Goal: Task Accomplishment & Management: Manage account settings

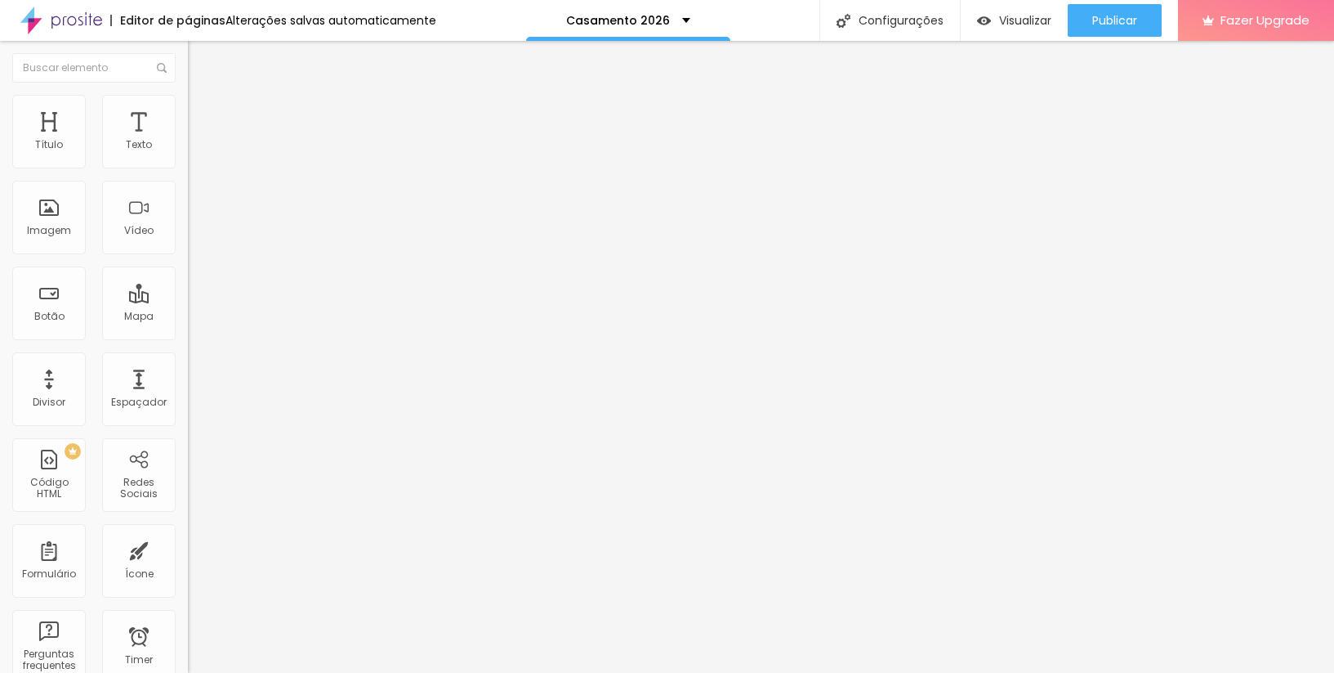
click at [188, 327] on input at bounding box center [299, 335] width 222 height 16
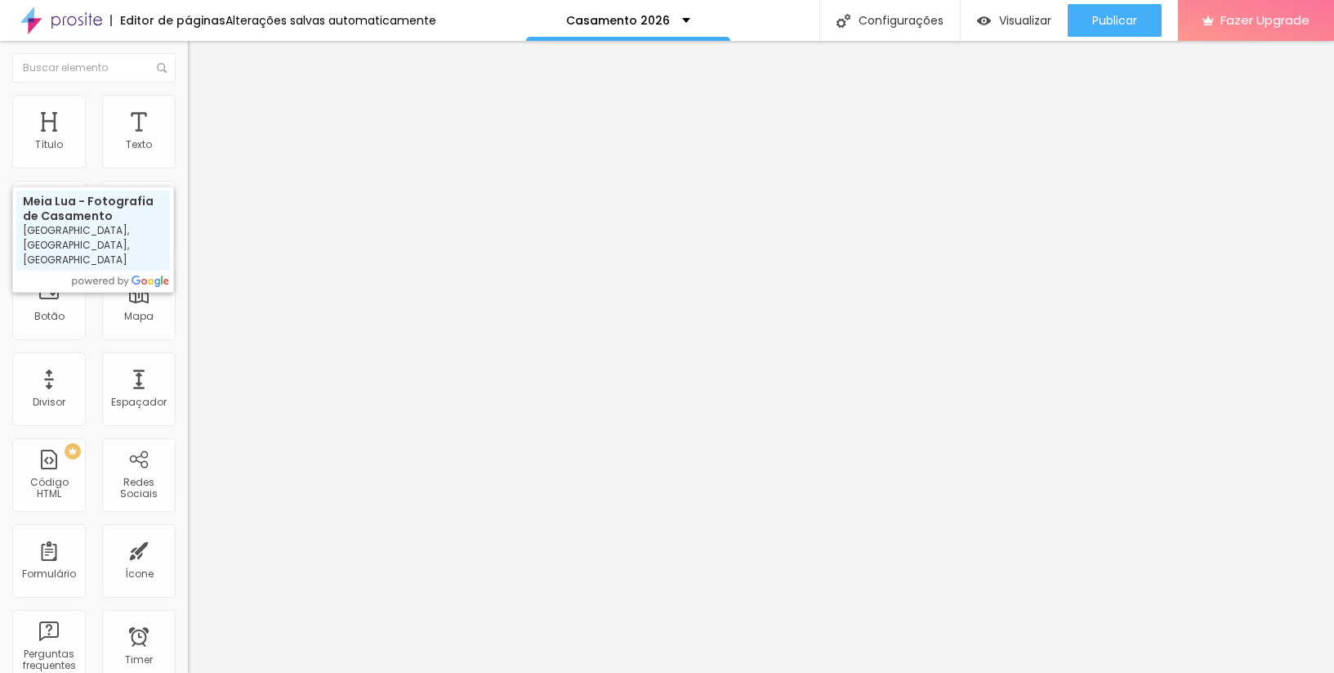
type input "Meia Lua - Fotografia de Casamento, [GEOGRAPHIC_DATA], [GEOGRAPHIC_DATA], [GEOG…"
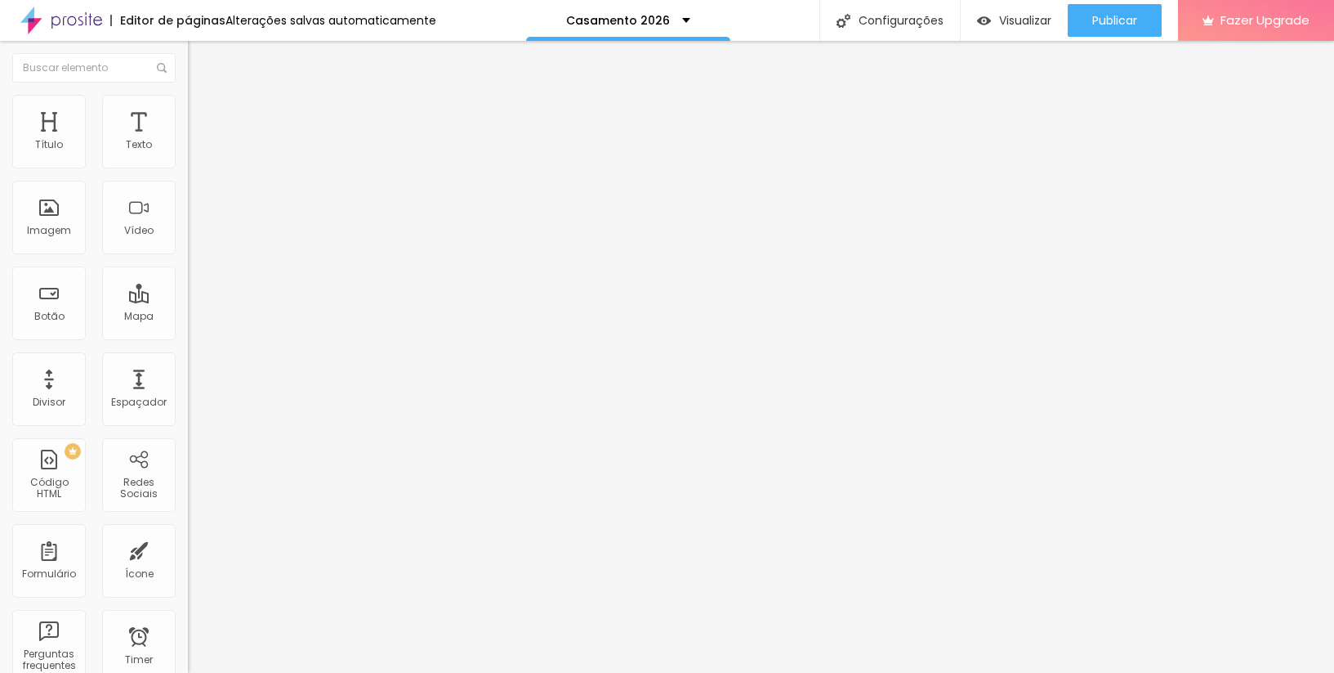
click at [188, 382] on div "Nome do autor" at bounding box center [282, 386] width 188 height 8
click at [188, 373] on div "Nome do autor" at bounding box center [282, 377] width 188 height 8
click at [188, 382] on div "Nome do autor" at bounding box center [282, 386] width 188 height 8
click at [188, 373] on div "Nome do autor" at bounding box center [282, 377] width 188 height 8
click at [188, 409] on div "Foto do autor" at bounding box center [282, 413] width 188 height 8
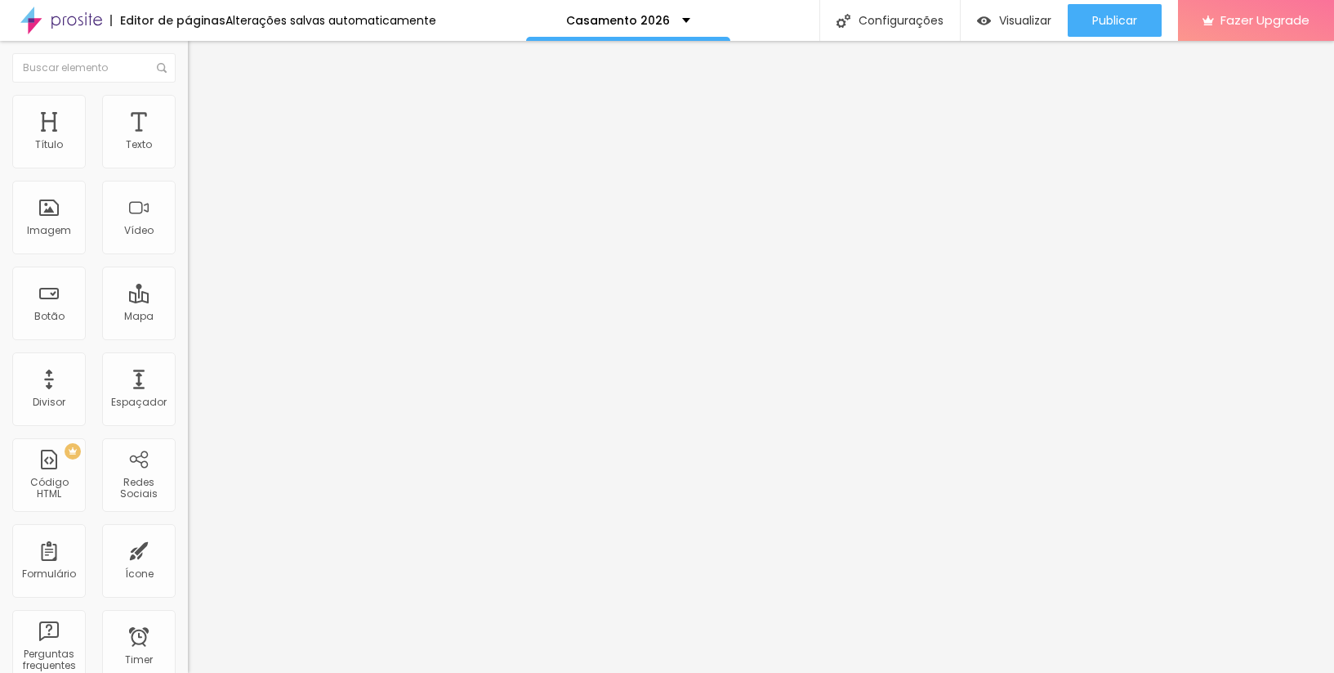
click at [188, 399] on div "Foto do autor" at bounding box center [282, 403] width 188 height 8
click at [188, 435] on div "Data da avaliação" at bounding box center [282, 439] width 188 height 8
click at [188, 425] on div "Data da avaliação" at bounding box center [282, 429] width 188 height 8
click at [188, 435] on div "Data da avaliação" at bounding box center [282, 439] width 188 height 8
click at [188, 461] on div at bounding box center [282, 461] width 188 height 0
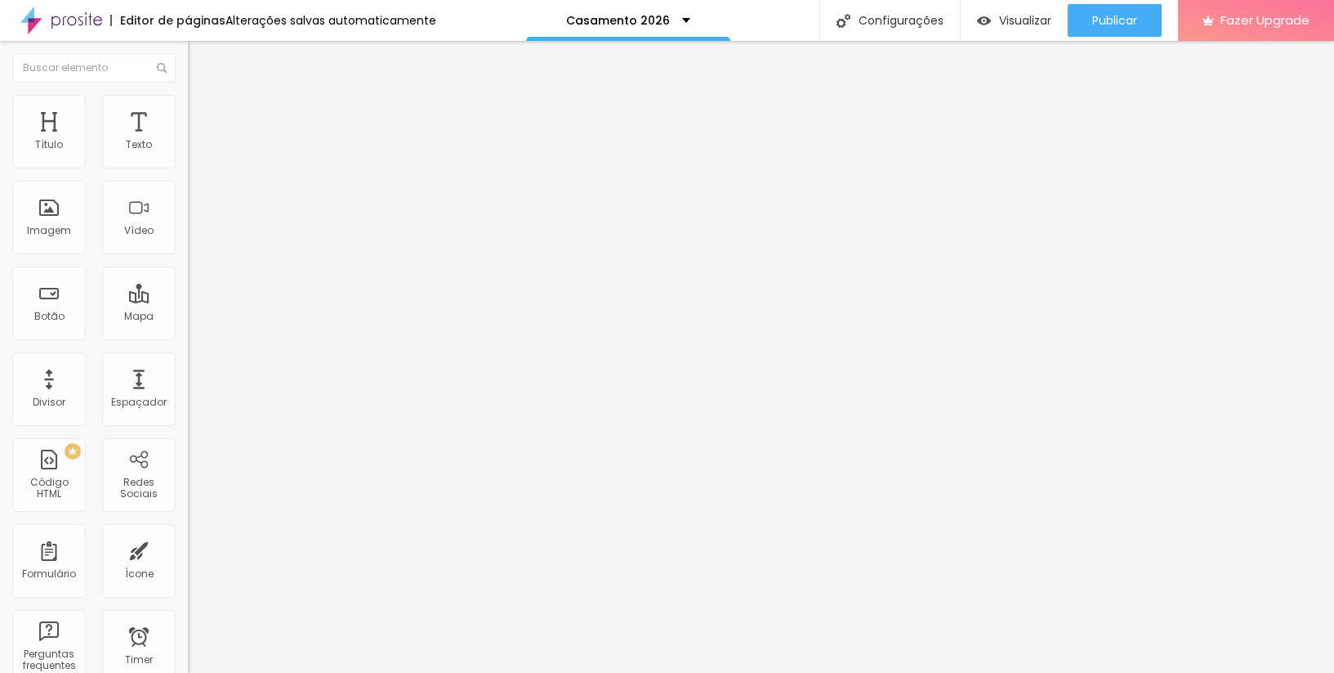
click at [188, 461] on div at bounding box center [282, 461] width 188 height 0
click at [188, 471] on div "Classificação" at bounding box center [282, 475] width 188 height 8
click at [188, 461] on div "Classificação" at bounding box center [282, 465] width 188 height 8
click at [188, 497] on div "Número de avaliações" at bounding box center [282, 501] width 188 height 8
click at [188, 487] on div "Número de avaliações" at bounding box center [282, 491] width 188 height 8
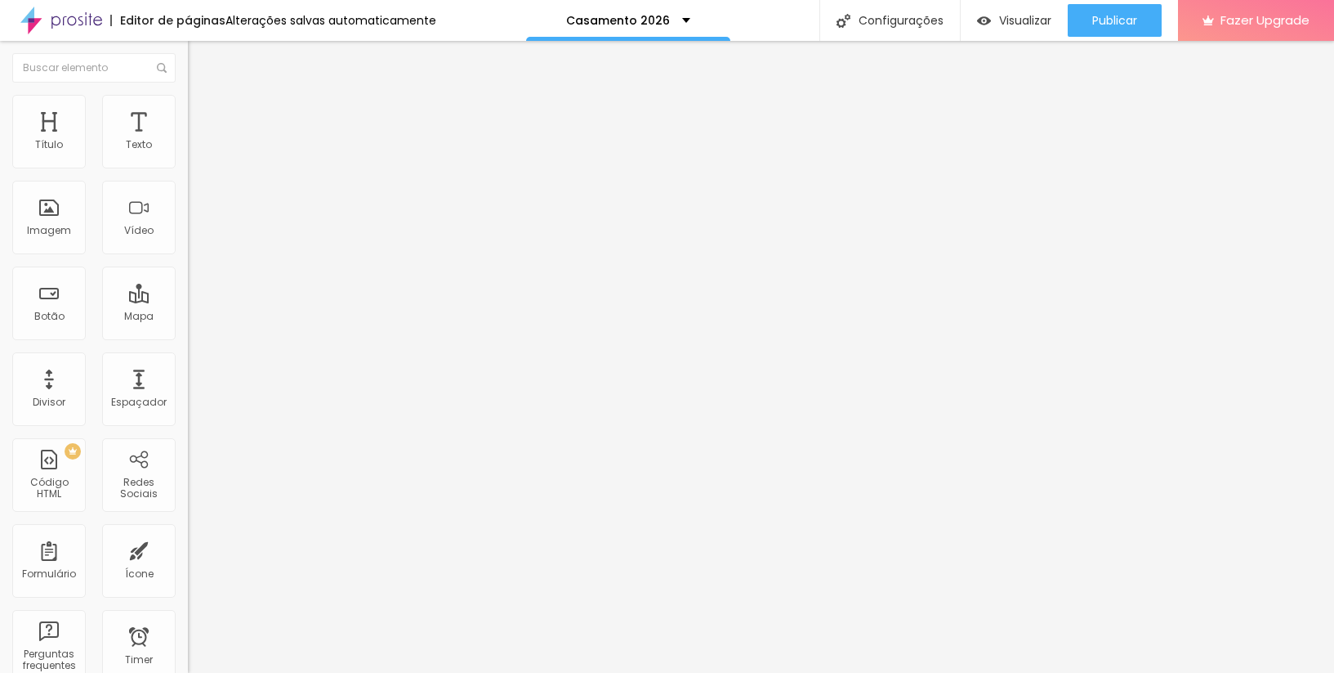
click at [188, 497] on div "Número de avaliações" at bounding box center [282, 501] width 188 height 8
click at [188, 513] on div "Botão de avaliar" at bounding box center [282, 517] width 188 height 8
click at [188, 503] on div "Botão de avaliar" at bounding box center [282, 507] width 188 height 8
click at [188, 513] on div "Botão de avaliar" at bounding box center [282, 517] width 188 height 8
click at [188, 109] on li "Estilo" at bounding box center [282, 103] width 188 height 16
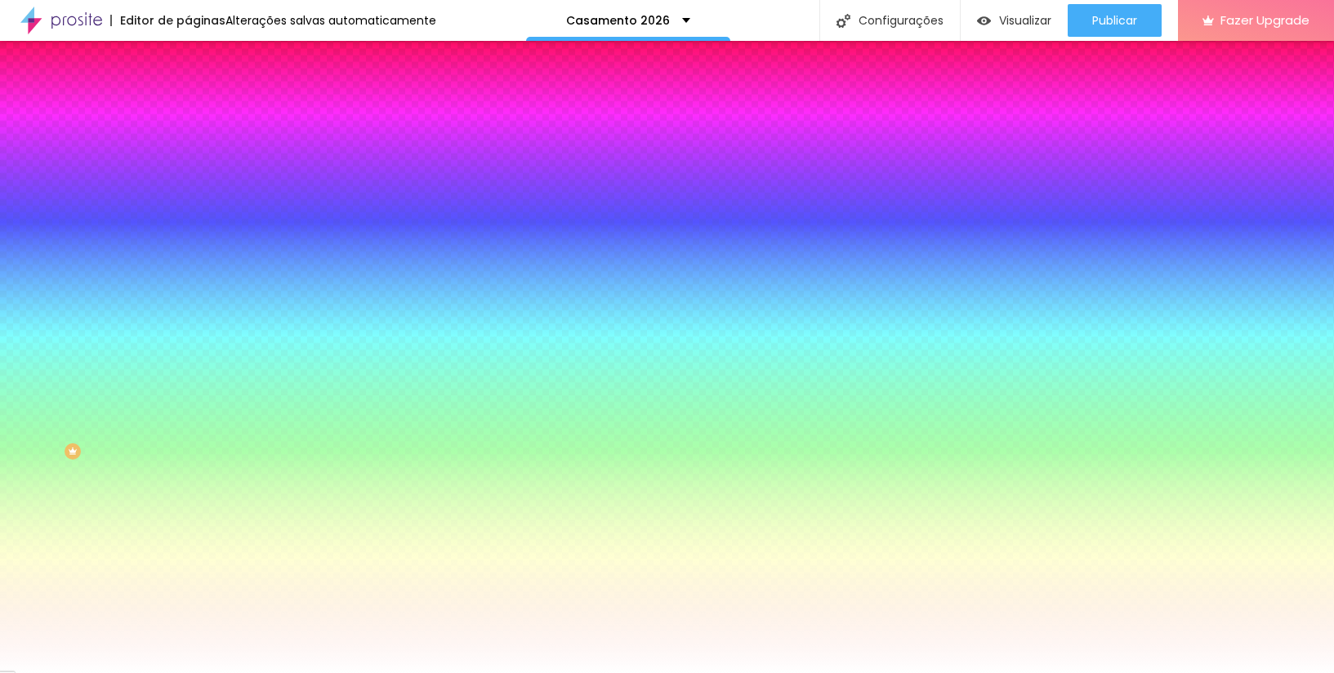
click at [188, 270] on div at bounding box center [282, 270] width 188 height 0
drag, startPoint x: 161, startPoint y: 383, endPoint x: 181, endPoint y: 243, distance: 141.9
click at [188, 243] on div "Visual Cor de fundo Voltar ao padrão #F4F3F4 Cor da fonte Voltar ao padrão #3E3…" at bounding box center [282, 328] width 188 height 403
click at [188, 230] on div at bounding box center [282, 236] width 188 height 12
click at [188, 270] on input "#F4F3F4" at bounding box center [286, 278] width 196 height 16
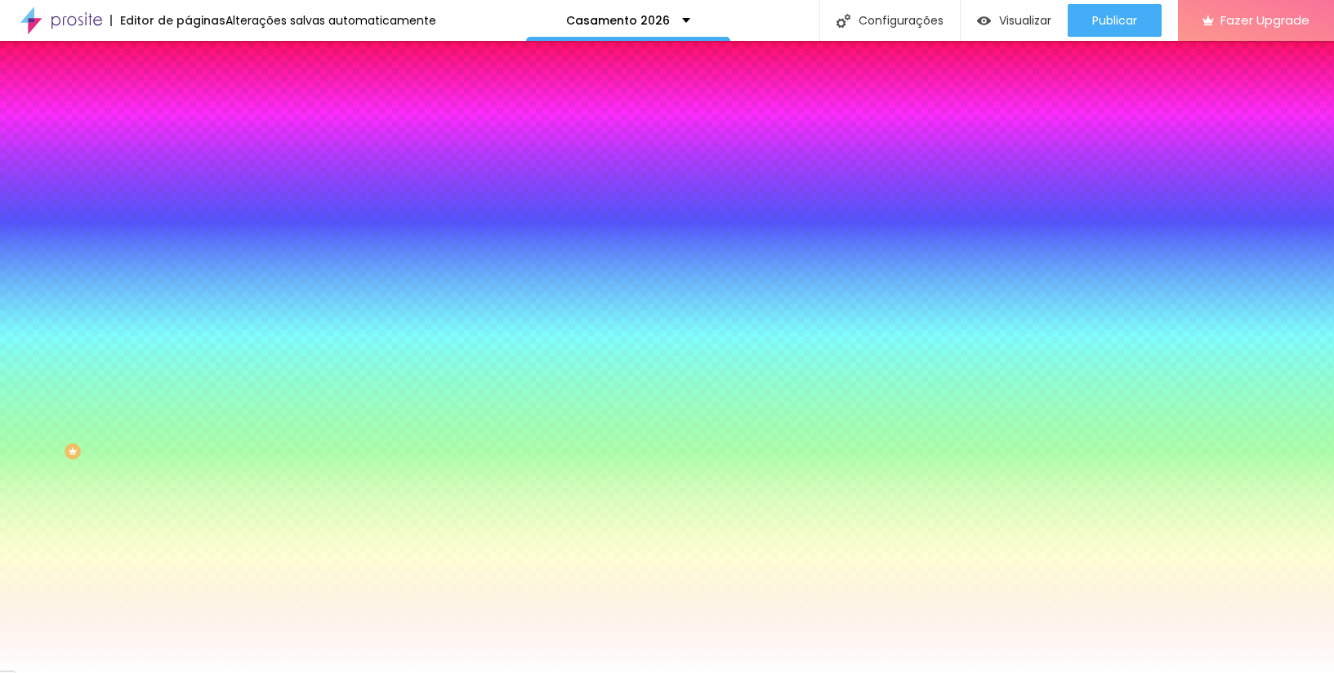
click at [188, 270] on input "#F4F3F4" at bounding box center [286, 278] width 196 height 16
drag, startPoint x: 172, startPoint y: 250, endPoint x: 139, endPoint y: 252, distance: 32.7
click at [188, 270] on input "#F4F3F4" at bounding box center [286, 278] width 196 height 16
click at [188, 270] on div at bounding box center [282, 270] width 188 height 0
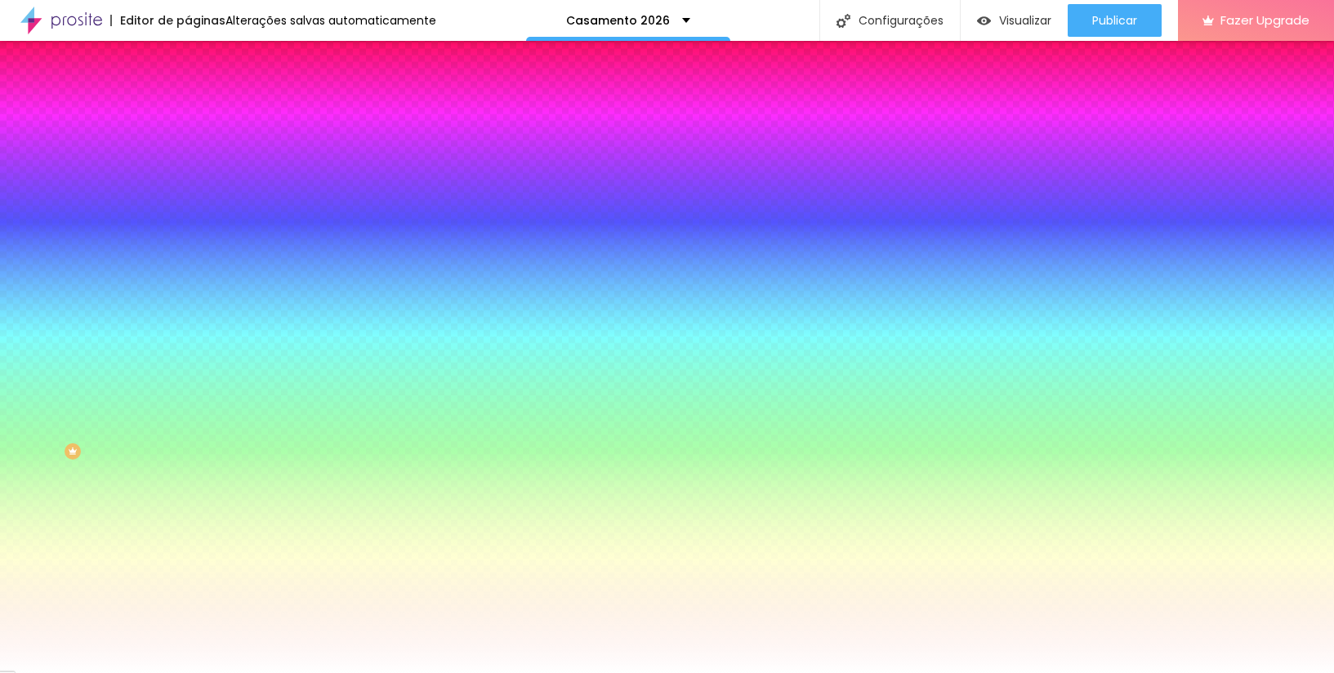
click at [73, 323] on div at bounding box center [667, 336] width 1334 height 673
drag, startPoint x: 145, startPoint y: 351, endPoint x: 146, endPoint y: 386, distance: 35.1
click at [146, 386] on div at bounding box center [667, 336] width 1334 height 673
drag, startPoint x: 65, startPoint y: 321, endPoint x: 59, endPoint y: 315, distance: 8.7
click at [59, 315] on div at bounding box center [667, 336] width 1334 height 673
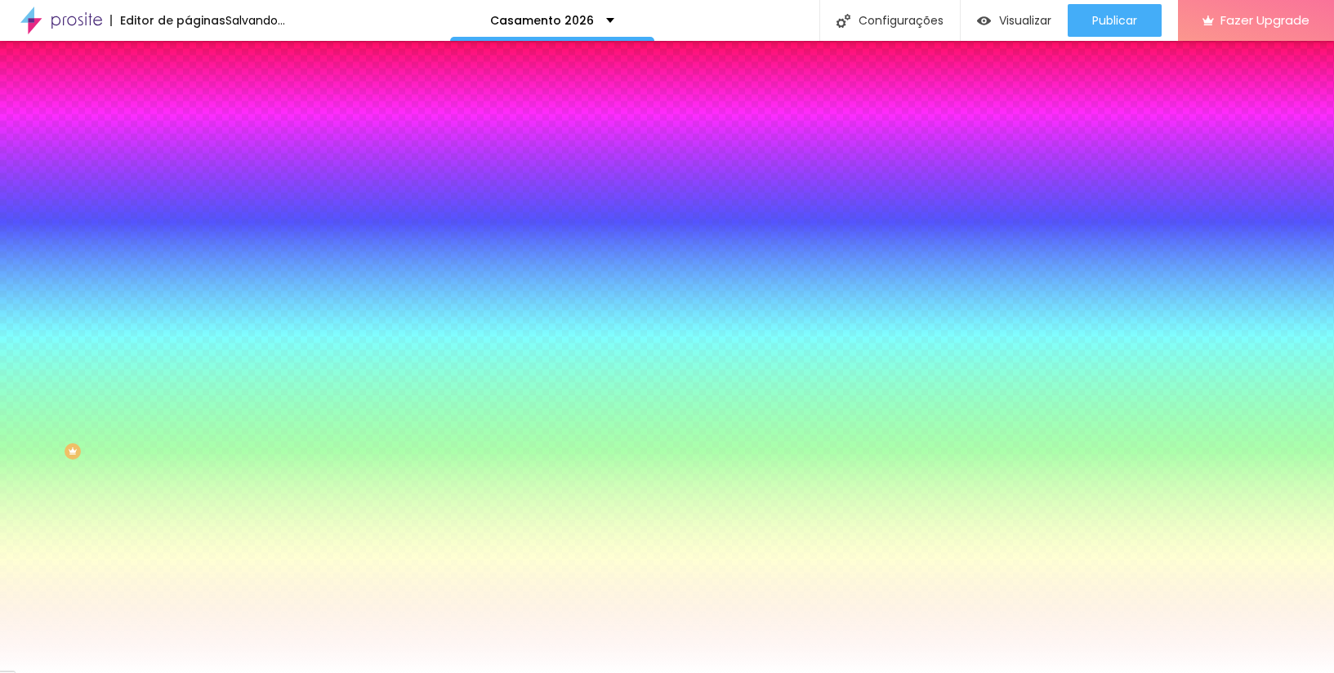
drag, startPoint x: 163, startPoint y: 378, endPoint x: 170, endPoint y: 304, distance: 73.8
click at [170, 304] on div at bounding box center [667, 336] width 1334 height 673
type input "#C4A492"
drag, startPoint x: 66, startPoint y: 312, endPoint x: 53, endPoint y: 299, distance: 18.5
click at [53, 299] on div at bounding box center [667, 336] width 1334 height 673
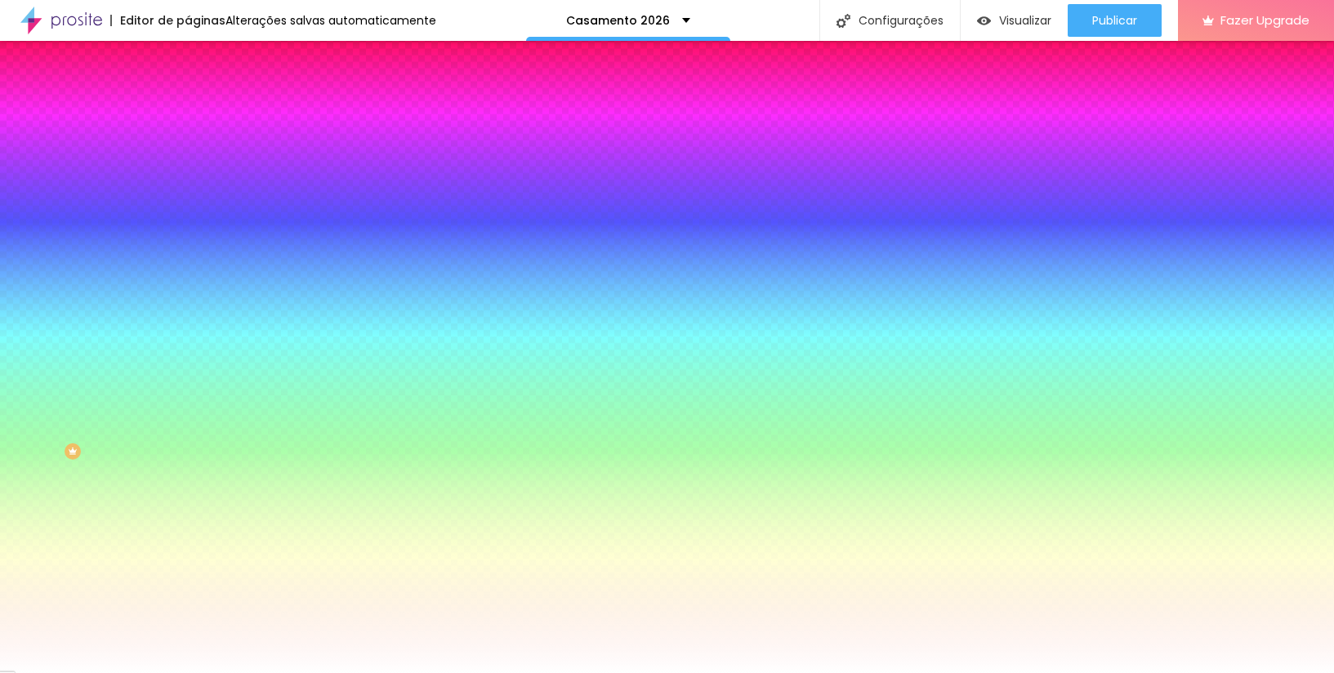
click at [188, 441] on div "Botão de avaliar" at bounding box center [282, 436] width 188 height 10
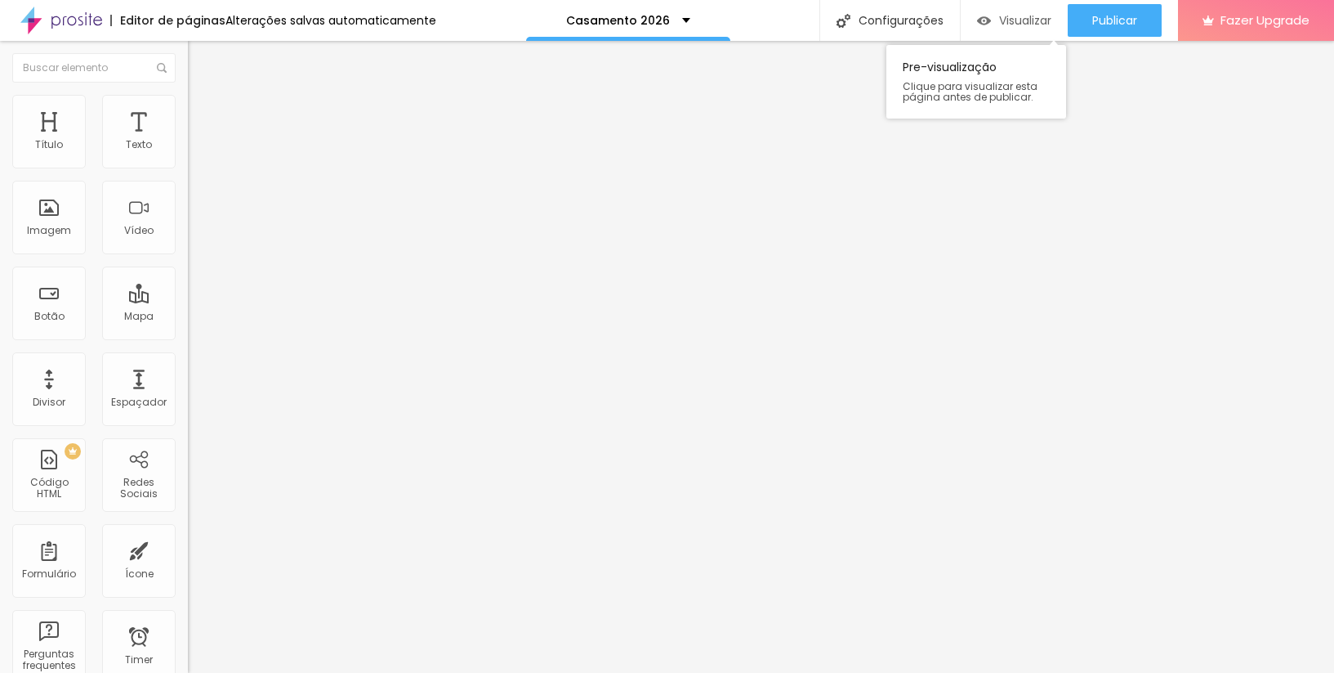
click at [1024, 20] on span "Visualizar" at bounding box center [1025, 20] width 52 height 13
click at [188, 106] on li "Estilo" at bounding box center [282, 103] width 188 height 16
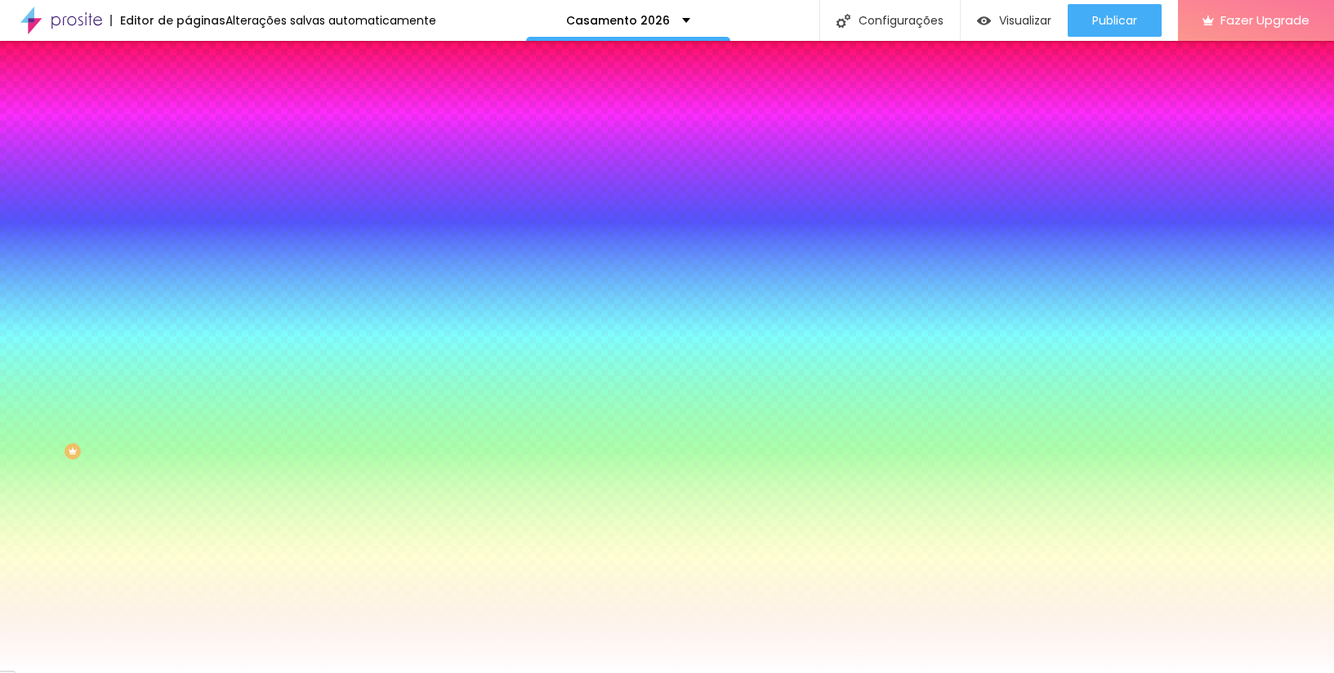
click at [194, 216] on img at bounding box center [199, 221] width 10 height 10
radio input "false"
click at [194, 216] on img at bounding box center [199, 221] width 10 height 10
radio input "false"
radio input "true"
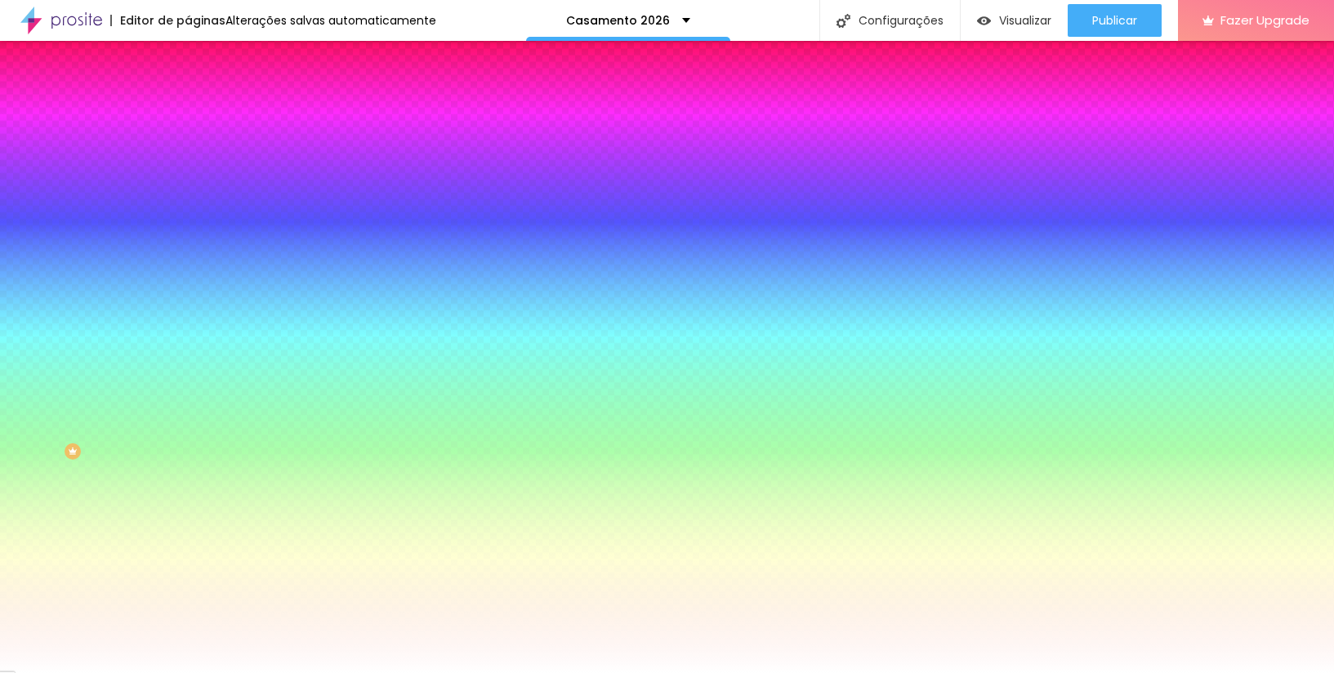
click at [194, 216] on img at bounding box center [199, 221] width 10 height 10
radio input "true"
radio input "false"
click at [194, 150] on img at bounding box center [199, 145] width 10 height 10
radio input "false"
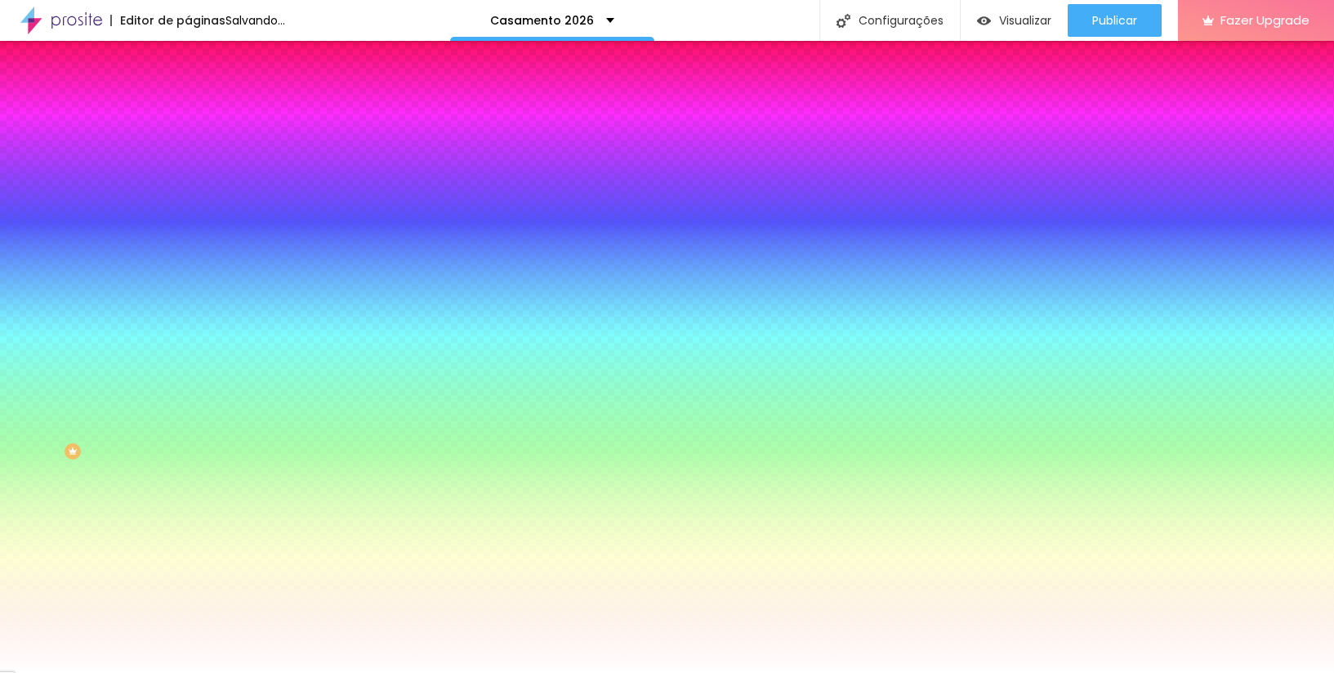
radio input "true"
click at [188, 213] on button at bounding box center [199, 221] width 23 height 17
radio input "true"
radio input "false"
click at [188, 111] on li "Avançado" at bounding box center [282, 119] width 188 height 16
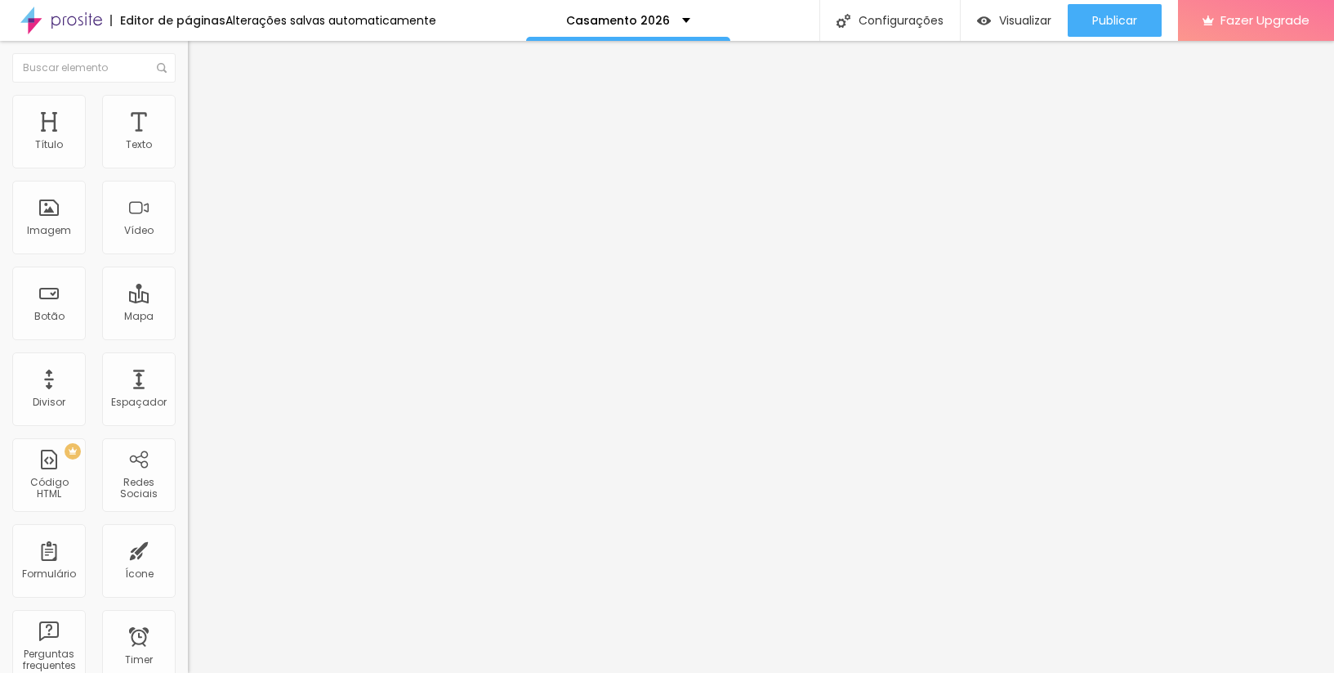
type input "8"
type input "16"
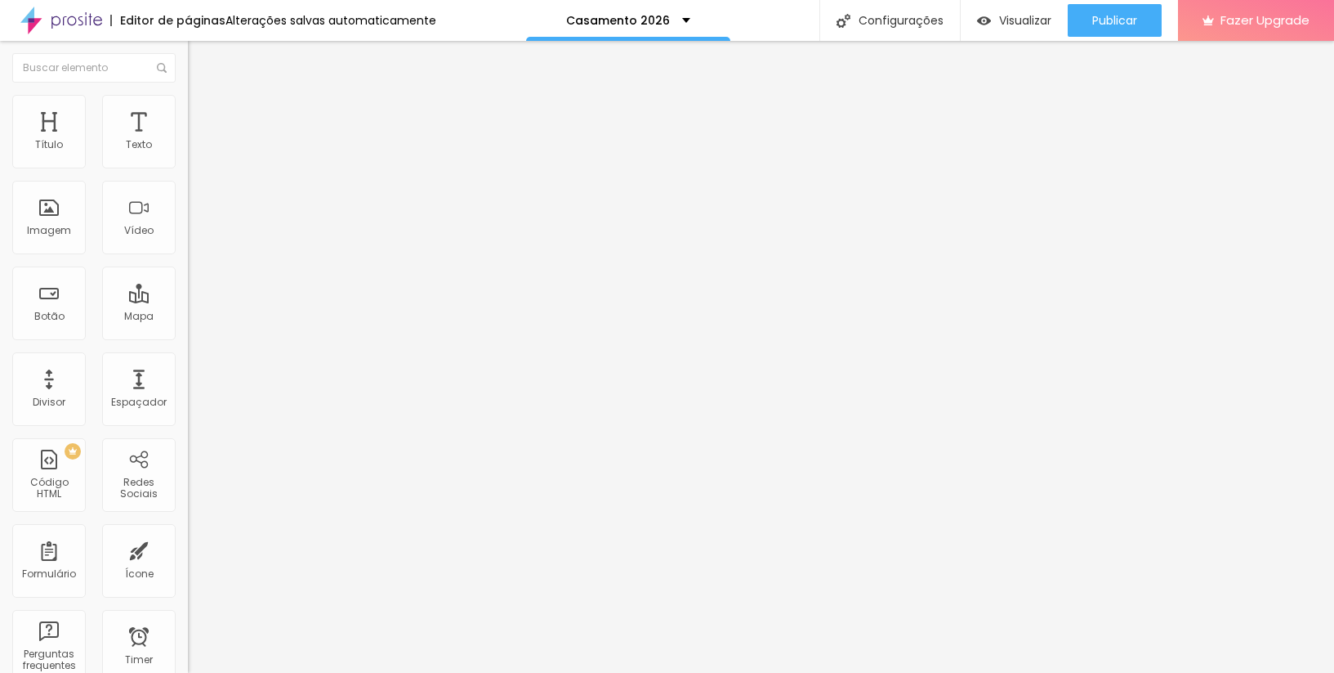
type input "16"
type input "17"
type input "18"
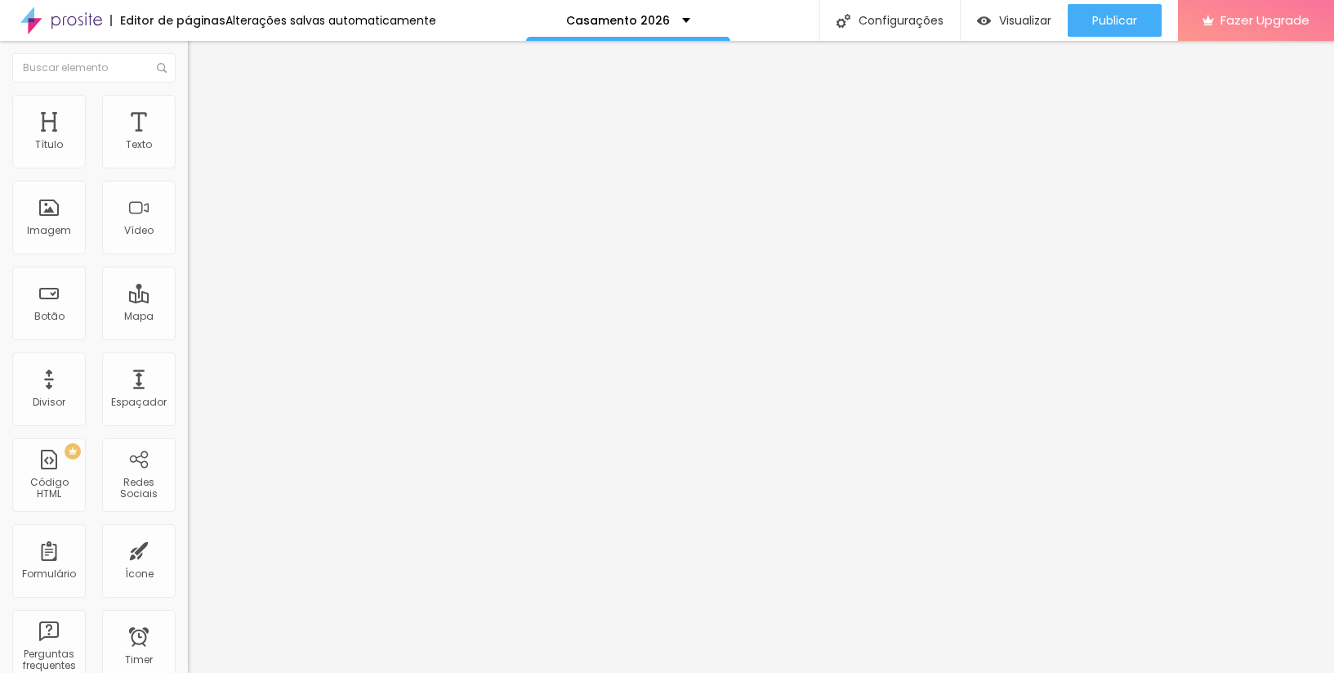
type input "20"
type input "21"
type input "22"
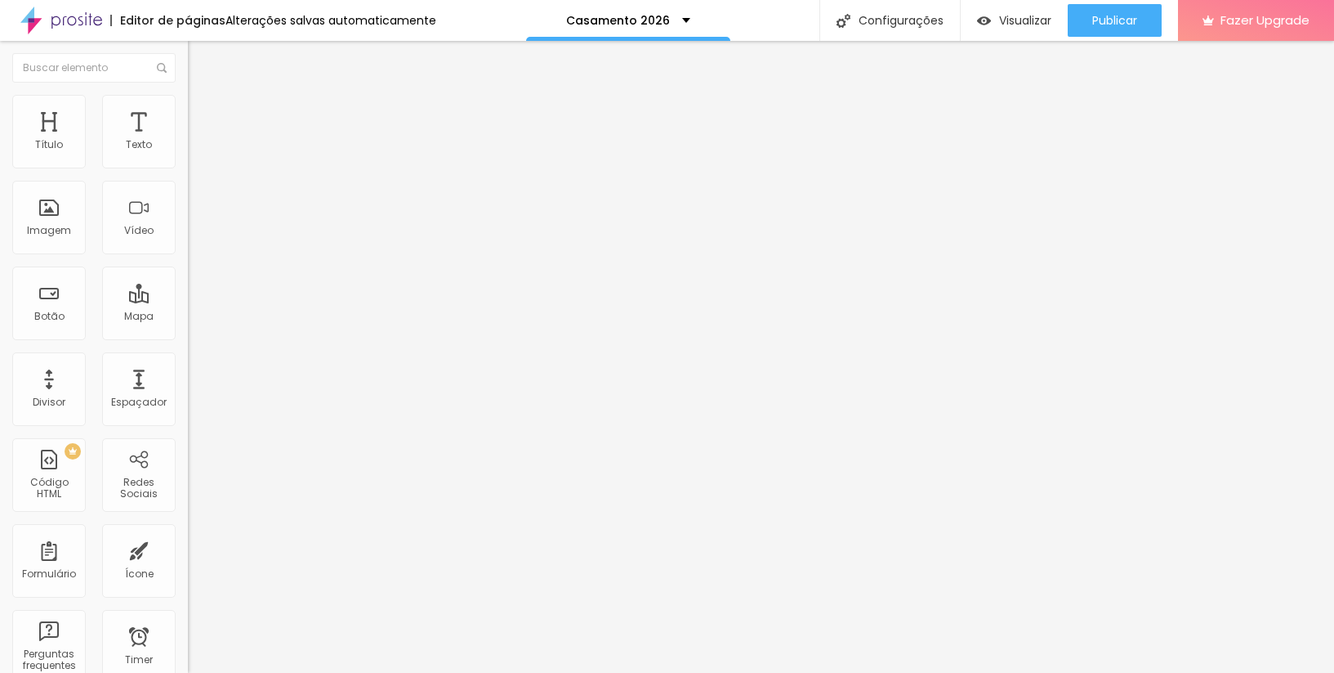
type input "22"
type input "23"
type input "24"
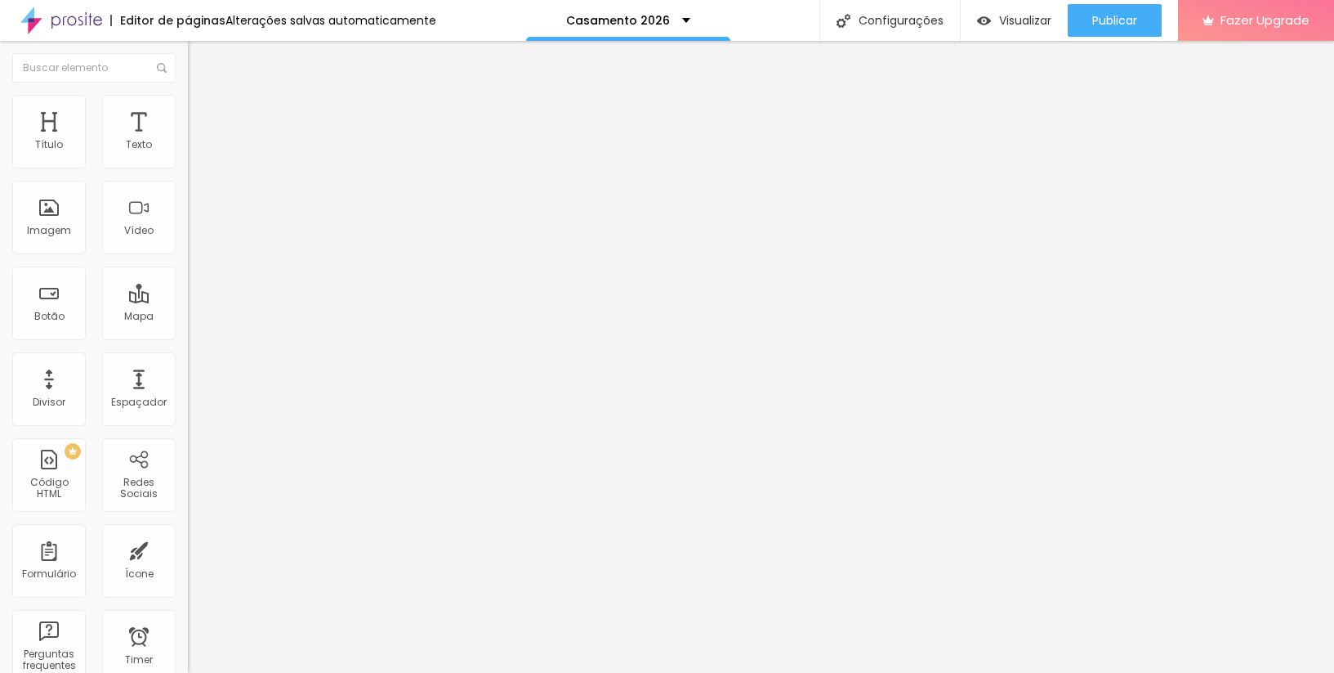
type input "25"
type input "24"
type input "23"
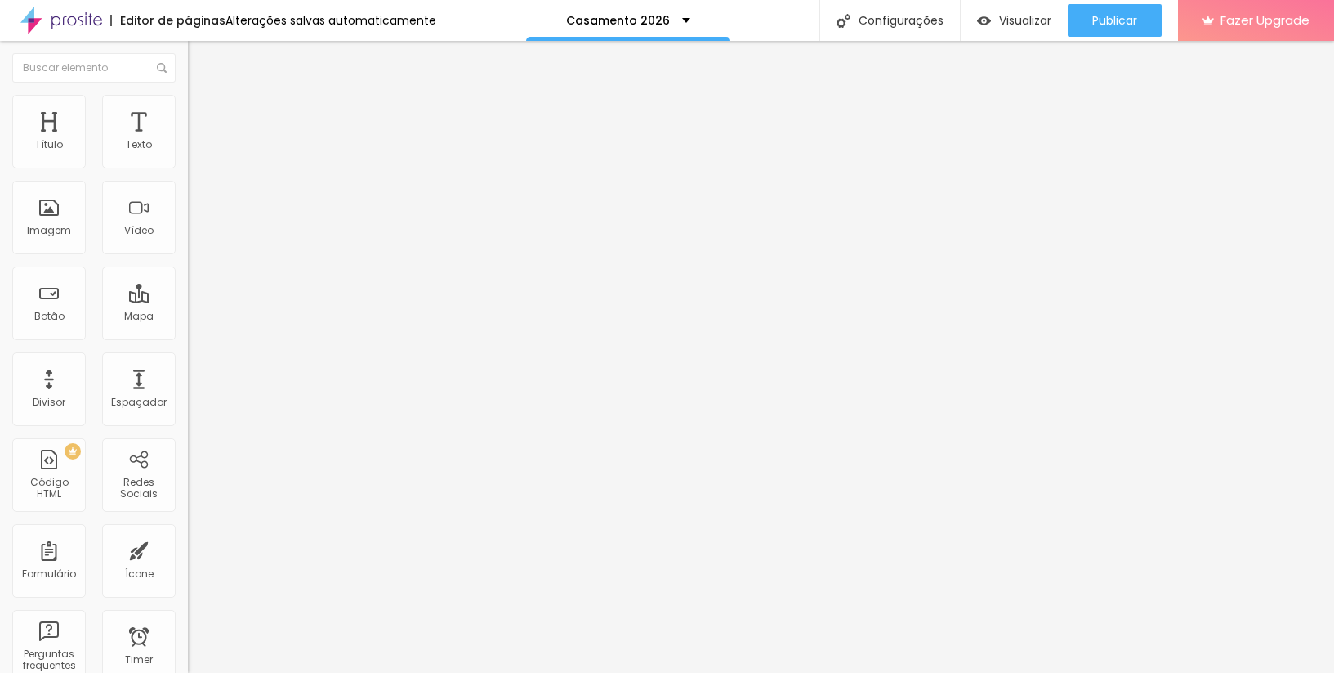
type input "23"
type input "24"
drag, startPoint x: 38, startPoint y: 163, endPoint x: 62, endPoint y: 164, distance: 23.8
type input "24"
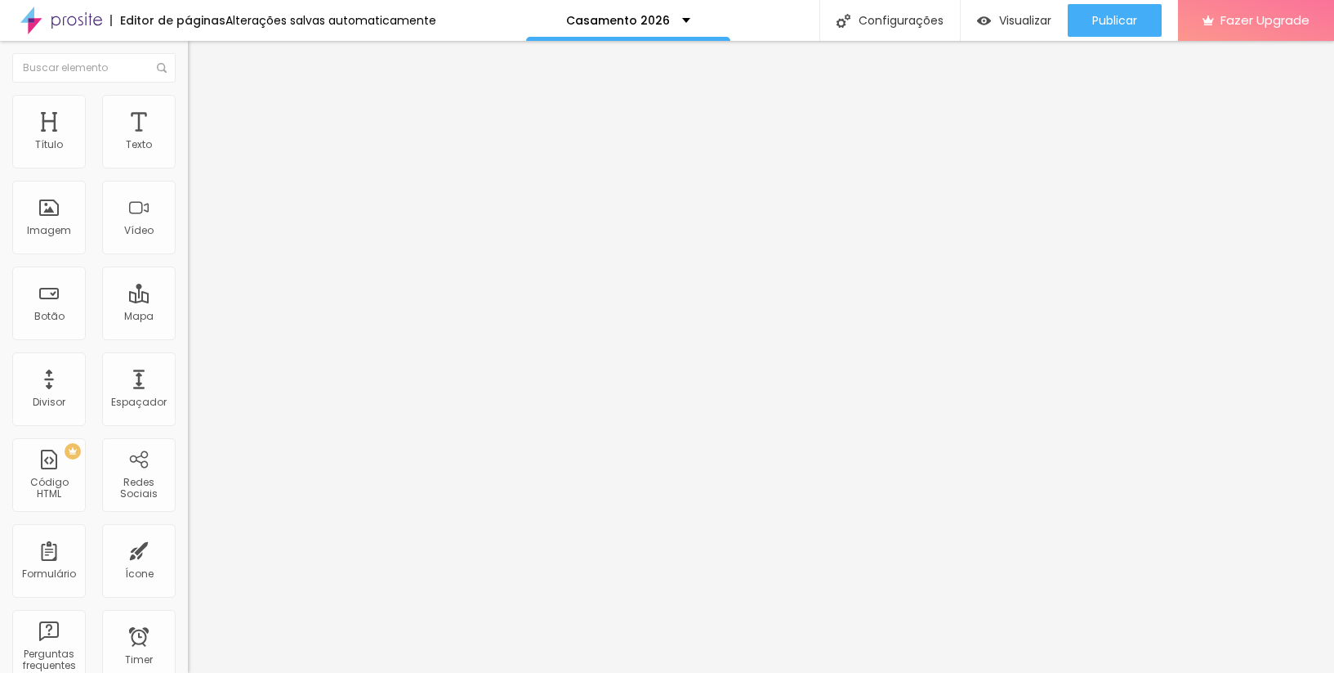
click at [188, 317] on input "range" at bounding box center [240, 323] width 105 height 13
click at [997, 29] on div "Visualizar" at bounding box center [1014, 20] width 74 height 33
type input "7"
type input "8"
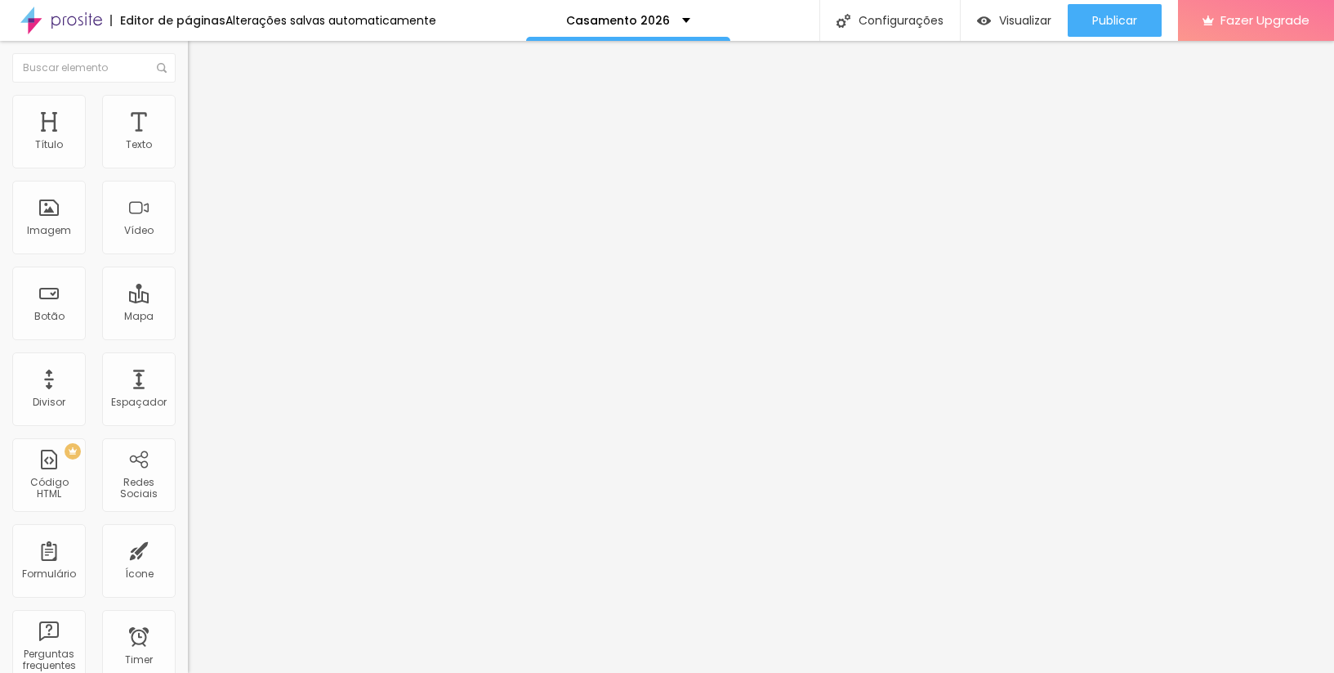
type input "8"
type input "9"
type input "10"
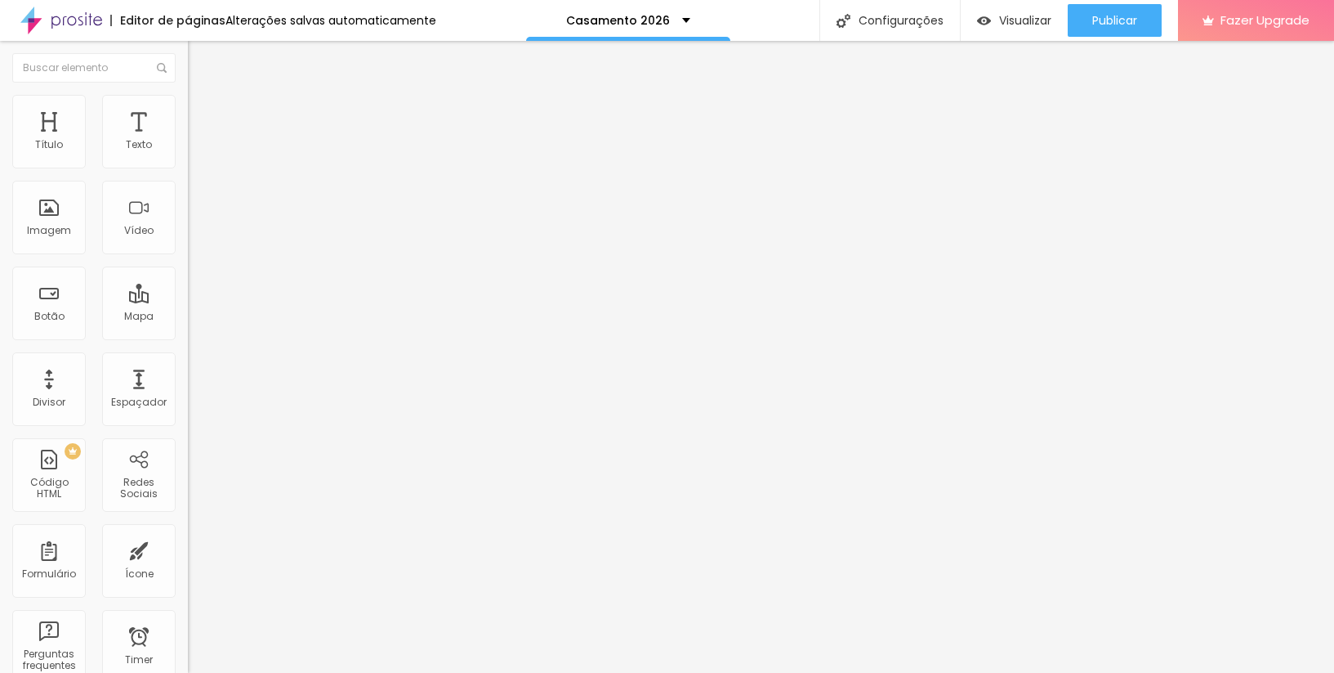
type input "11"
type input "12"
type input "13"
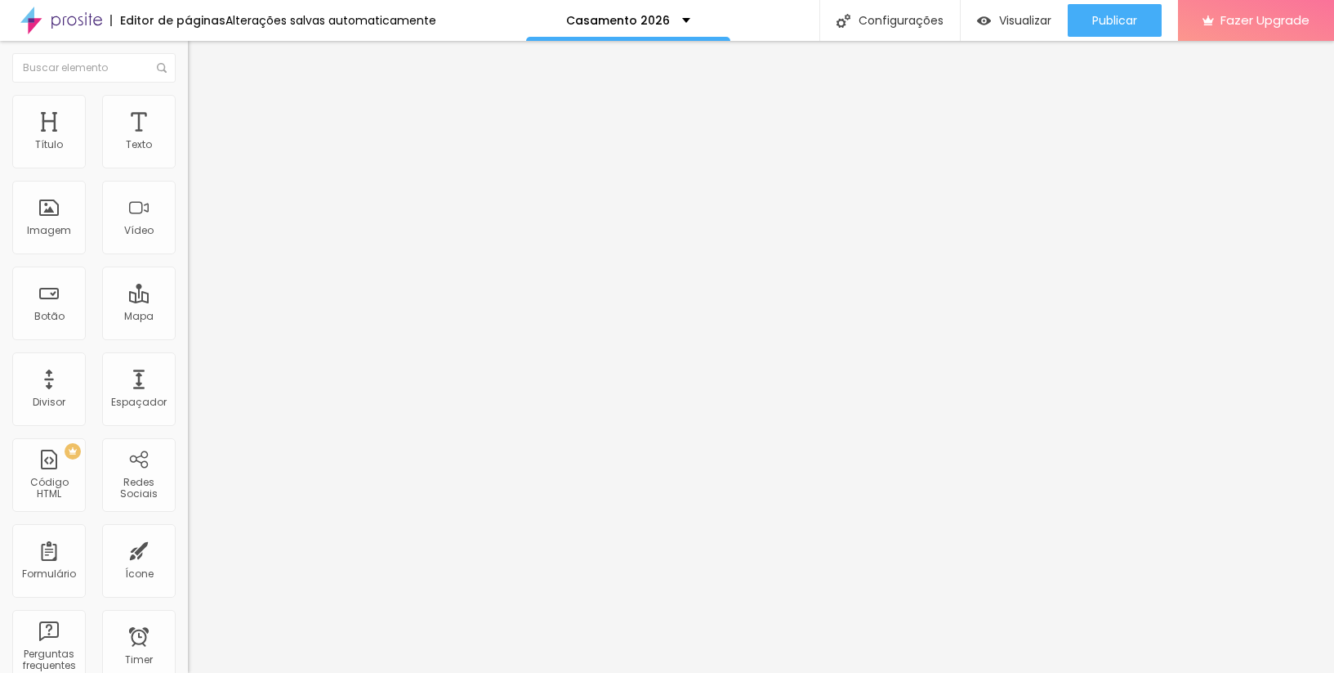
type input "13"
type input "14"
type input "15"
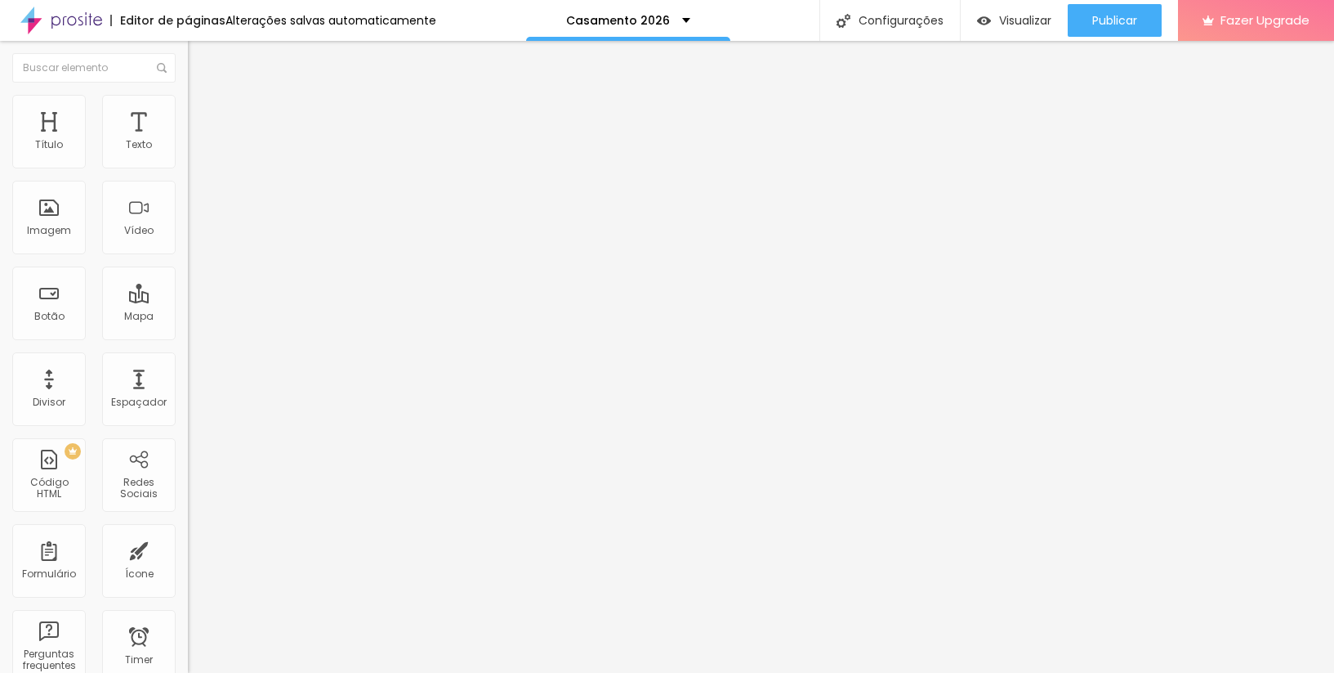
type input "16"
type input "17"
type input "18"
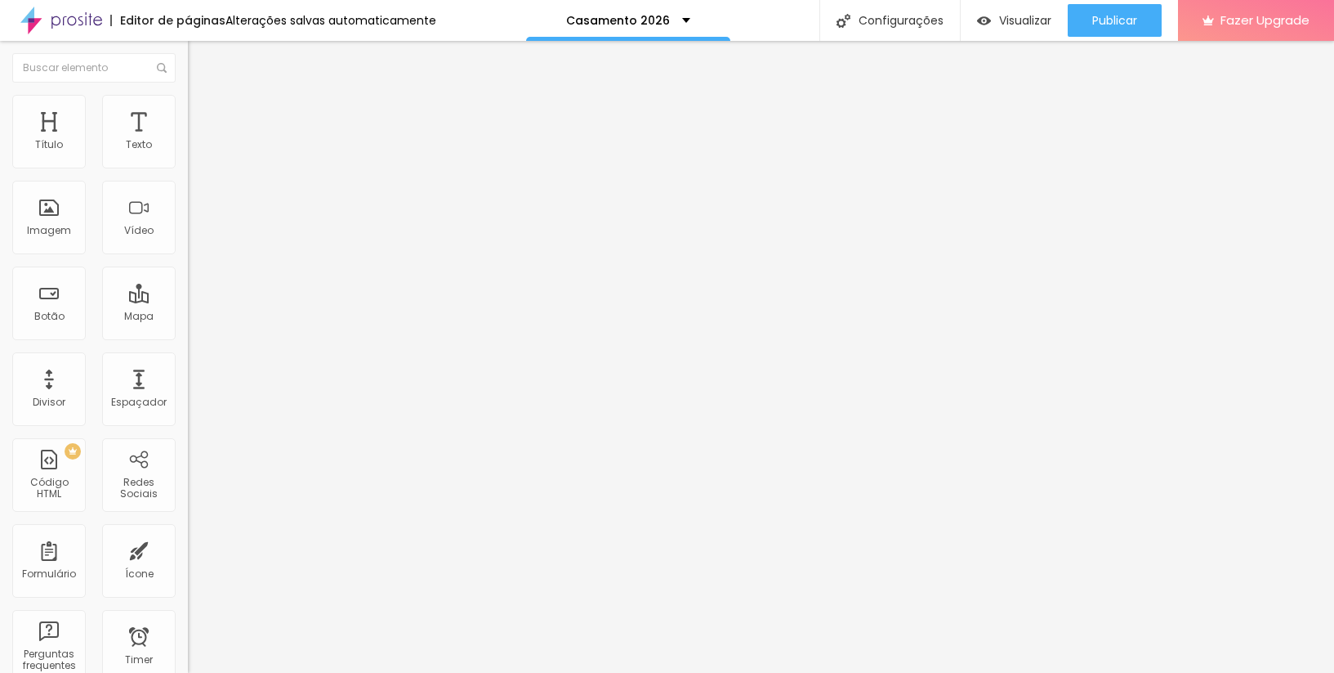
type input "18"
type input "19"
type input "20"
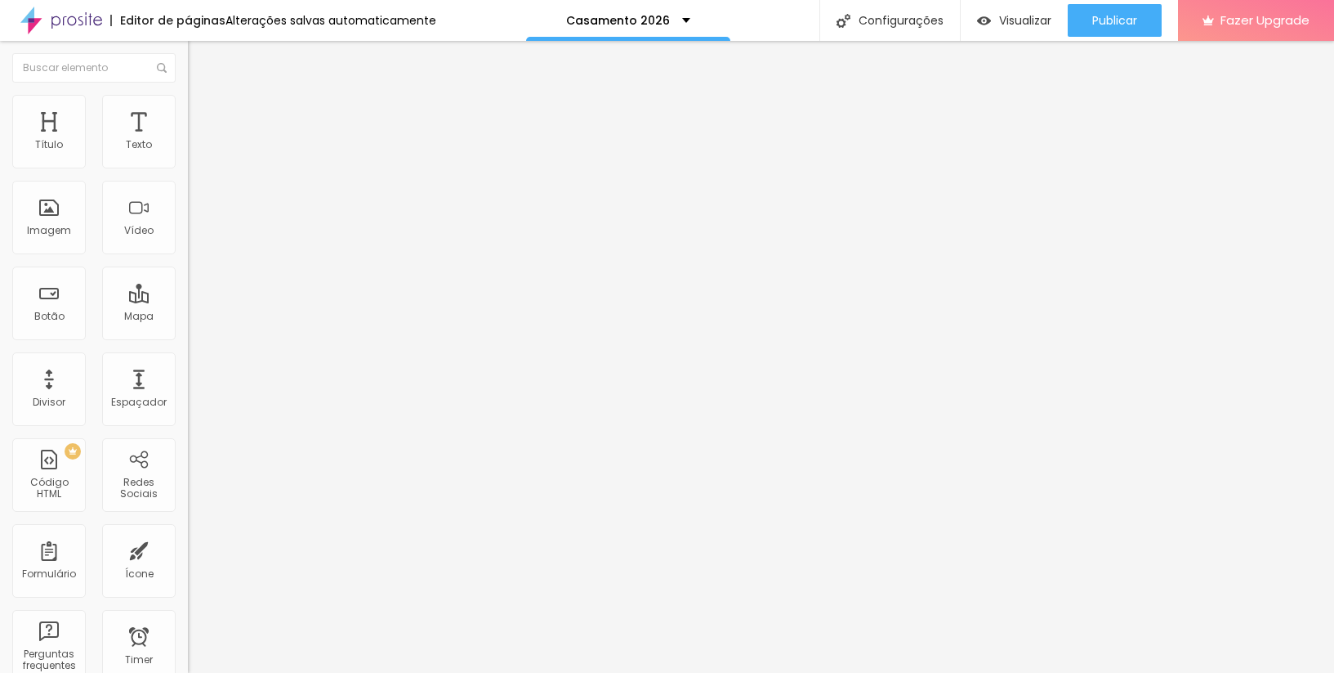
type input "21"
type input "22"
type input "23"
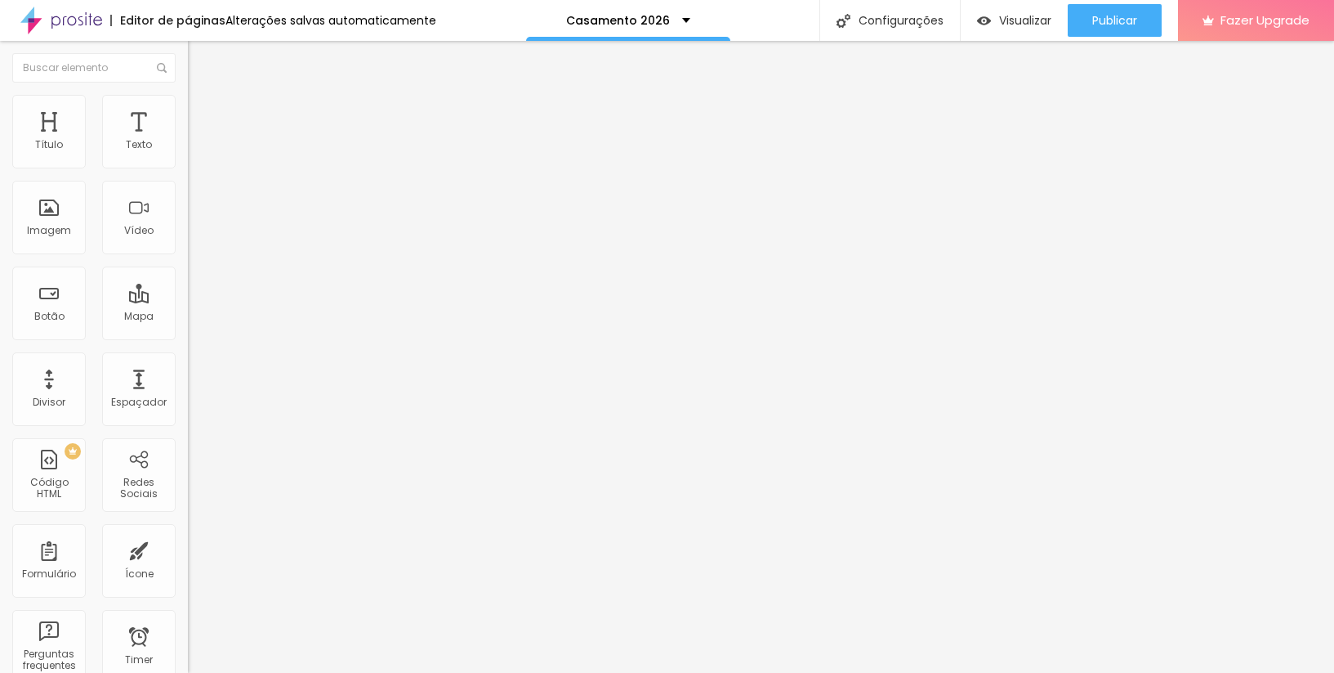
type input "23"
type input "24"
type input "25"
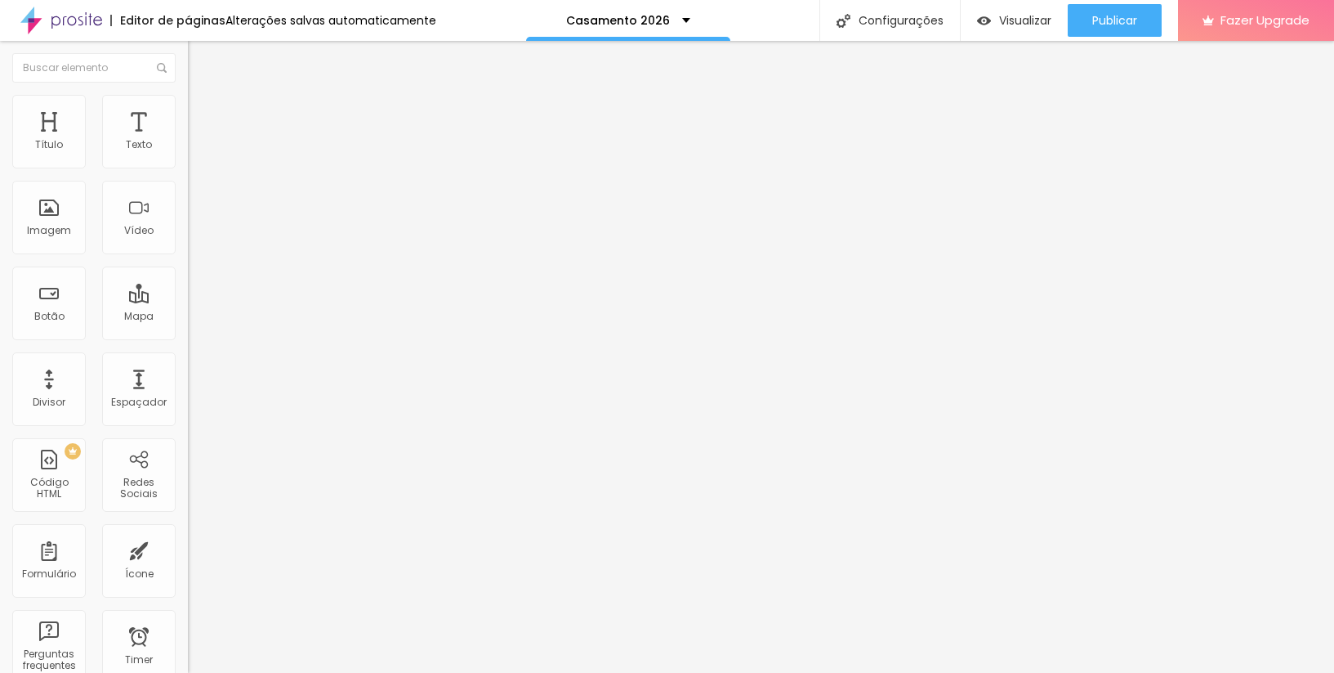
type input "24"
drag, startPoint x: 42, startPoint y: 189, endPoint x: 62, endPoint y: 190, distance: 20.4
type input "24"
click at [188, 548] on input "range" at bounding box center [240, 554] width 105 height 13
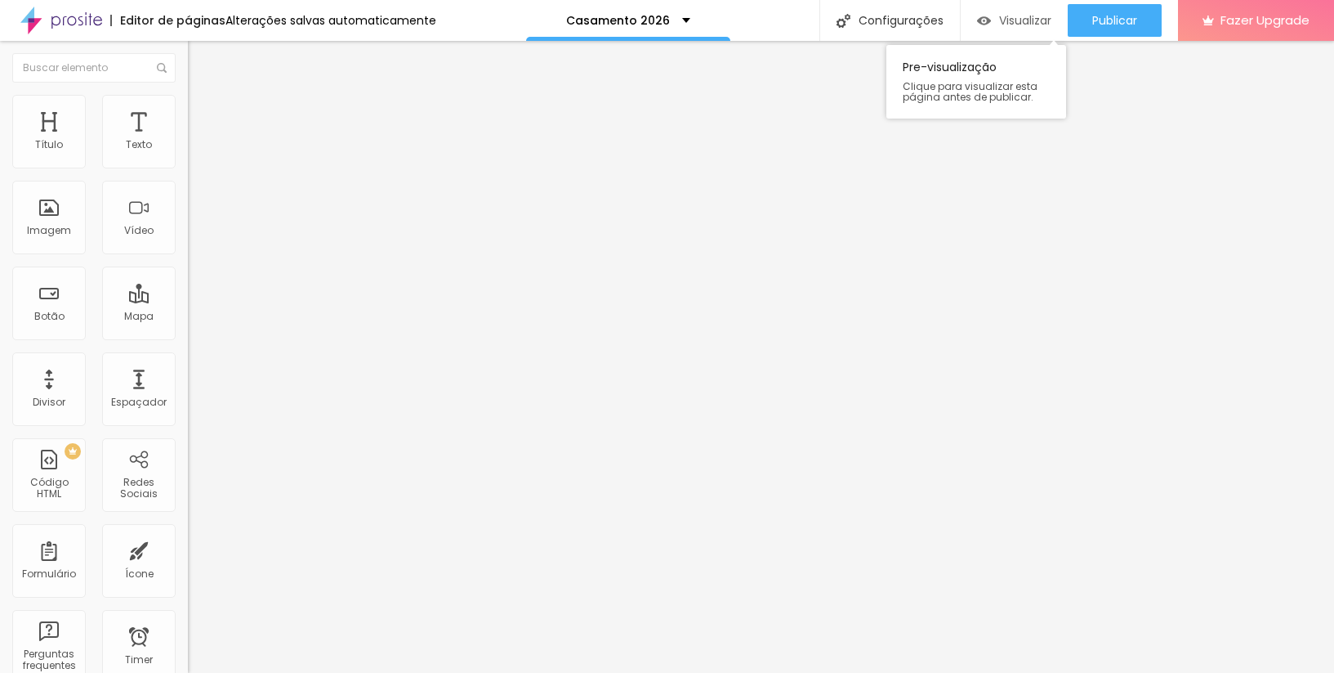
click at [1016, 20] on span "Visualizar" at bounding box center [1025, 20] width 52 height 13
click at [188, 95] on li "Conteúdo" at bounding box center [282, 86] width 188 height 16
click at [188, 98] on img at bounding box center [195, 102] width 15 height 15
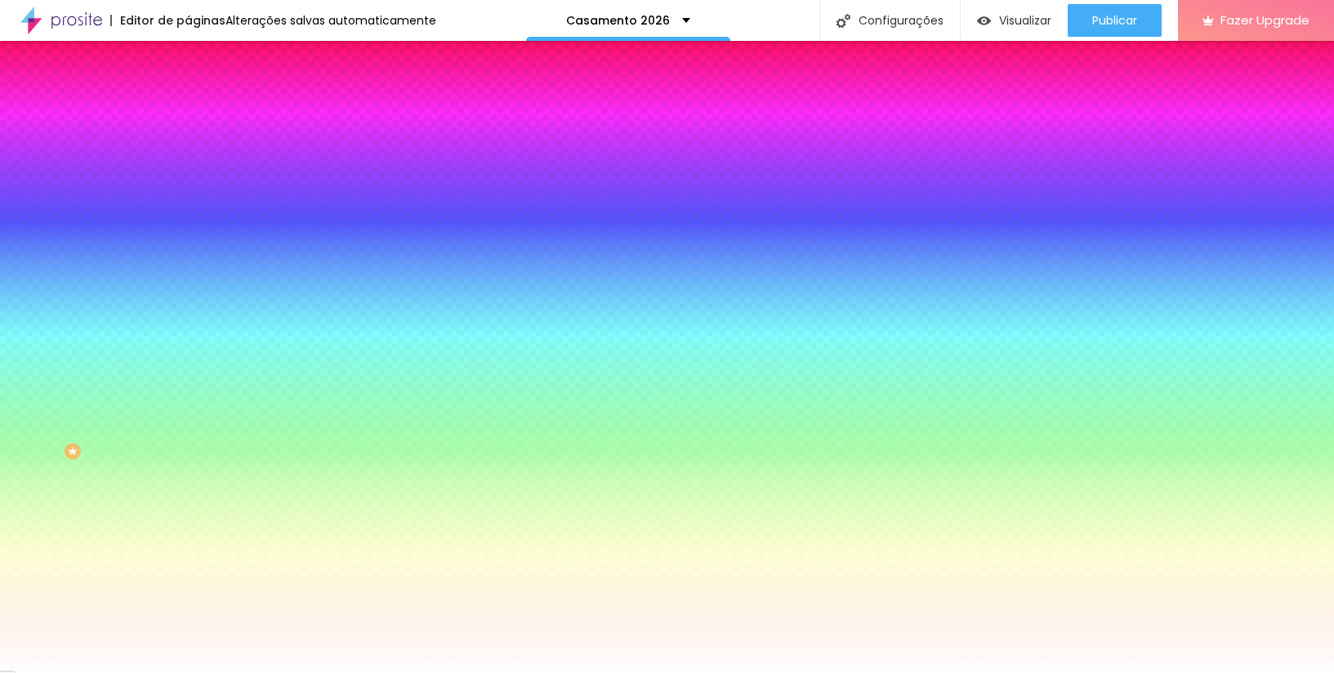
click at [194, 363] on icon "button" at bounding box center [199, 368] width 10 height 10
type input "1"
type input "5"
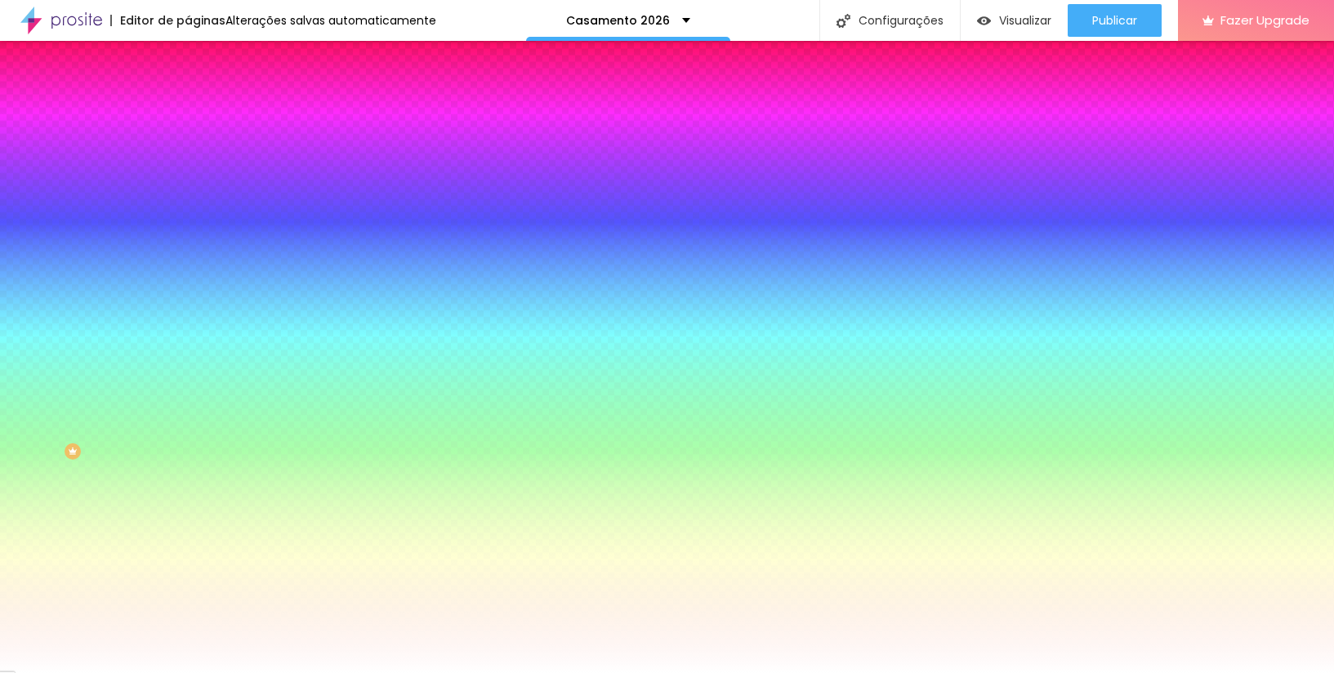
type input "9"
type input "10"
type input "11"
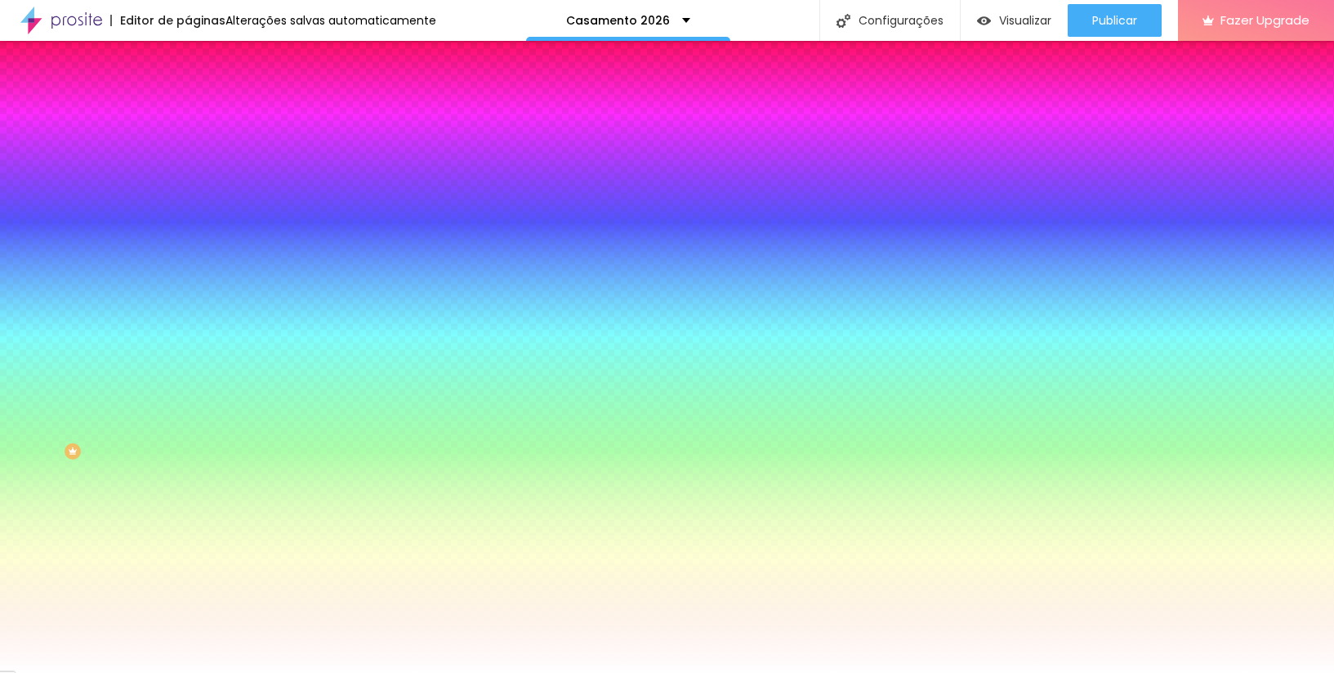
type input "11"
type input "12"
type input "13"
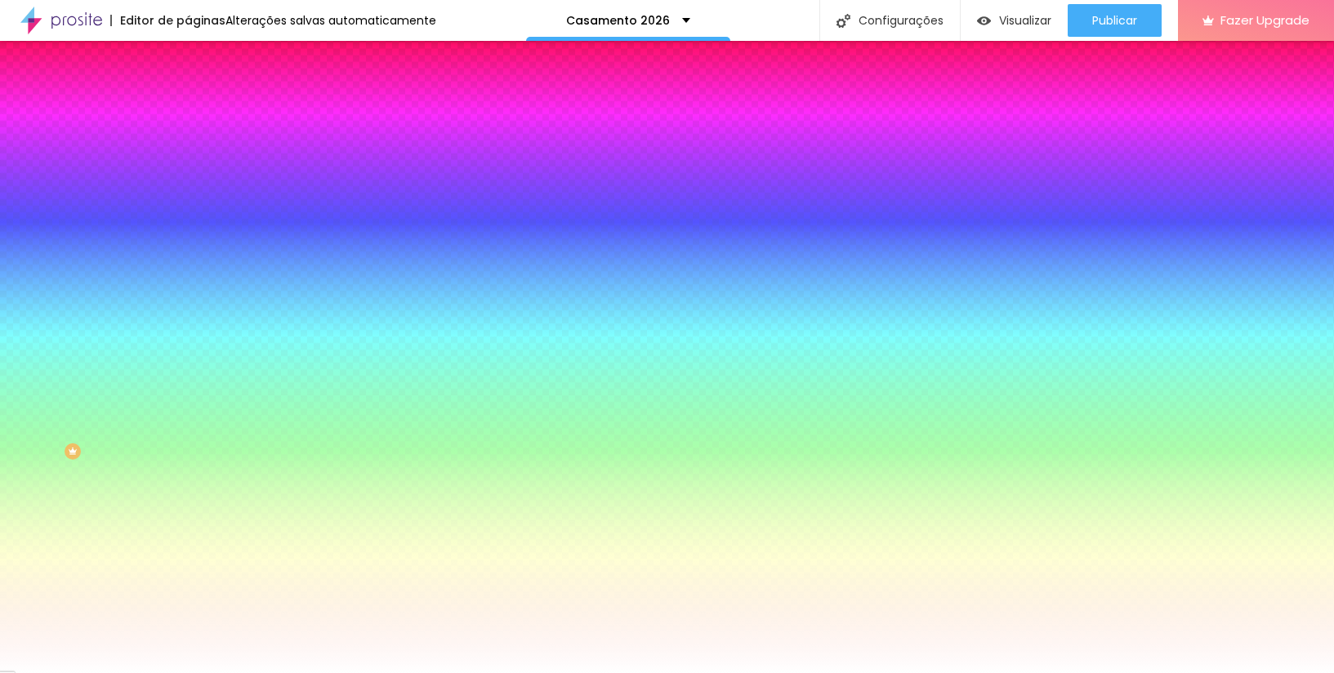
type input "14"
type input "13"
type input "12"
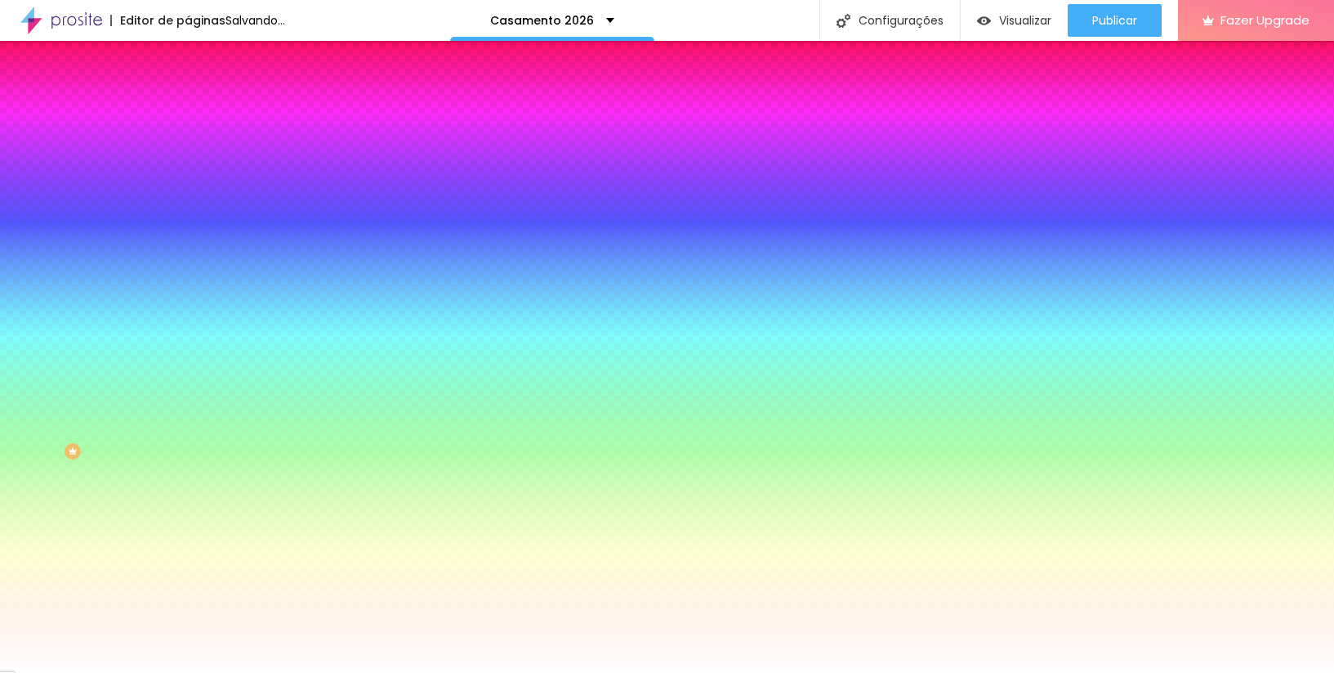
type input "12"
type input "11"
type input "10"
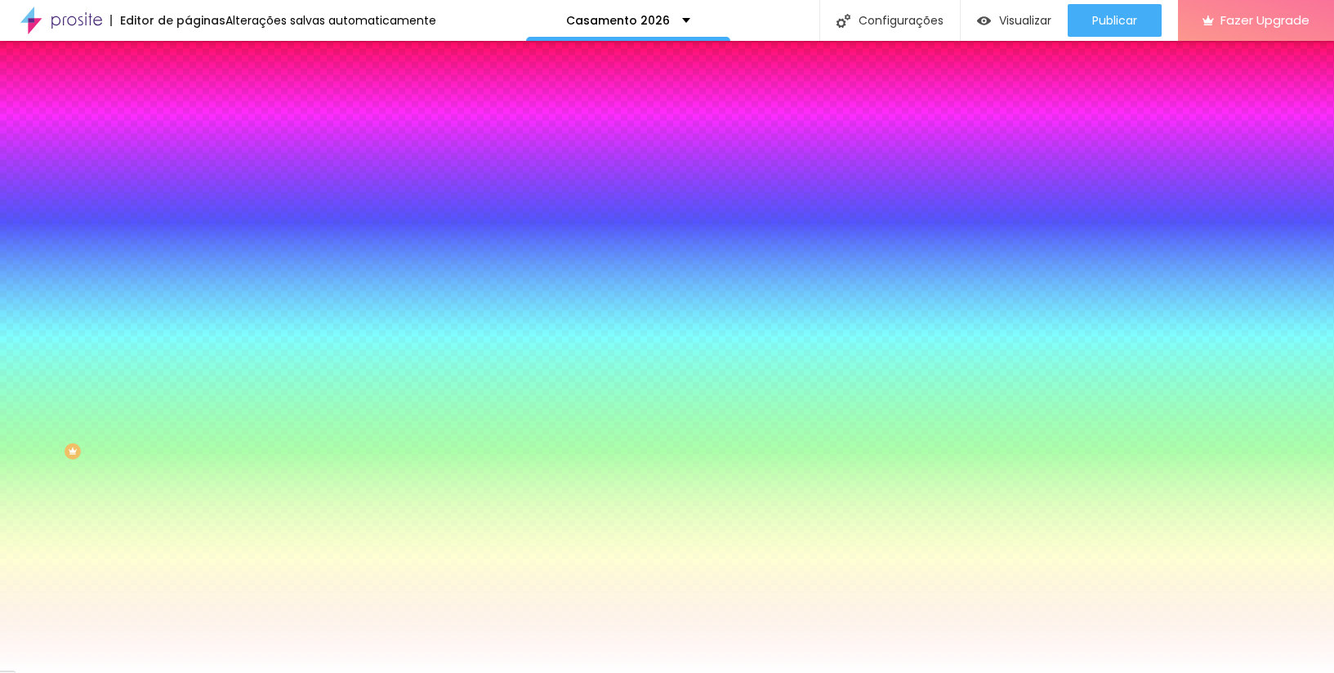
type input "8"
type input "7"
type input "6"
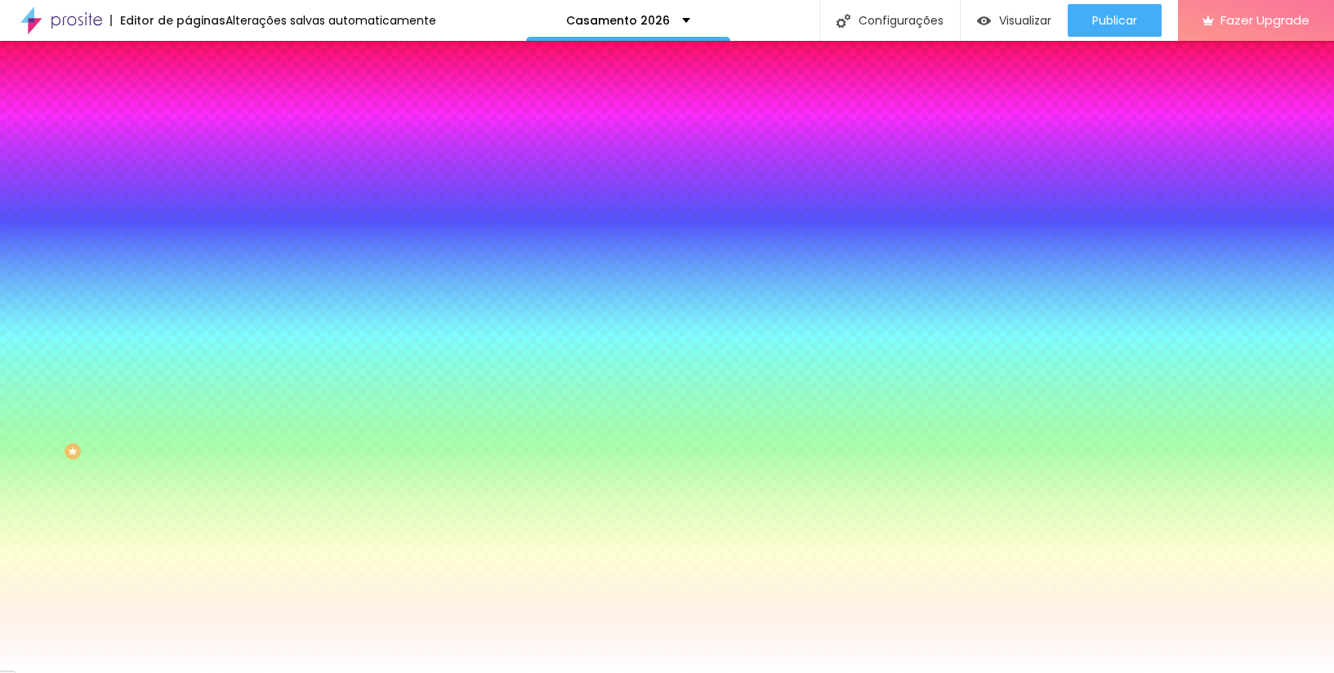
type input "6"
type input "5"
type input "4"
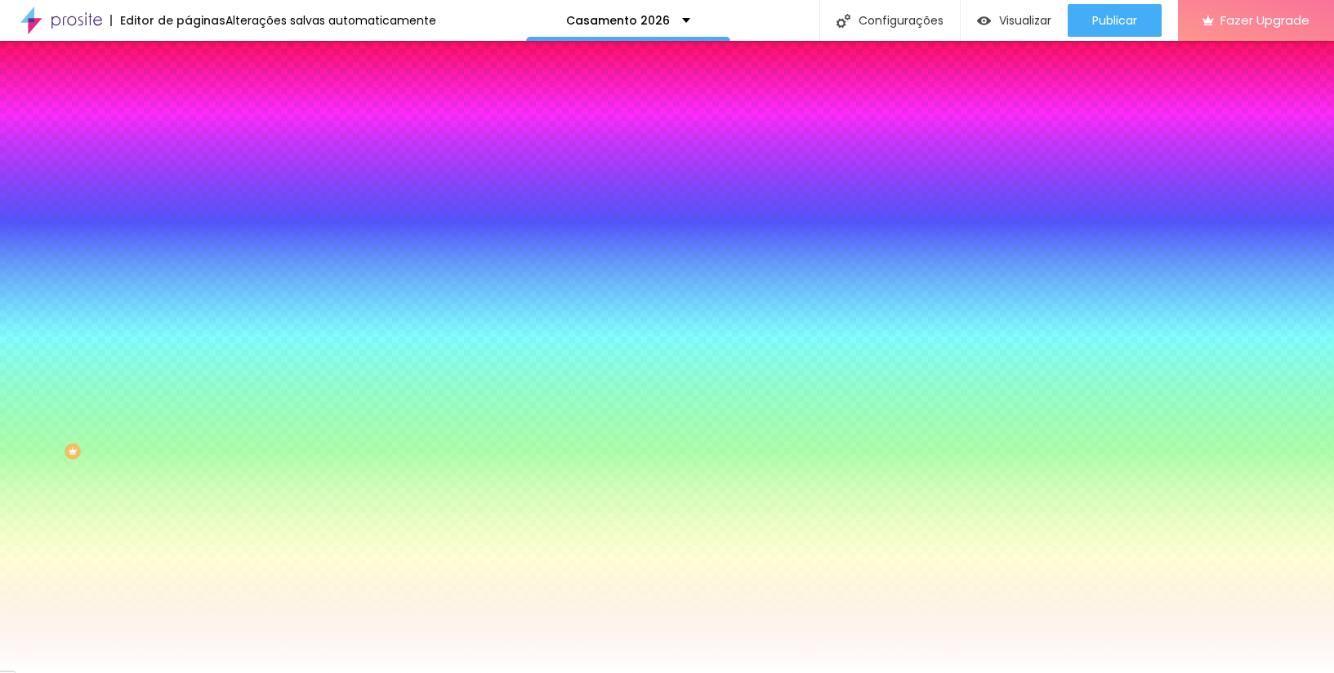
type input "3"
type input "0"
drag, startPoint x: 177, startPoint y: 383, endPoint x: 144, endPoint y: 366, distance: 37.6
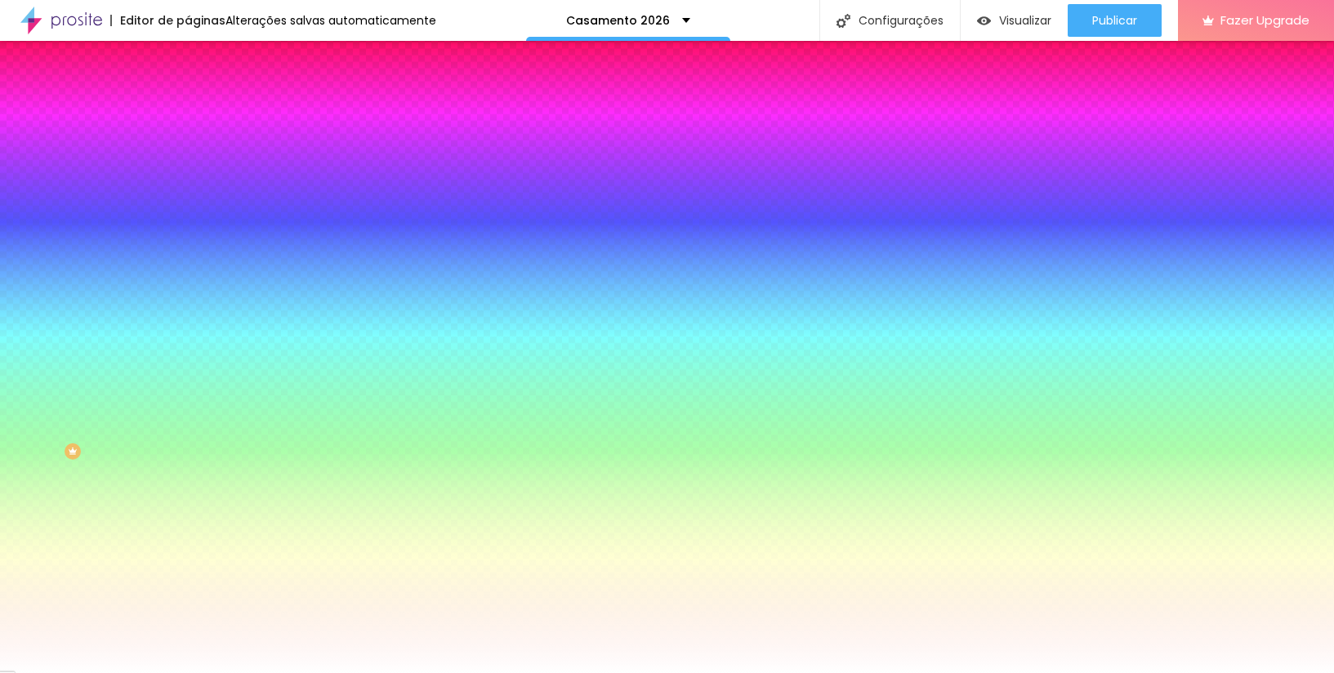
type input "1"
type input "2"
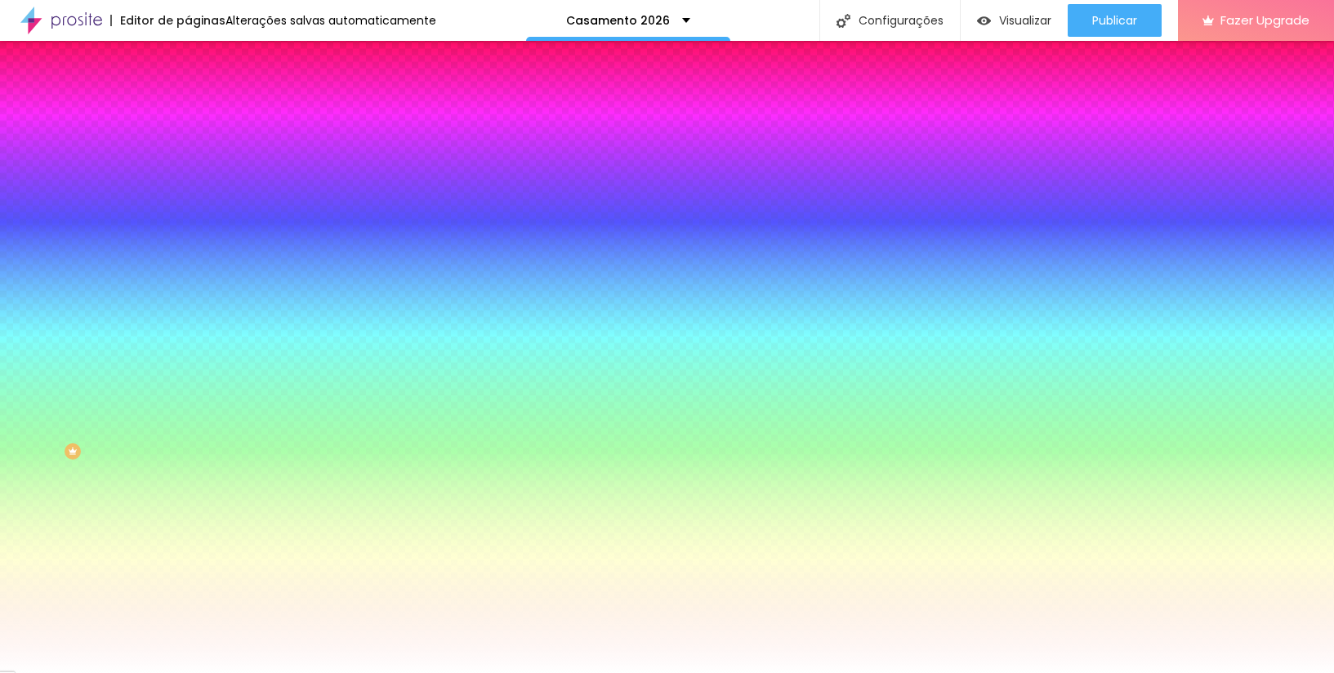
type input "1"
type input "0"
type input "1"
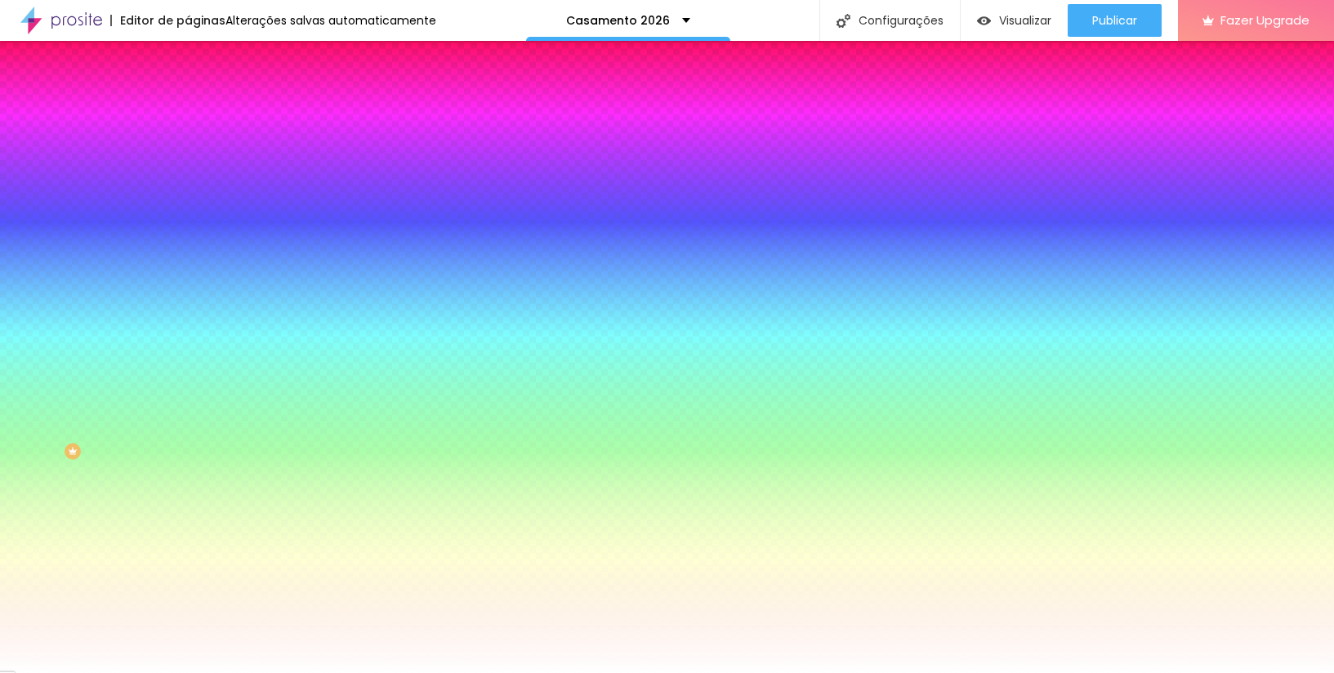
type input "1"
type input "4"
type input "5"
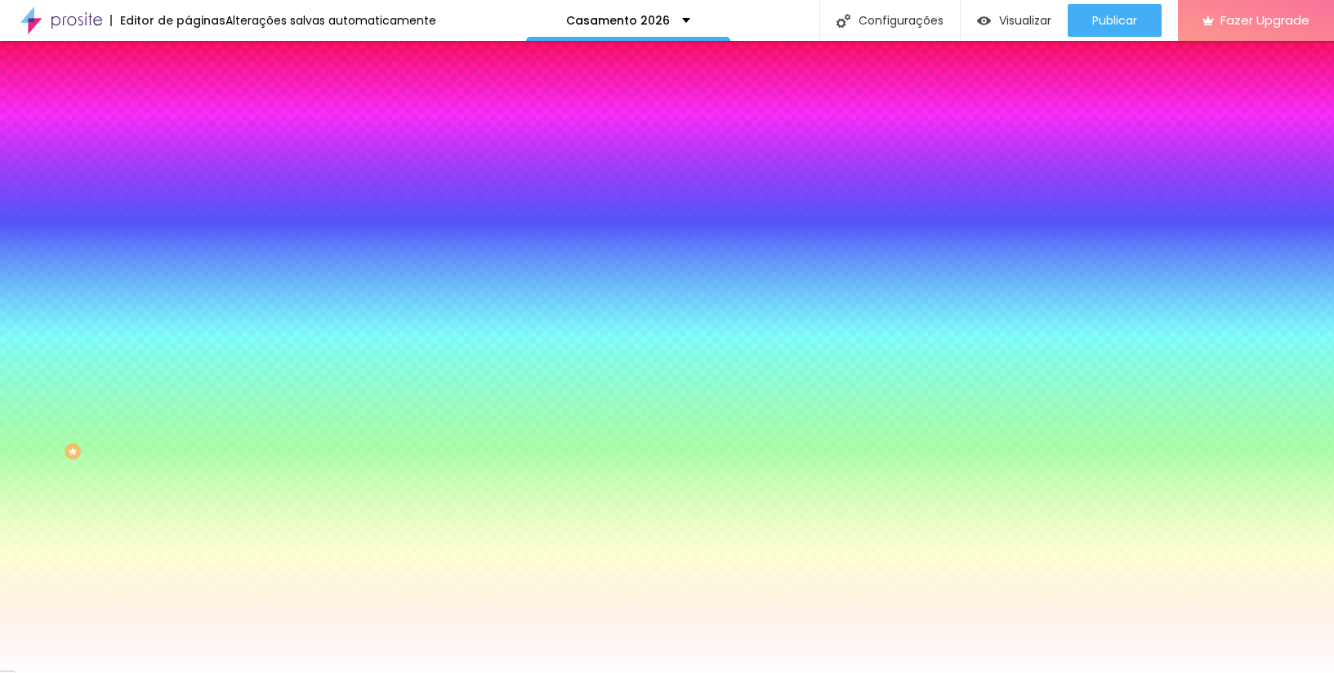
type input "4"
type input "3"
type input "2"
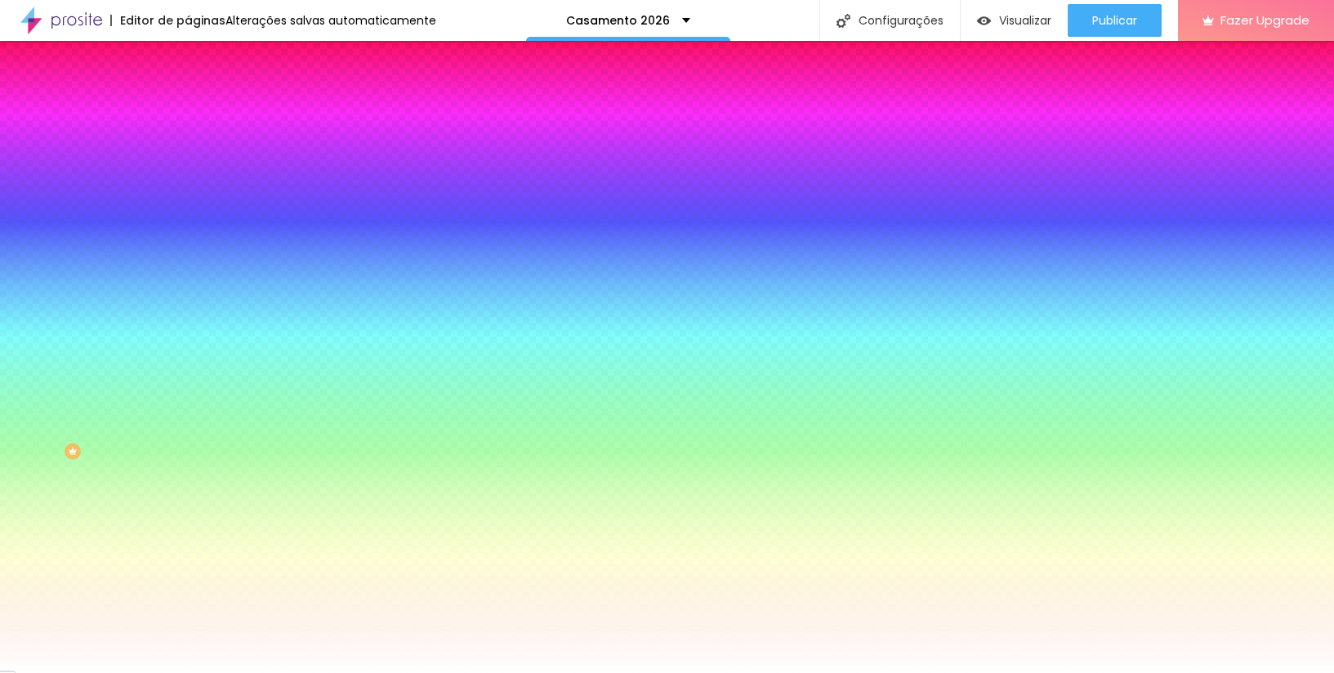
type input "2"
type input "1"
type input "0"
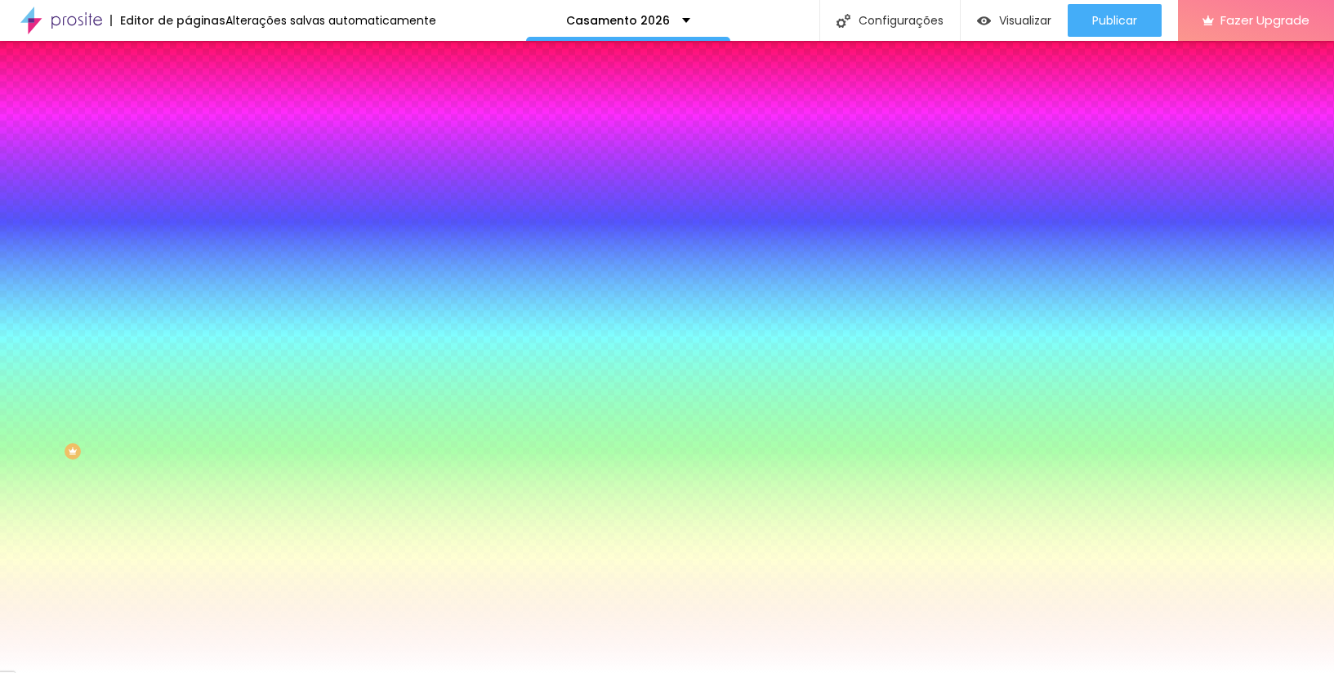
drag, startPoint x: 177, startPoint y: 434, endPoint x: 86, endPoint y: 412, distance: 94.1
click at [97, 672] on div at bounding box center [667, 673] width 1334 height 0
click at [188, 415] on div at bounding box center [282, 415] width 188 height 0
click at [142, 468] on div at bounding box center [667, 336] width 1334 height 673
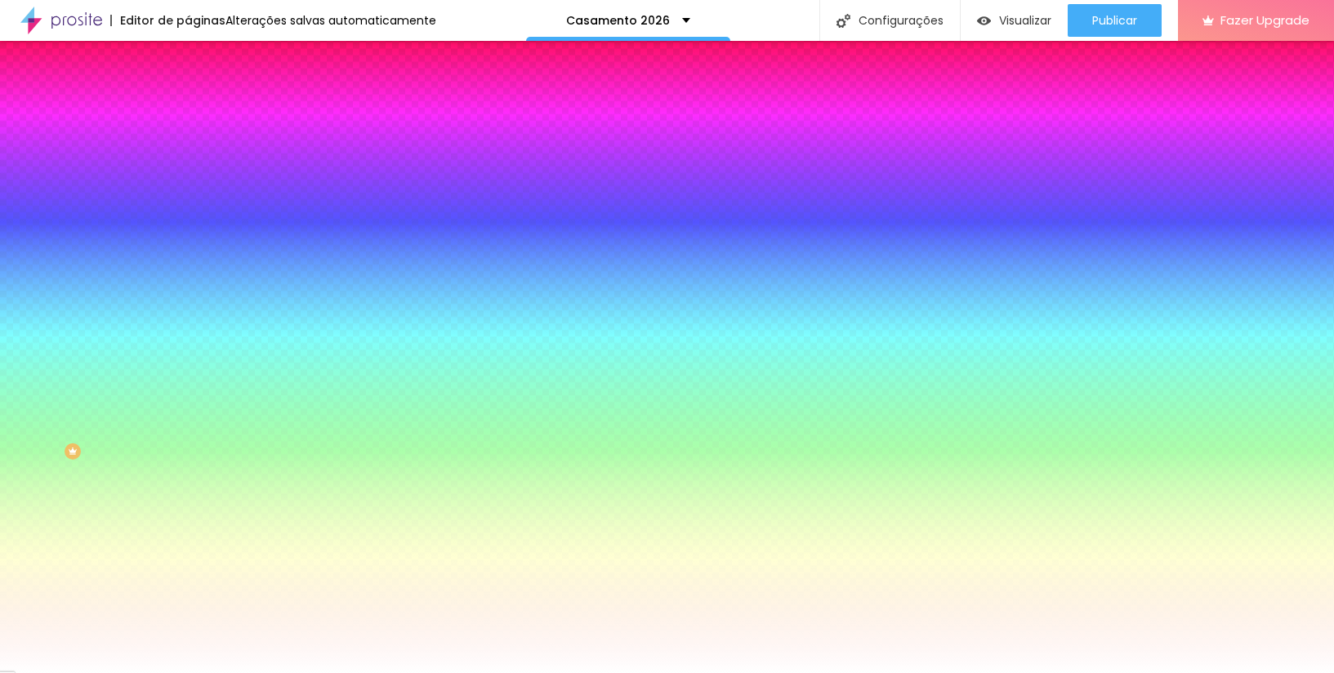
type input "#F4F3F4"
drag, startPoint x: 142, startPoint y: 468, endPoint x: 150, endPoint y: 435, distance: 34.5
click at [150, 435] on div at bounding box center [667, 336] width 1334 height 673
drag, startPoint x: 171, startPoint y: 504, endPoint x: 156, endPoint y: 583, distance: 79.8
click at [188, 583] on div "Editar Google Reviews Conteúdo Estilo Avançado Visual Cor de fundo Voltar ao pa…" at bounding box center [282, 357] width 188 height 632
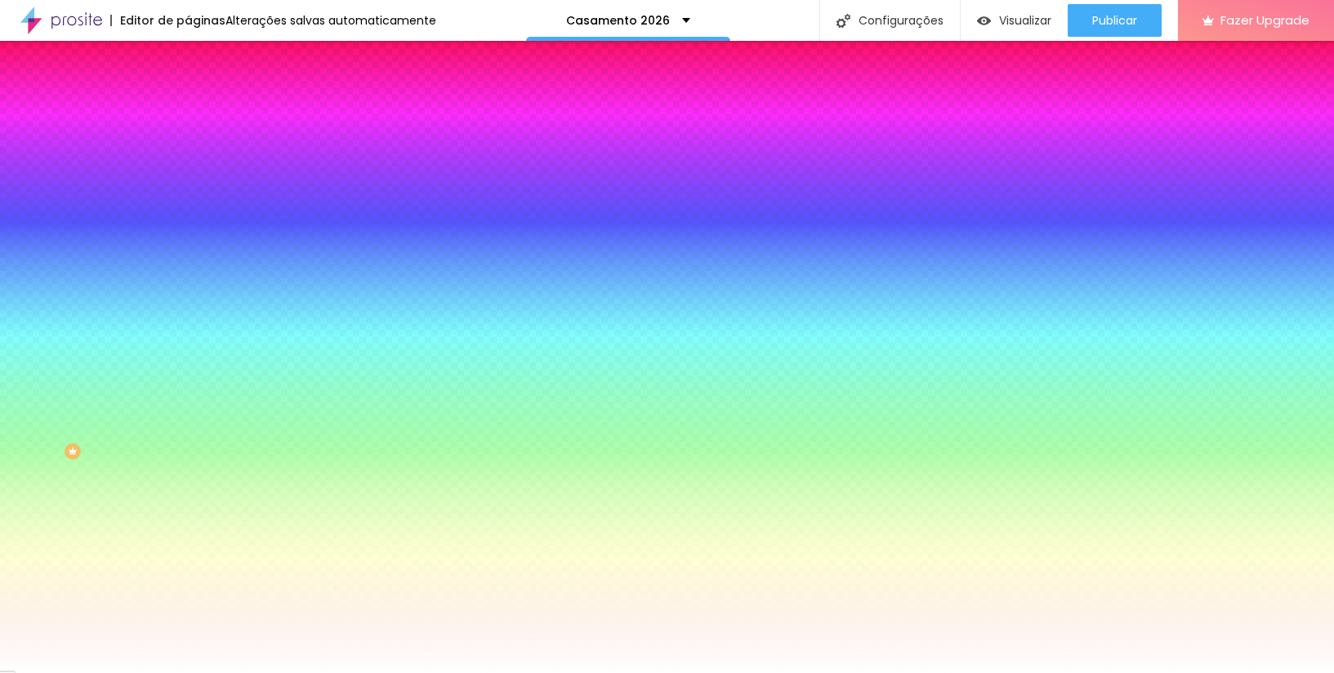
click at [188, 418] on div "Cor de fundo Voltar ao padrão #F4F3F4" at bounding box center [282, 409] width 188 height 45
click at [188, 415] on input "#F4F3F4" at bounding box center [286, 423] width 196 height 16
click at [188, 431] on div "Botão de avaliar" at bounding box center [282, 436] width 188 height 10
click at [194, 399] on icon "button" at bounding box center [199, 404] width 11 height 11
click at [188, 435] on div "Botão de avaliar" at bounding box center [282, 436] width 188 height 10
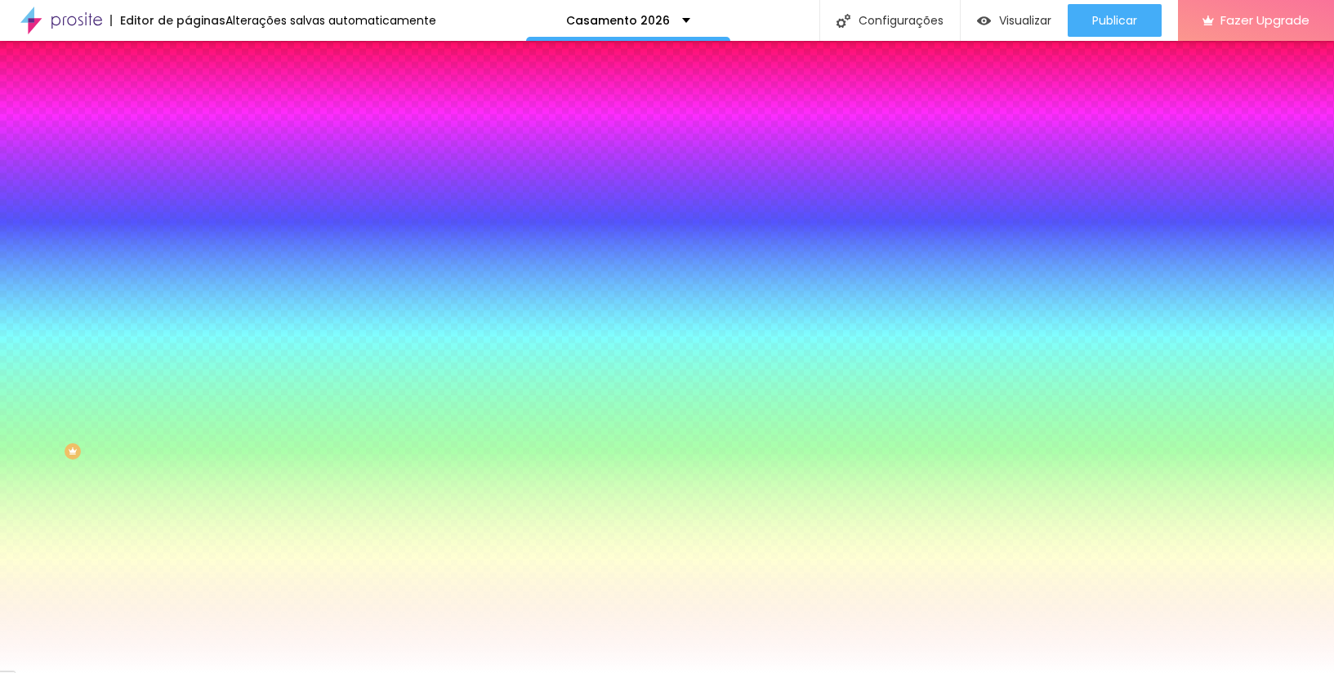
click at [188, 111] on li "Avançado" at bounding box center [282, 119] width 188 height 16
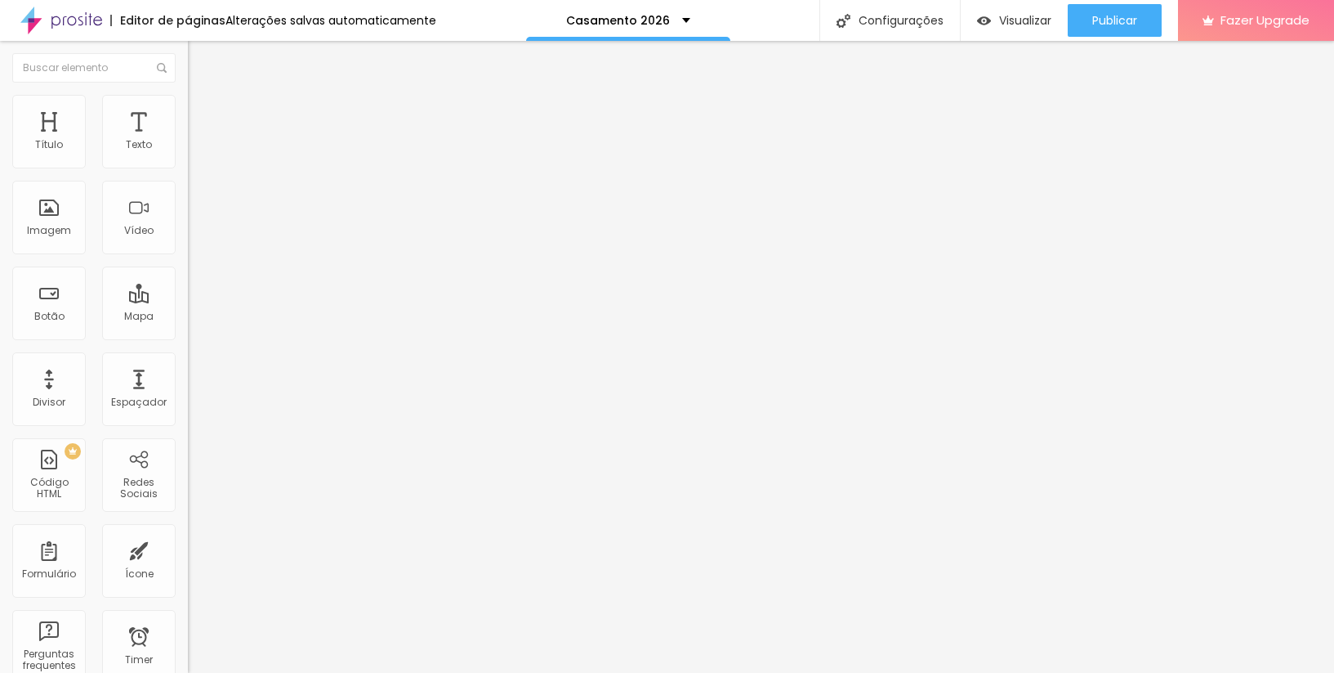
click at [188, 95] on img at bounding box center [195, 102] width 15 height 15
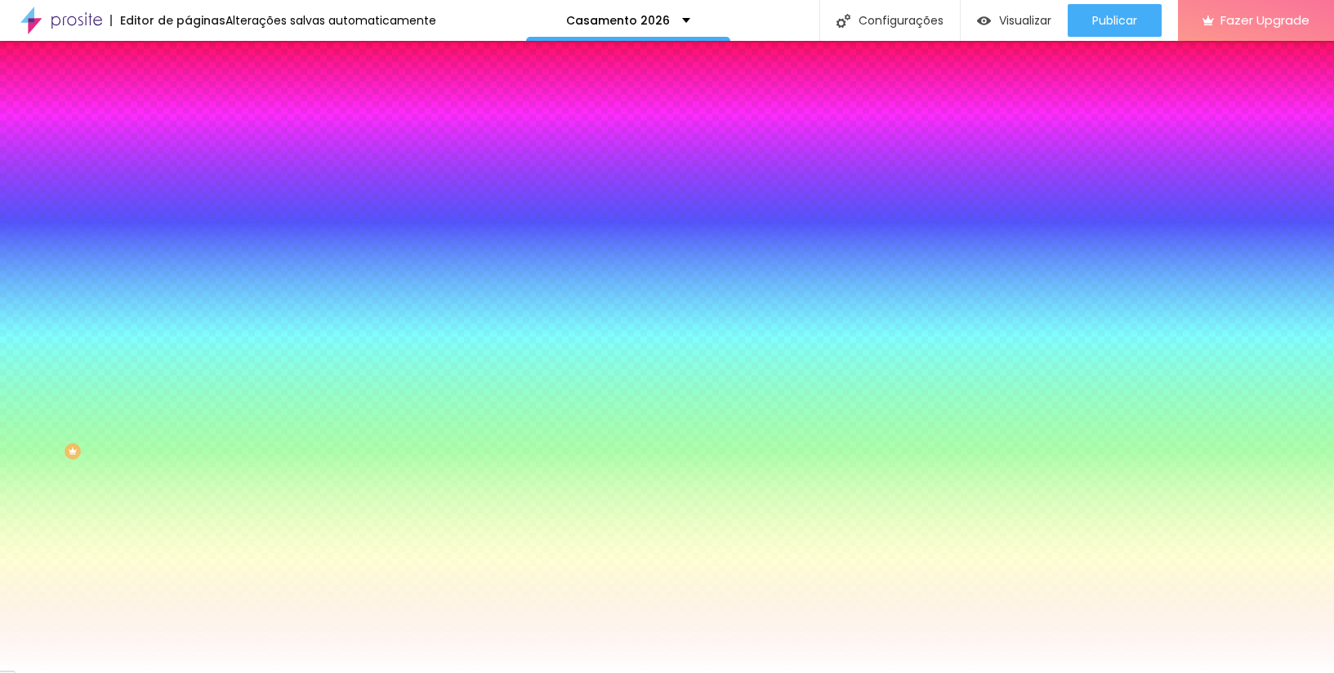
click at [188, 213] on button at bounding box center [199, 221] width 23 height 17
radio input "false"
click at [188, 213] on button at bounding box center [199, 221] width 23 height 17
radio input "false"
radio input "true"
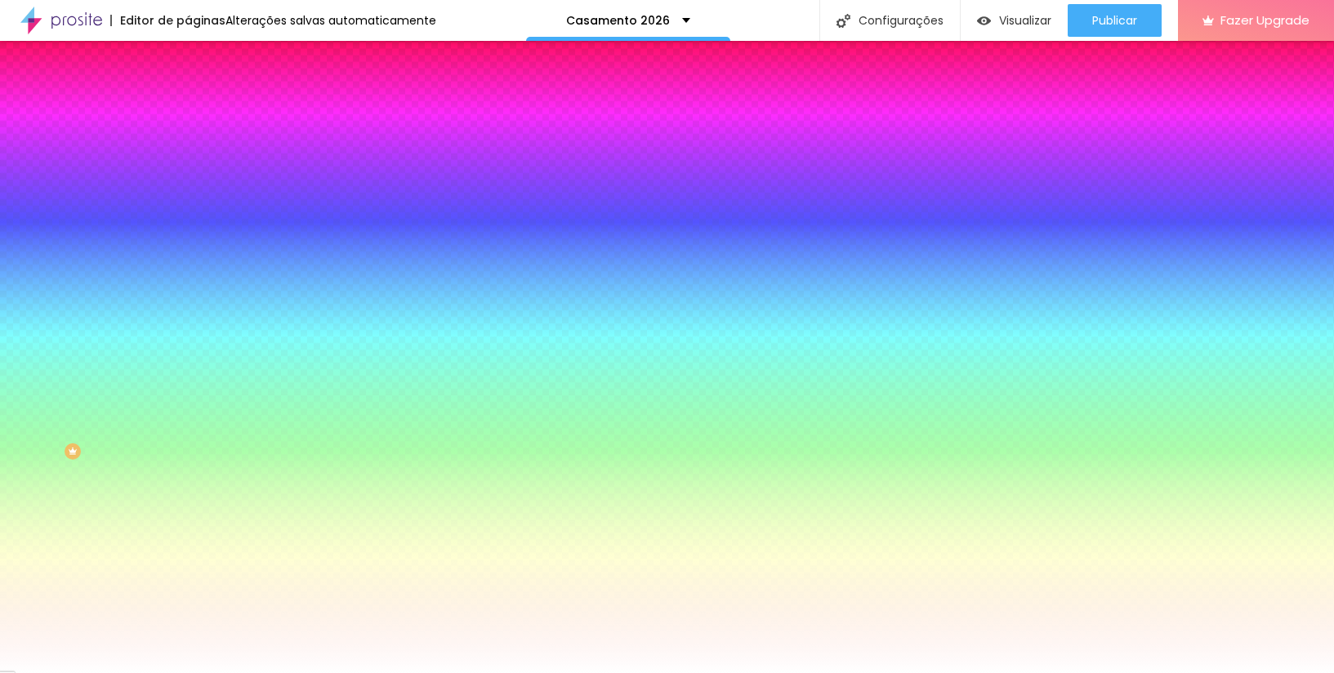
click at [188, 213] on button at bounding box center [199, 221] width 23 height 17
radio input "true"
radio input "false"
click at [188, 213] on button at bounding box center [199, 221] width 23 height 17
radio input "false"
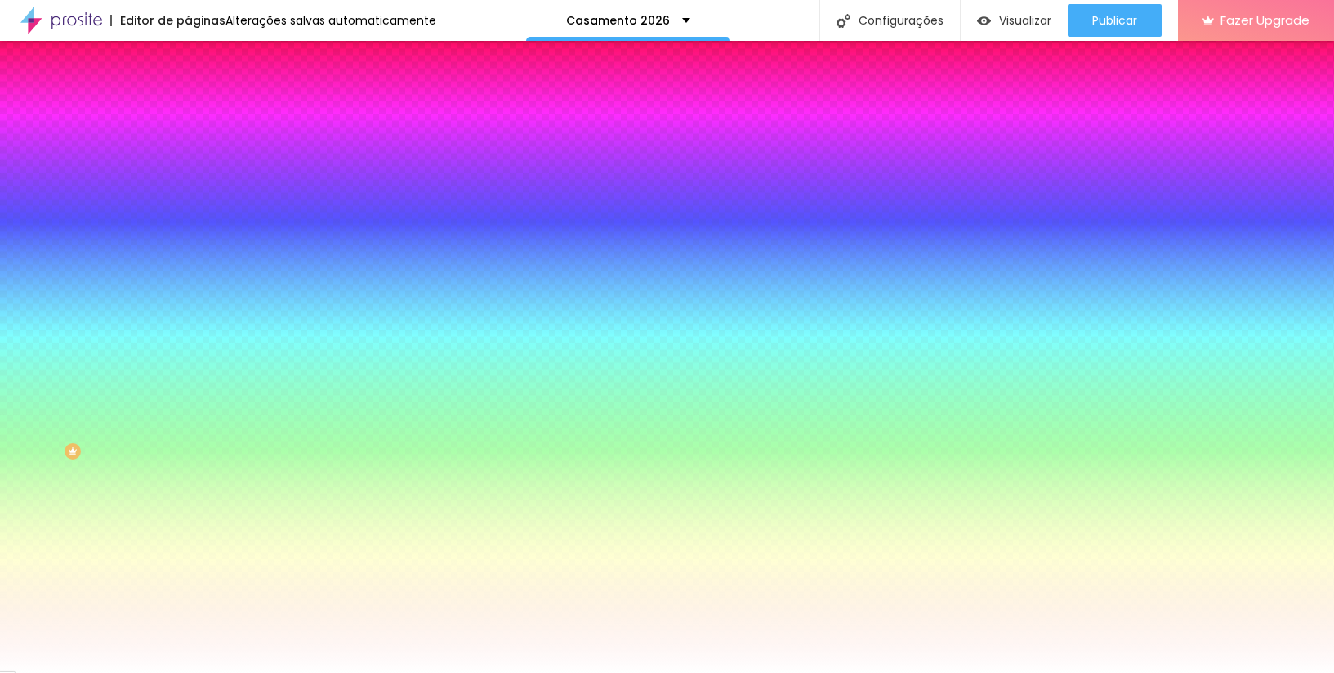
click at [188, 213] on button at bounding box center [199, 221] width 23 height 17
radio input "false"
radio input "true"
click at [188, 213] on button at bounding box center [199, 221] width 23 height 17
radio input "true"
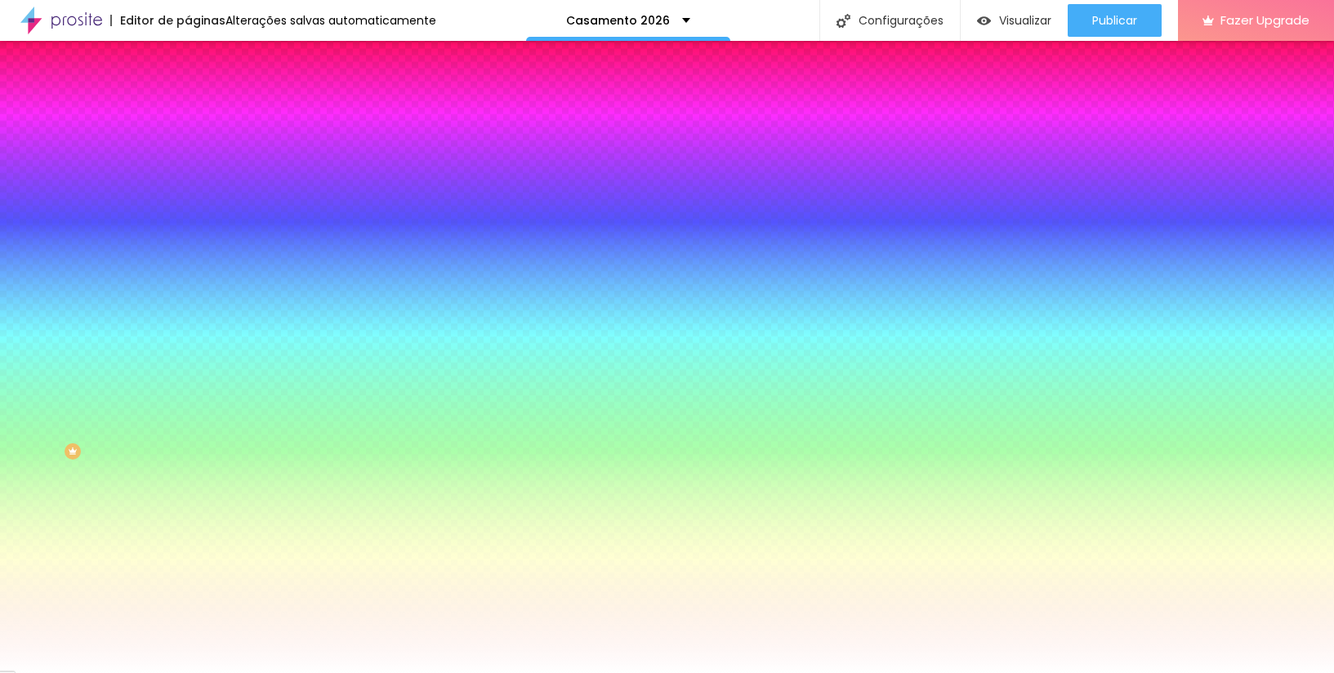
radio input "false"
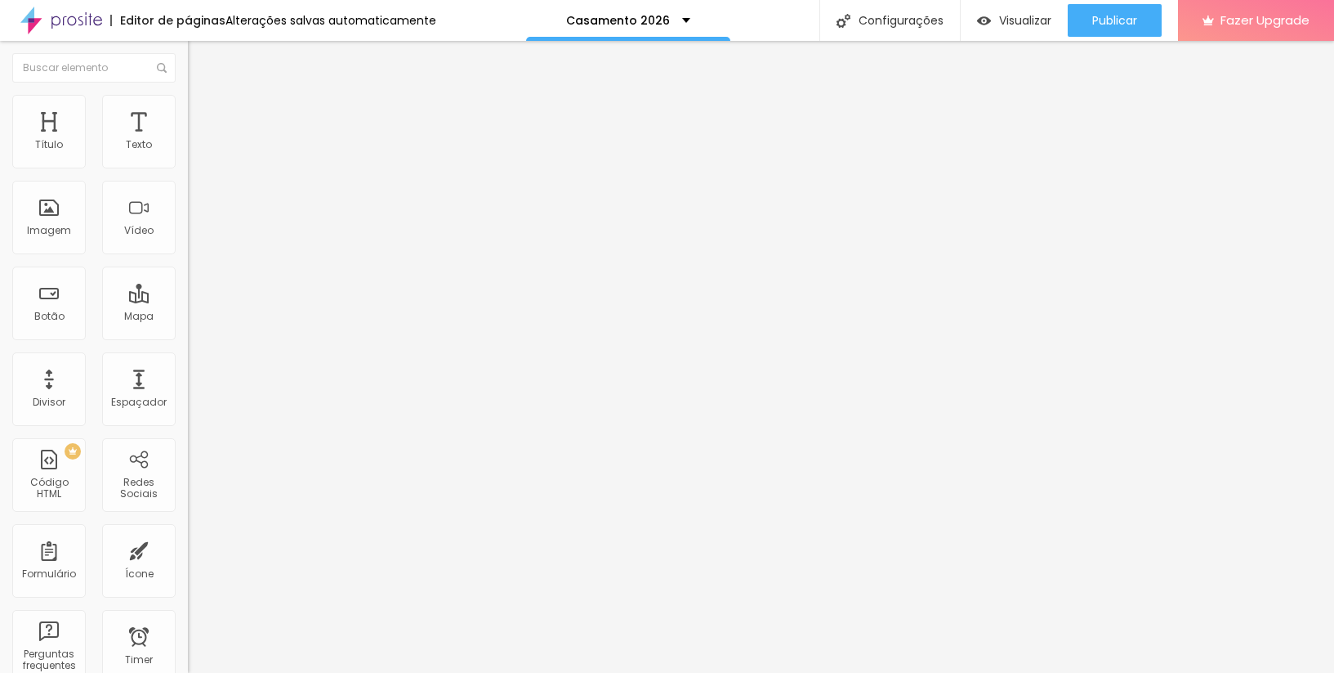
click at [188, 110] on li "Estilo" at bounding box center [282, 103] width 188 height 16
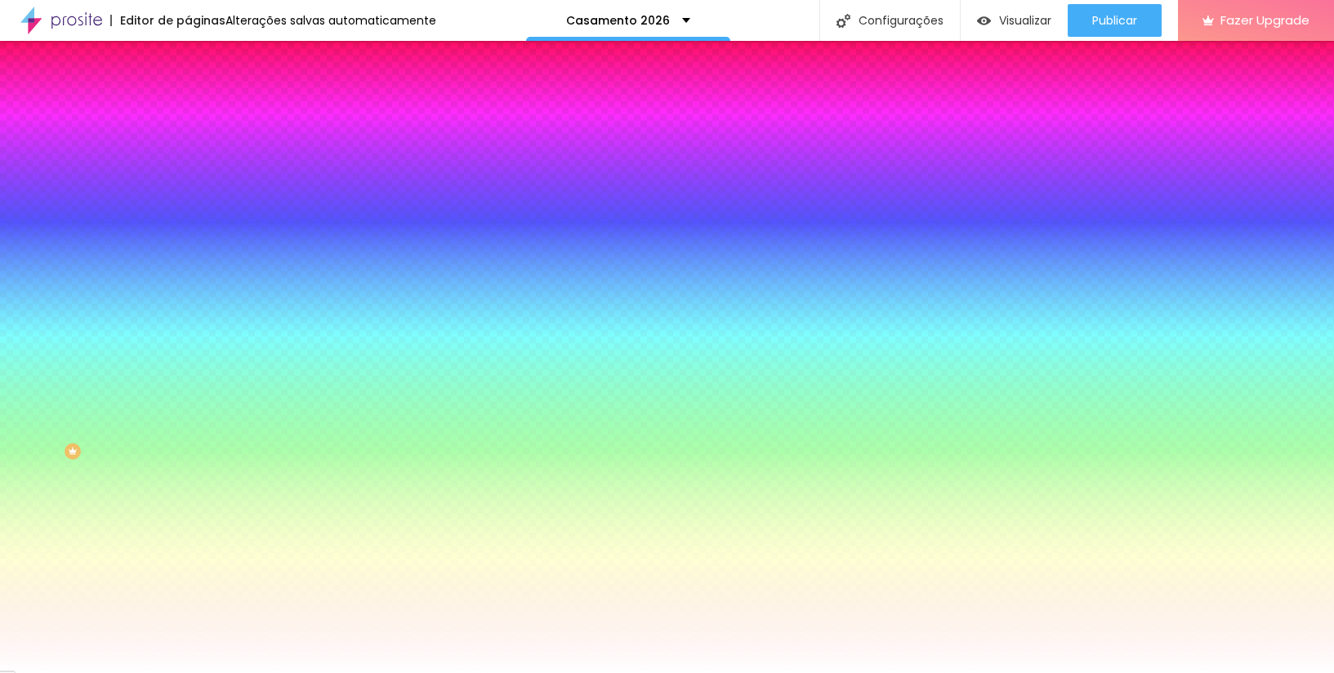
click at [188, 111] on li "Avançado" at bounding box center [282, 119] width 188 height 16
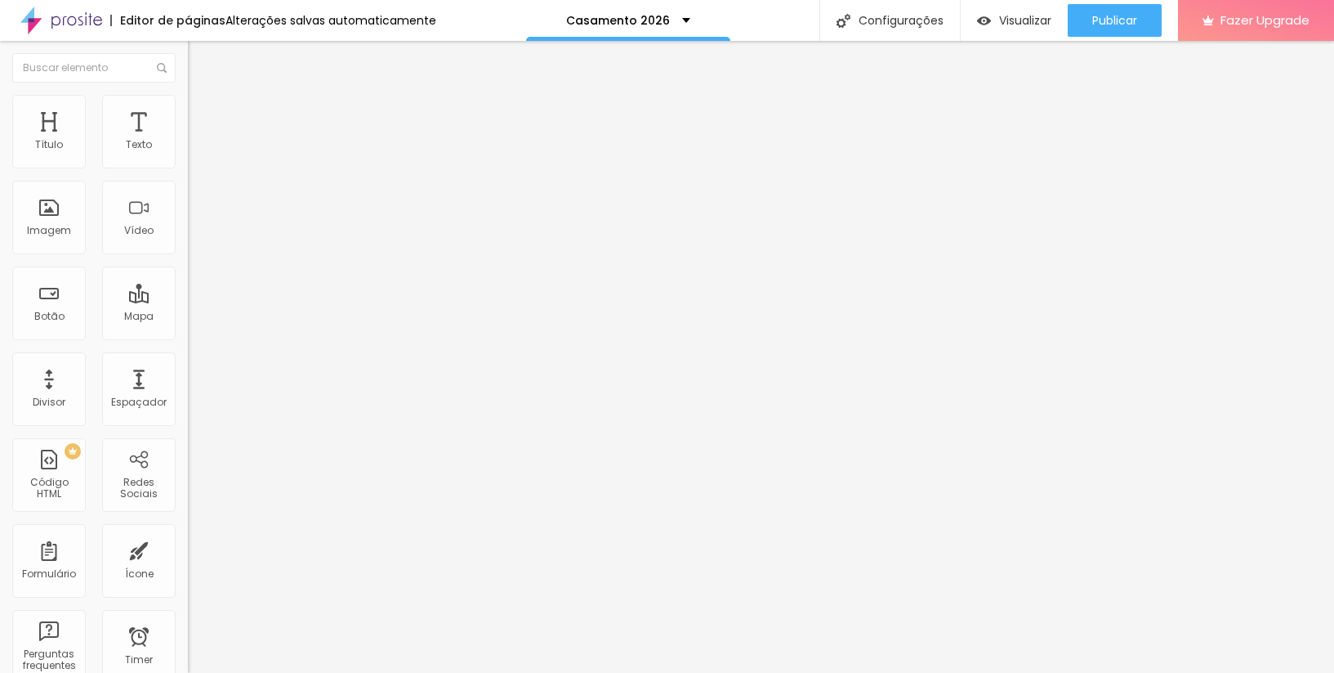
click at [188, 149] on span "Completo" at bounding box center [213, 142] width 50 height 14
click at [188, 159] on span "Encaixotado" at bounding box center [220, 152] width 64 height 14
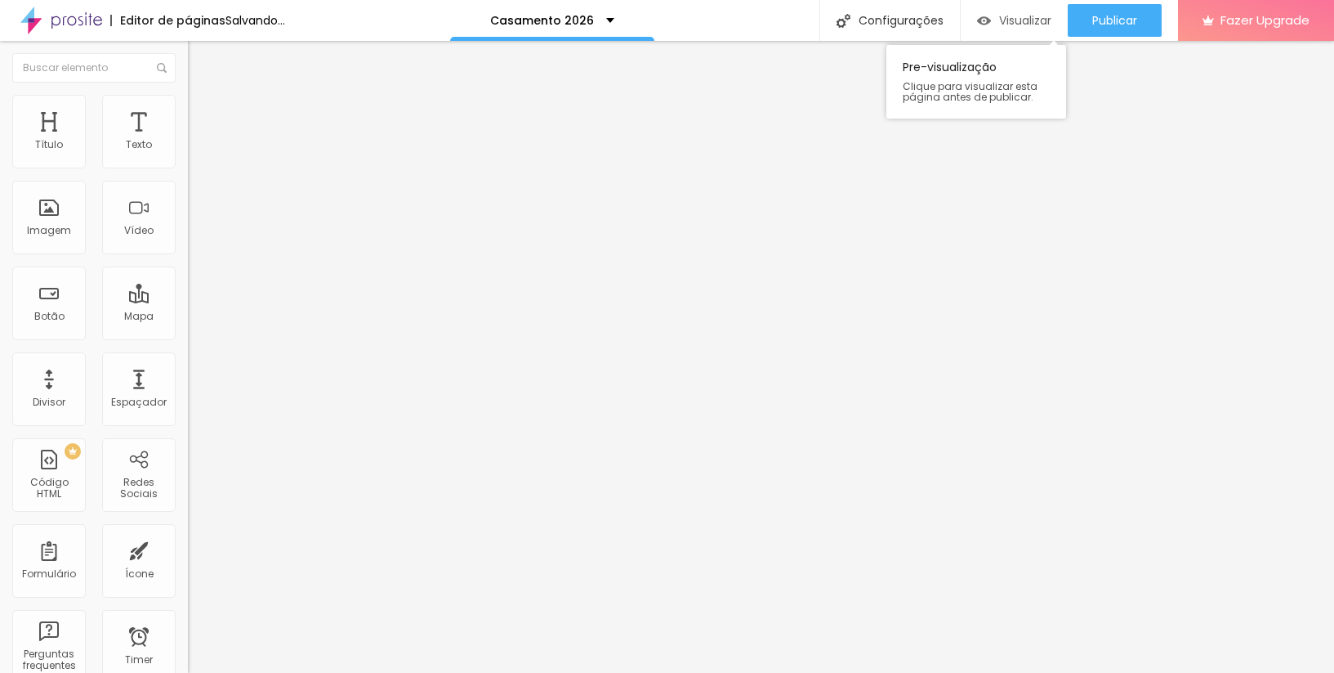
click at [987, 19] on img "button" at bounding box center [984, 21] width 14 height 14
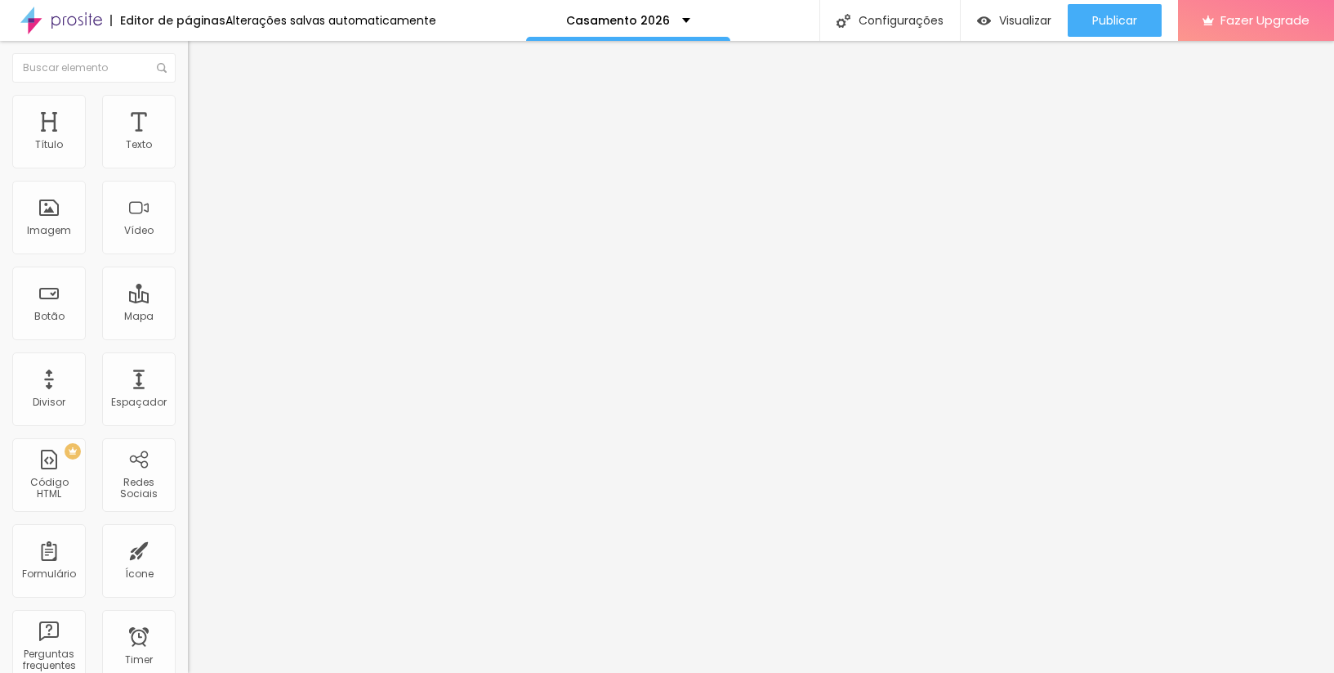
click at [188, 111] on img at bounding box center [195, 118] width 15 height 15
type input "25"
type input "27"
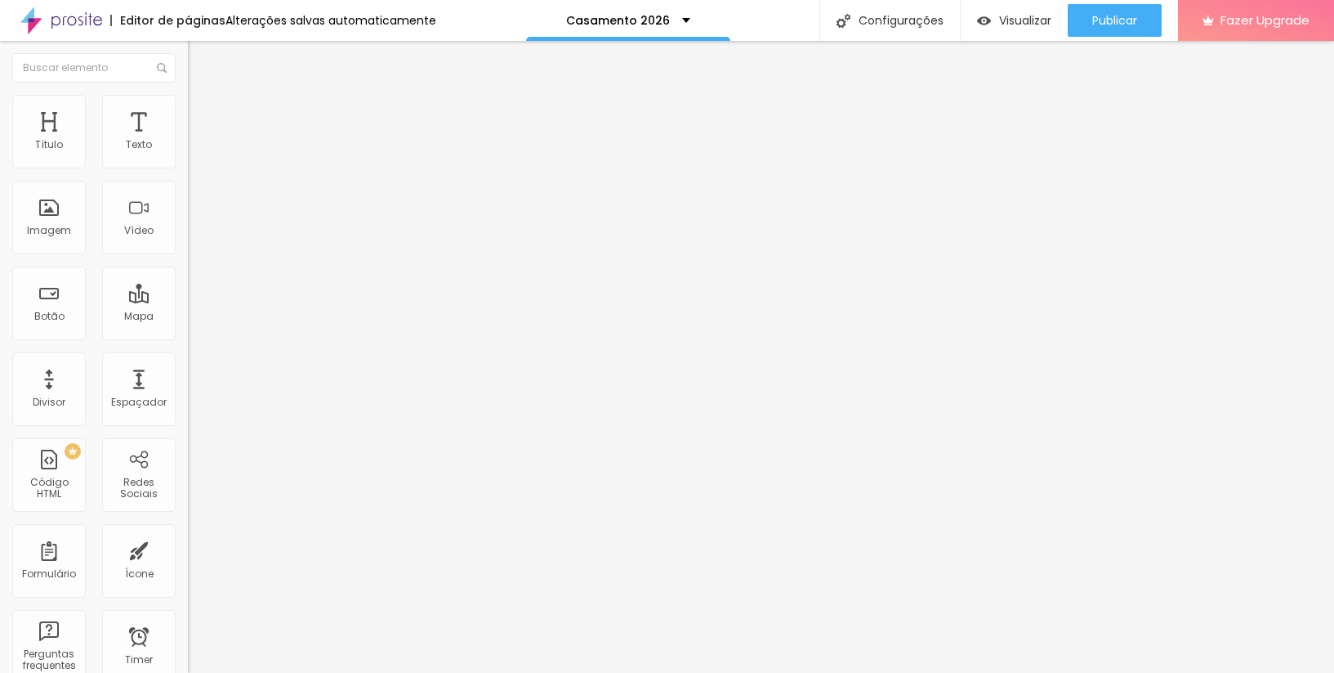
type input "28"
type input "30"
type input "34"
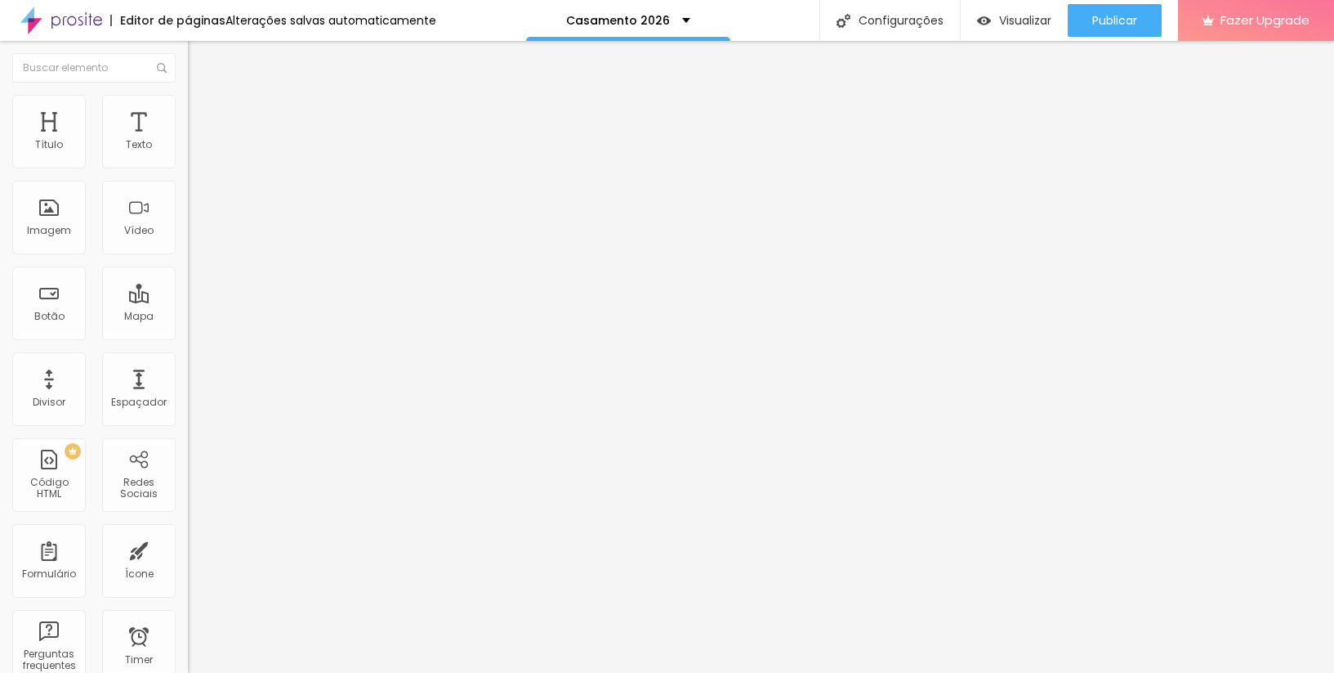
type input "34"
type input "35"
type input "36"
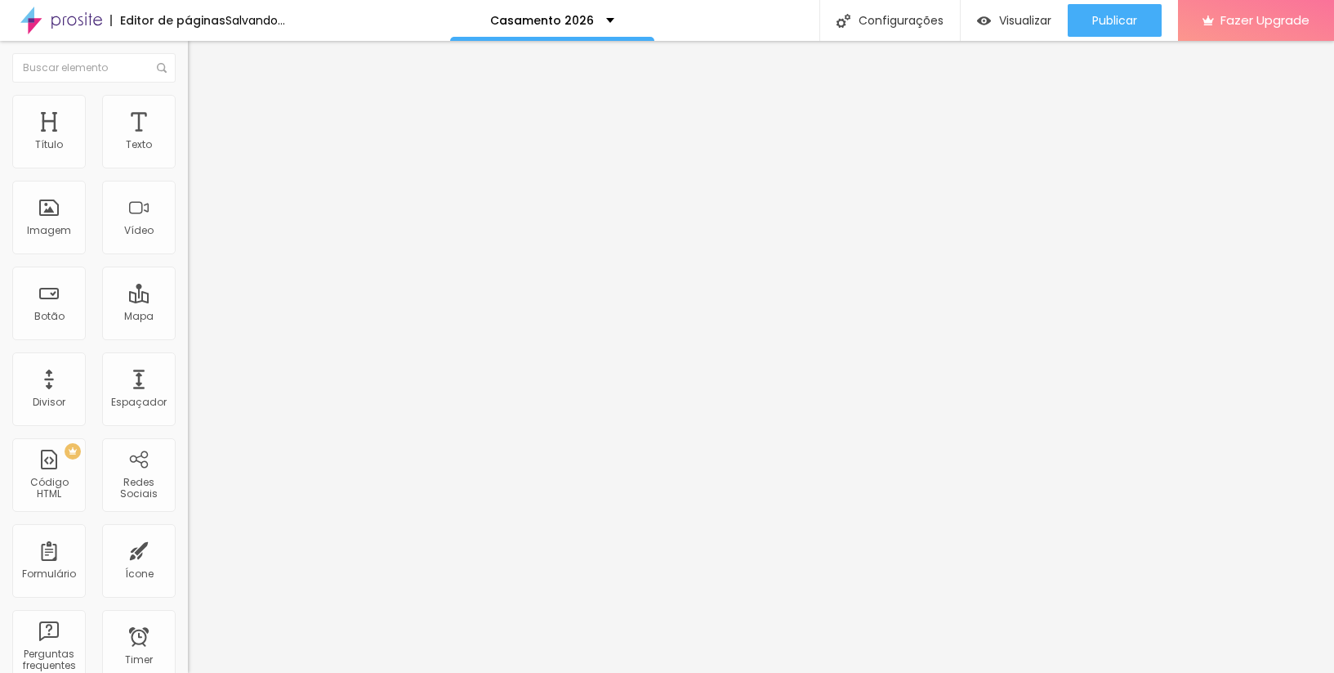
type input "37"
type input "38"
type input "40"
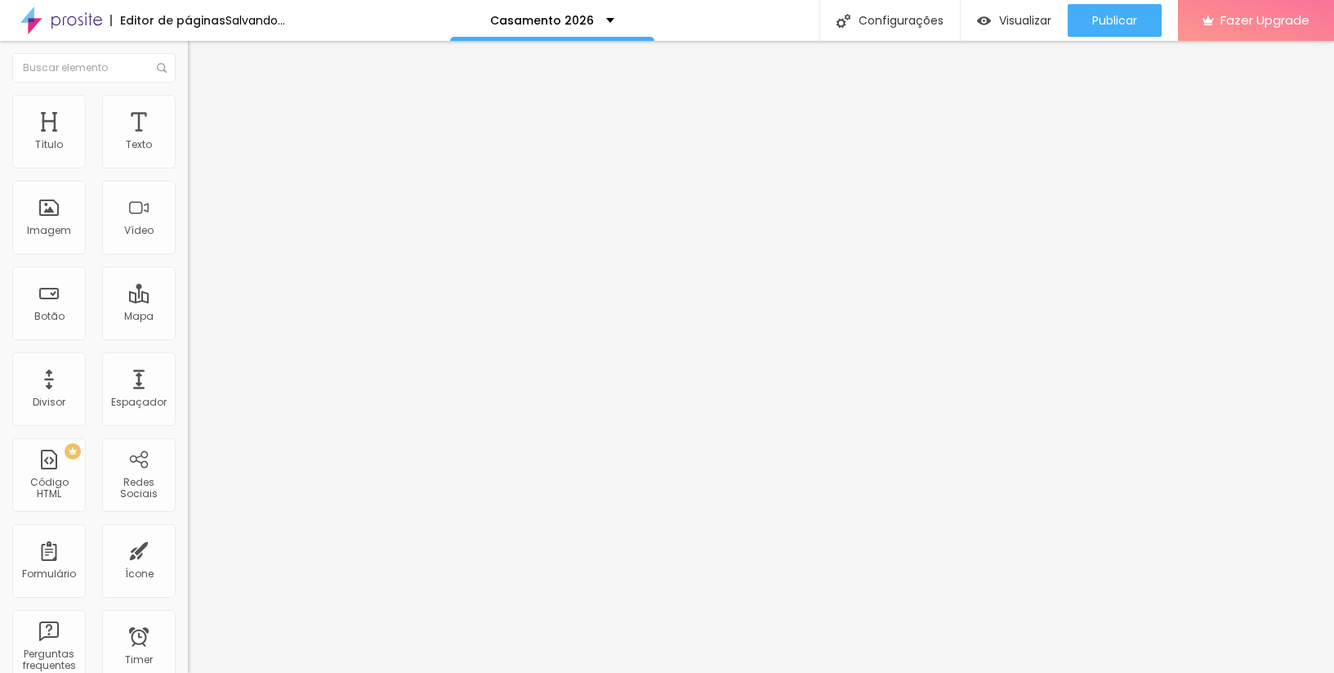
type input "40"
type input "42"
type input "44"
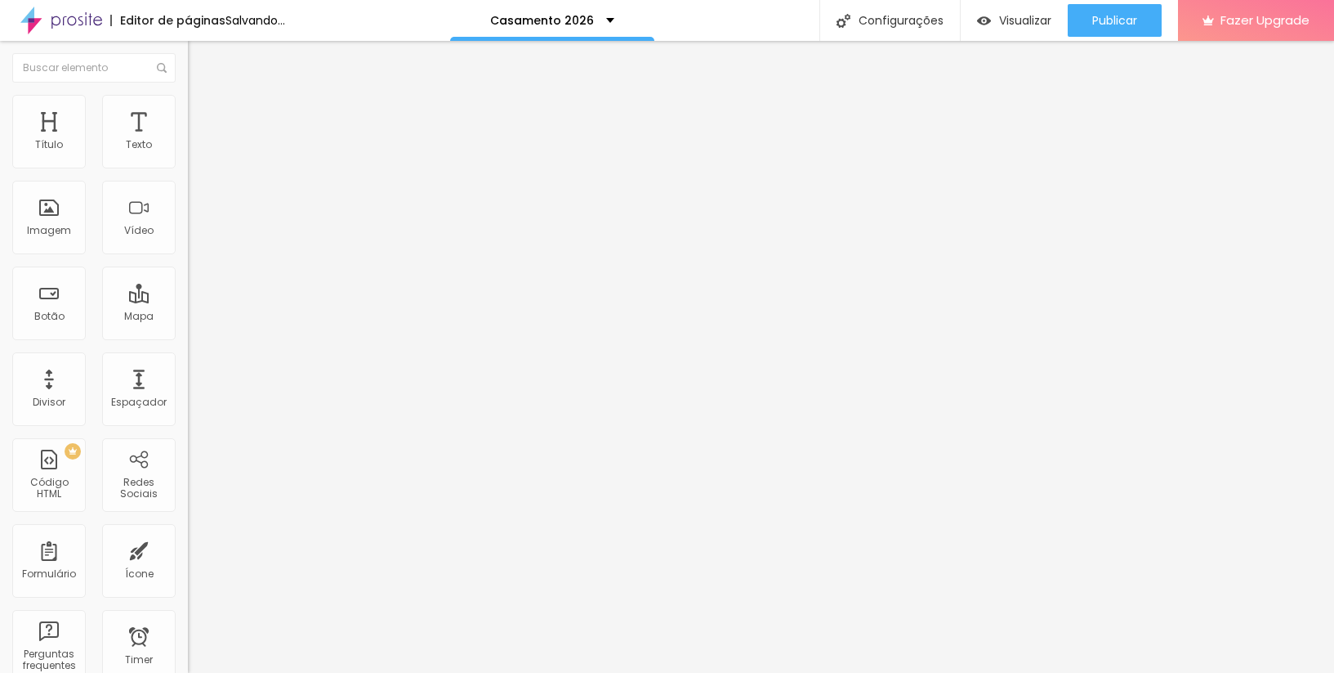
type input "45"
type input "48"
type input "49"
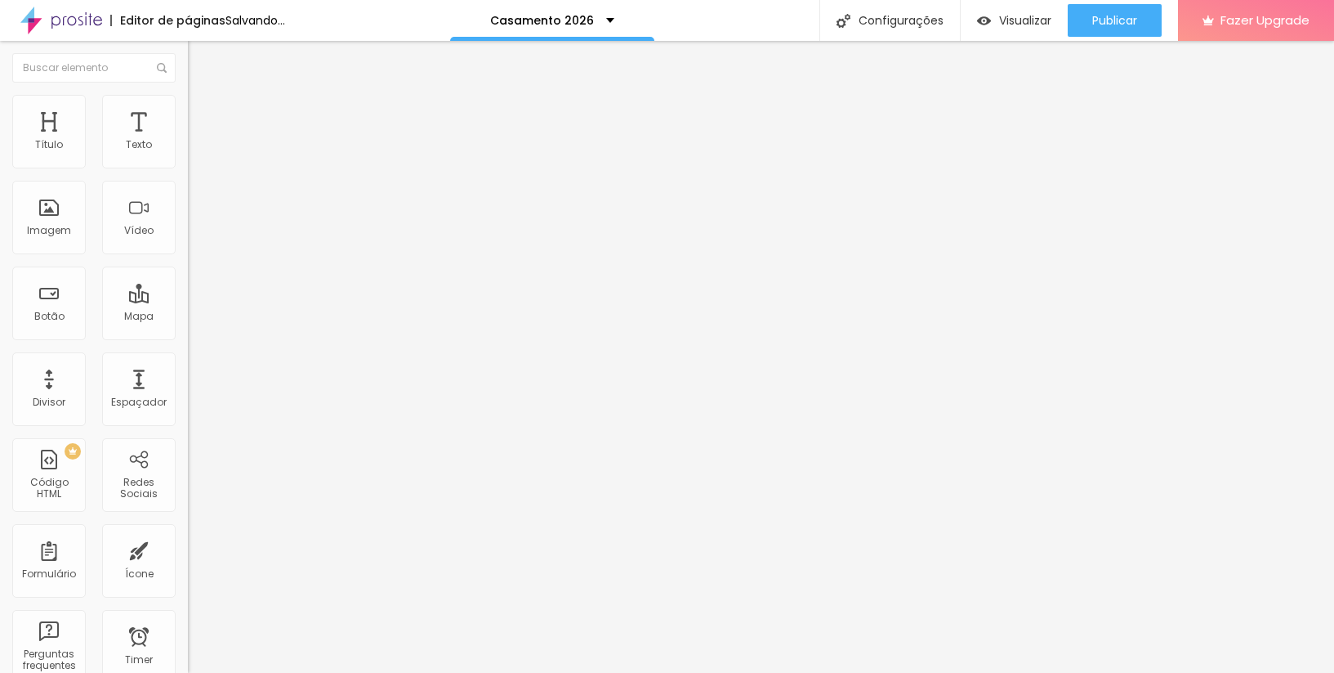
type input "49"
type input "51"
type input "52"
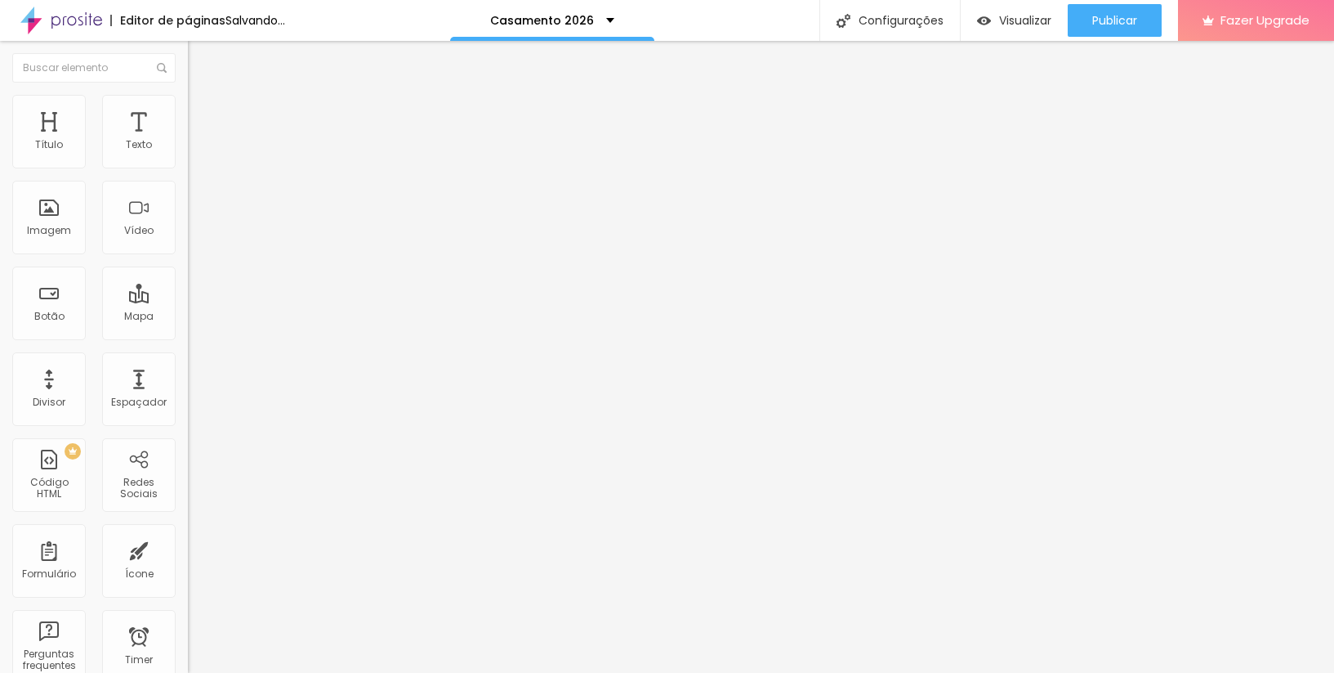
type input "53"
type input "54"
type input "56"
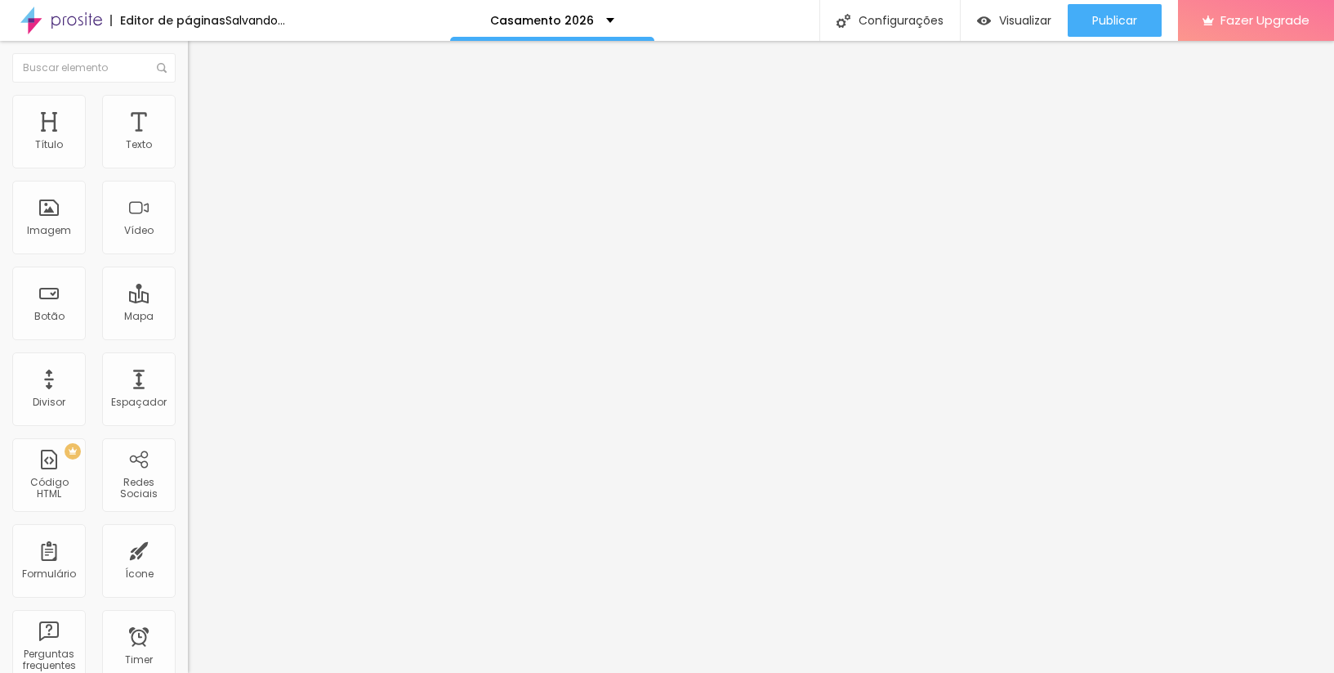
type input "56"
type input "57"
type input "58"
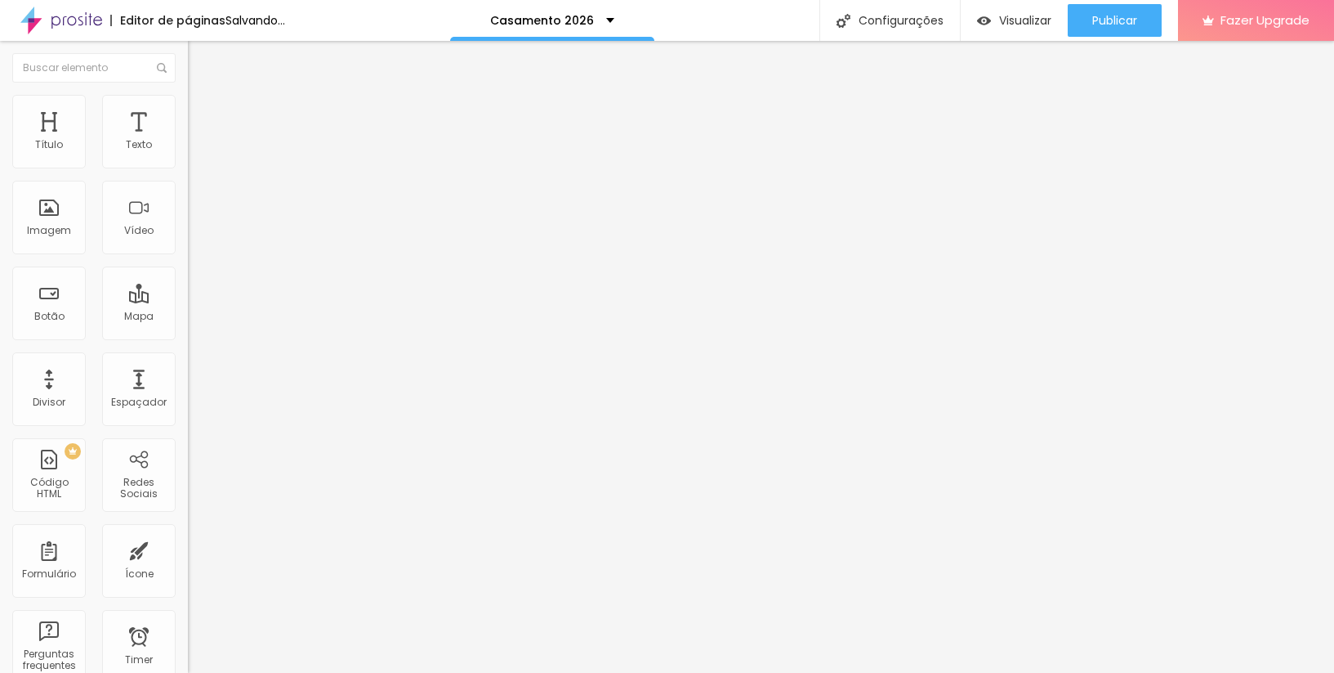
type input "60"
type input "63"
drag, startPoint x: 59, startPoint y: 191, endPoint x: 126, endPoint y: 183, distance: 67.5
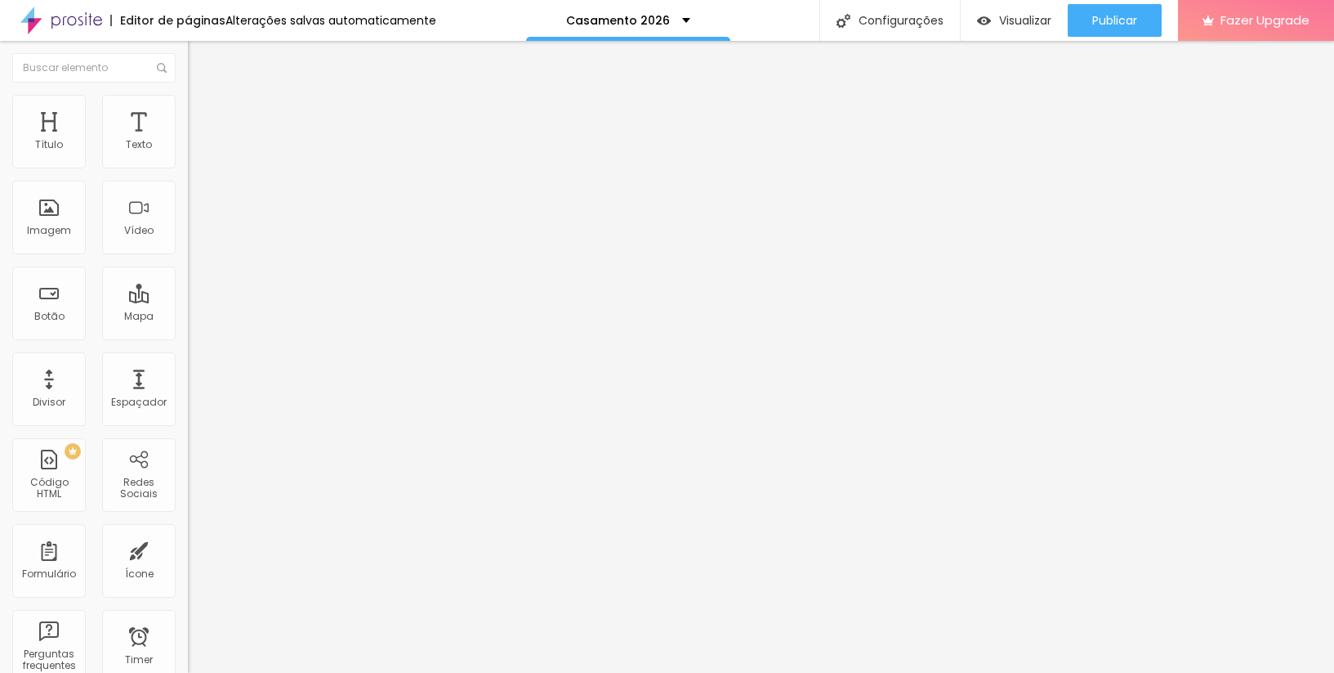
click at [188, 548] on input "range" at bounding box center [240, 554] width 105 height 13
click at [995, 25] on div "Visualizar" at bounding box center [1014, 21] width 74 height 14
click at [990, 31] on div "Visualizar" at bounding box center [1014, 20] width 74 height 33
click at [203, 115] on span "Avançado" at bounding box center [230, 122] width 54 height 14
drag, startPoint x: 127, startPoint y: 189, endPoint x: 71, endPoint y: 185, distance: 56.5
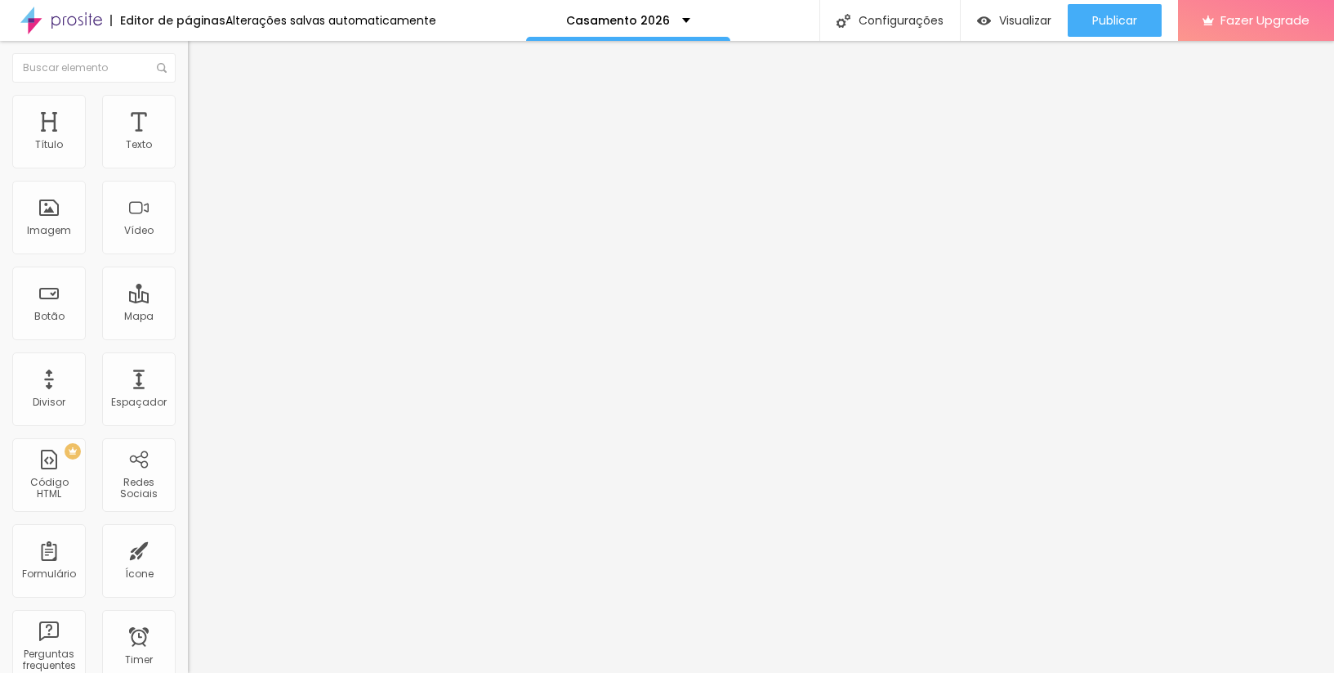
click at [188, 548] on input "range" at bounding box center [240, 554] width 105 height 13
click at [188, 111] on li "Avançado" at bounding box center [282, 119] width 188 height 16
drag, startPoint x: 47, startPoint y: 190, endPoint x: 77, endPoint y: 186, distance: 29.7
click at [188, 548] on input "range" at bounding box center [240, 554] width 105 height 13
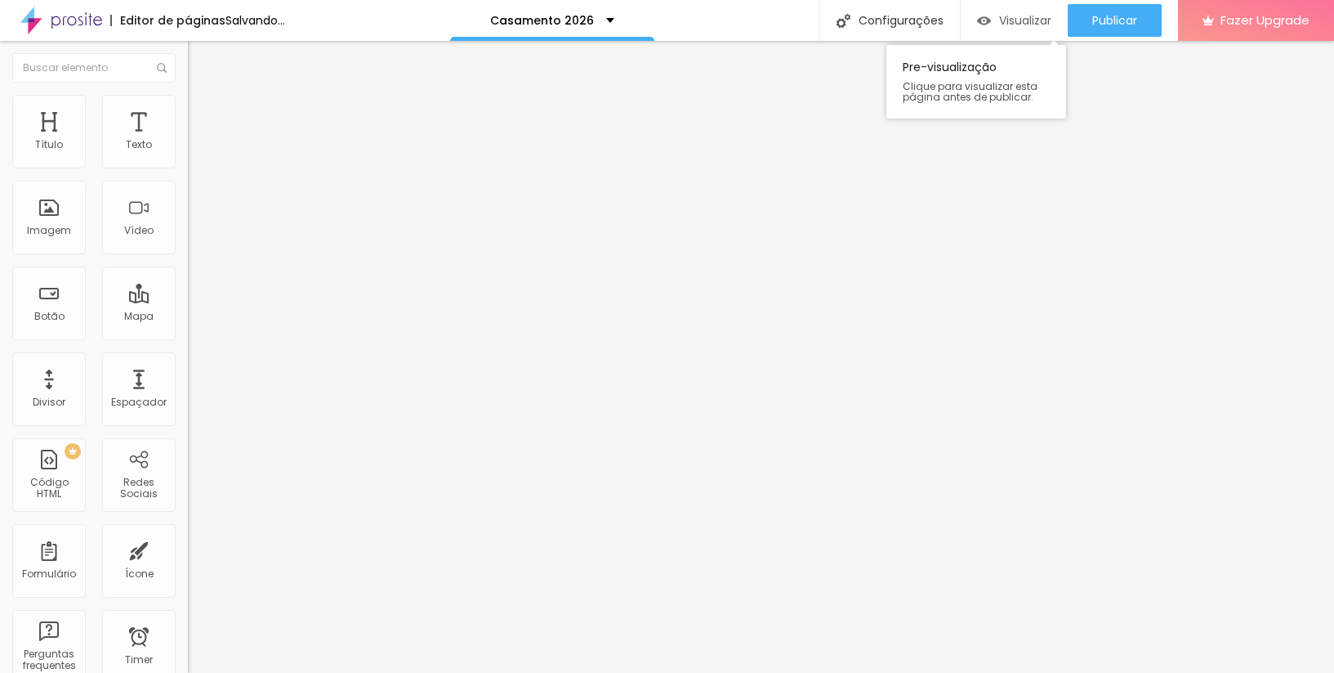
click at [999, 14] on span "Visualizar" at bounding box center [1025, 20] width 52 height 13
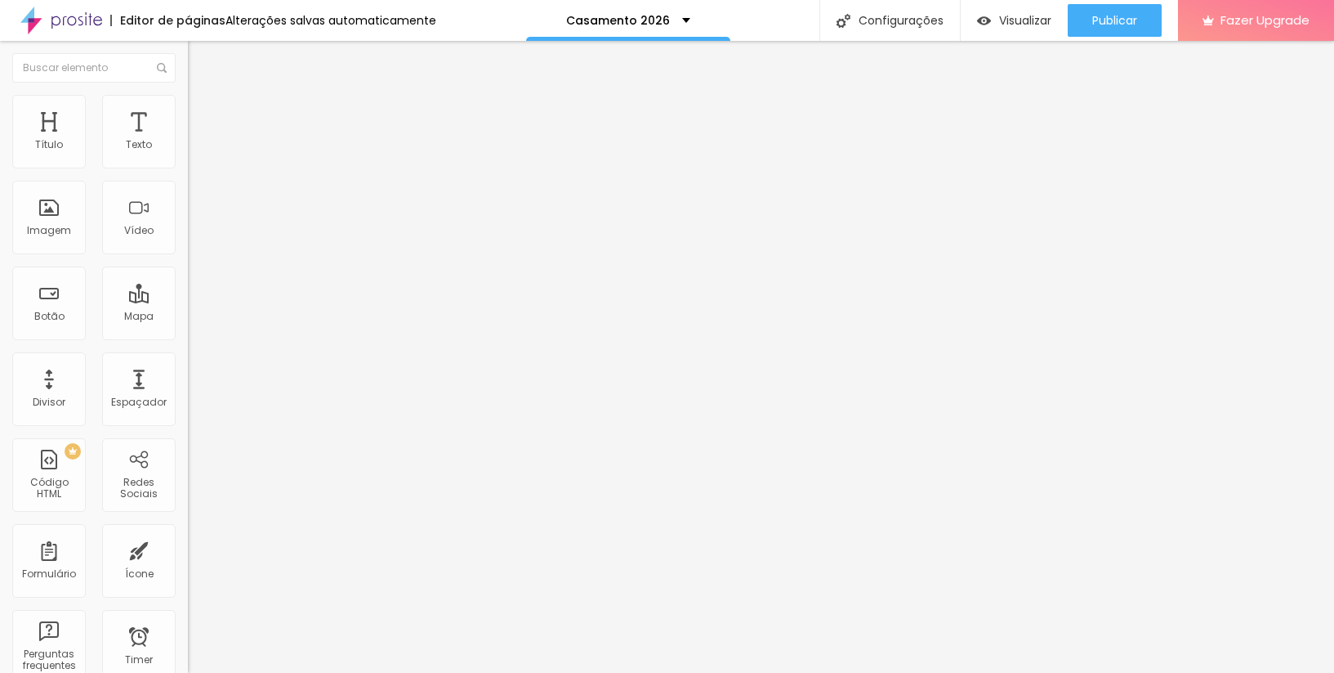
click at [188, 105] on img at bounding box center [195, 102] width 15 height 15
click at [188, 93] on img at bounding box center [195, 85] width 15 height 15
click at [194, 237] on icon "button" at bounding box center [199, 232] width 10 height 10
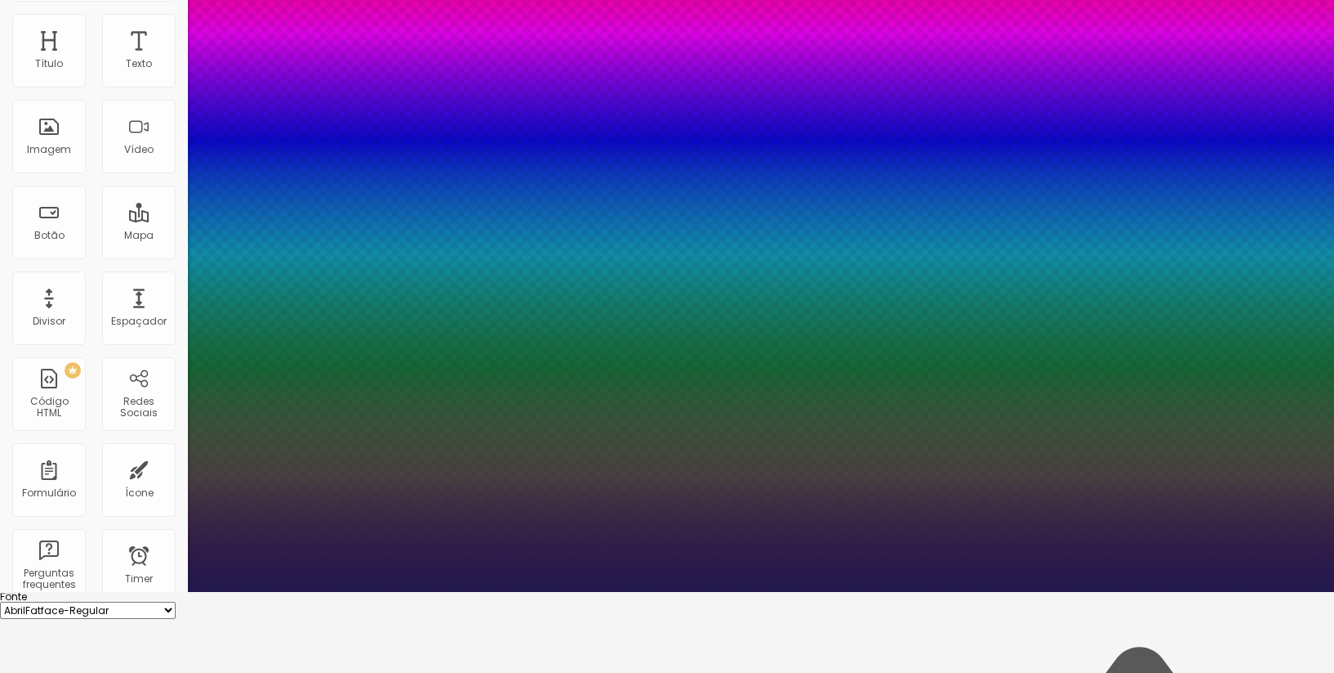
scroll to position [86, 0]
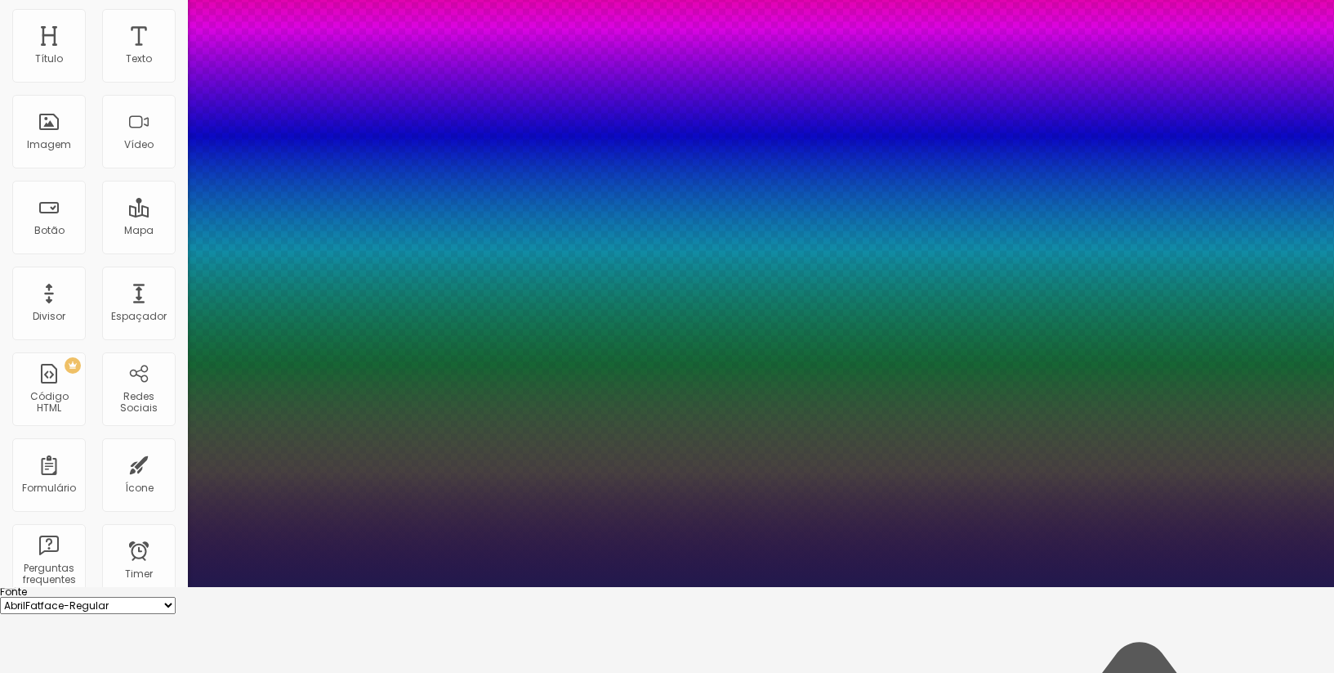
click at [49, 587] on div at bounding box center [667, 587] width 1334 height 0
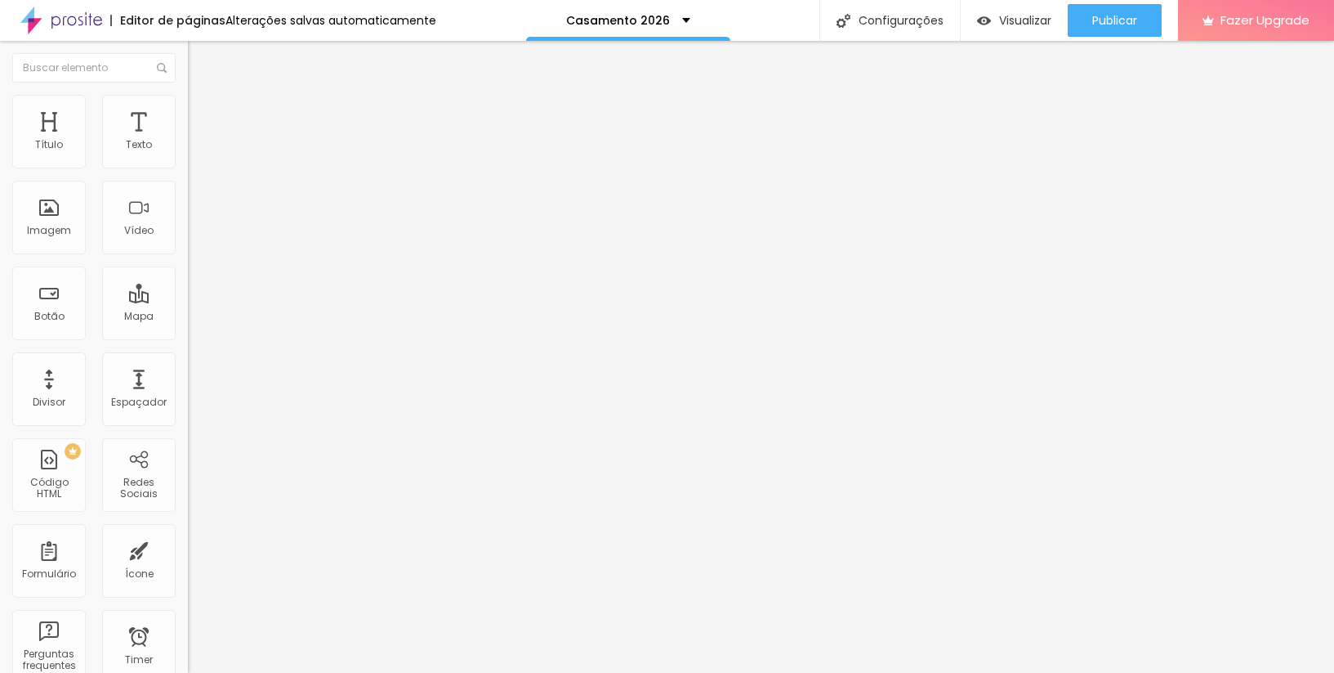
scroll to position [0, 0]
click at [188, 242] on button "button" at bounding box center [199, 233] width 23 height 17
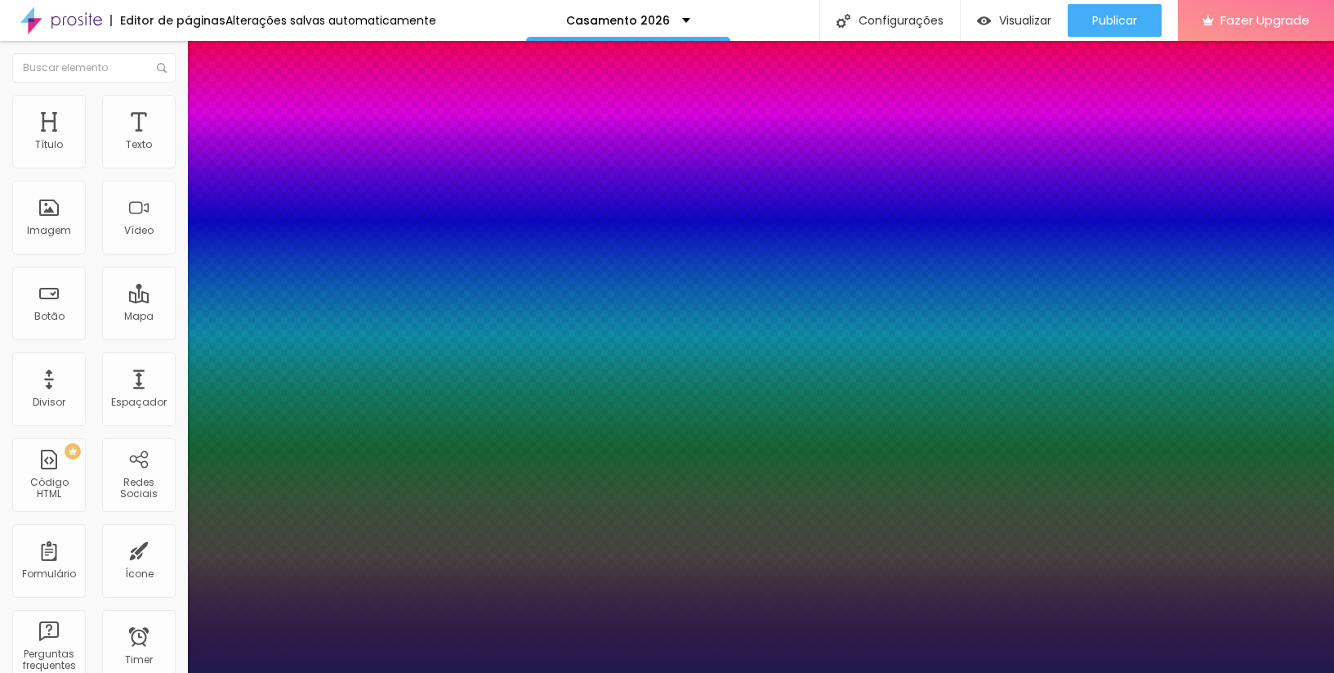
drag, startPoint x: 221, startPoint y: 462, endPoint x: 244, endPoint y: 464, distance: 23.0
click at [453, 672] on div at bounding box center [667, 673] width 1334 height 0
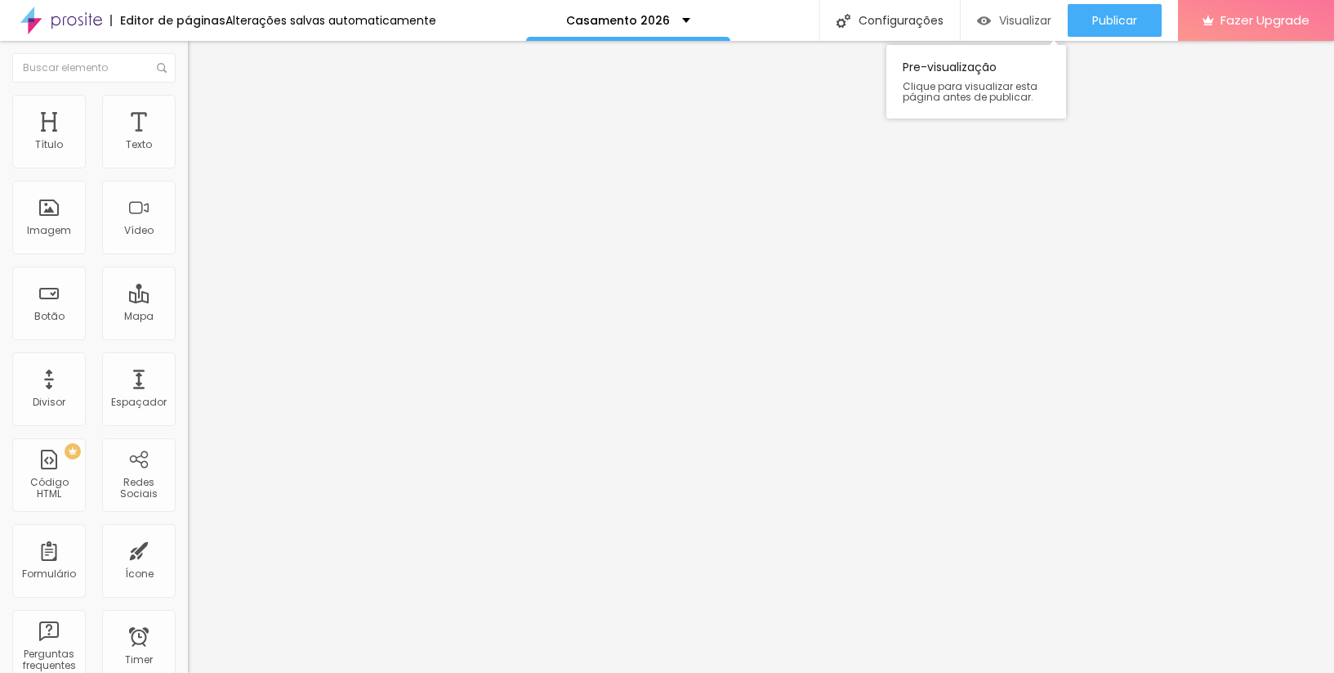
click at [1013, 11] on div "Visualizar" at bounding box center [1014, 20] width 74 height 33
click at [188, 327] on input at bounding box center [299, 335] width 222 height 16
click at [188, 425] on img at bounding box center [192, 429] width 8 height 8
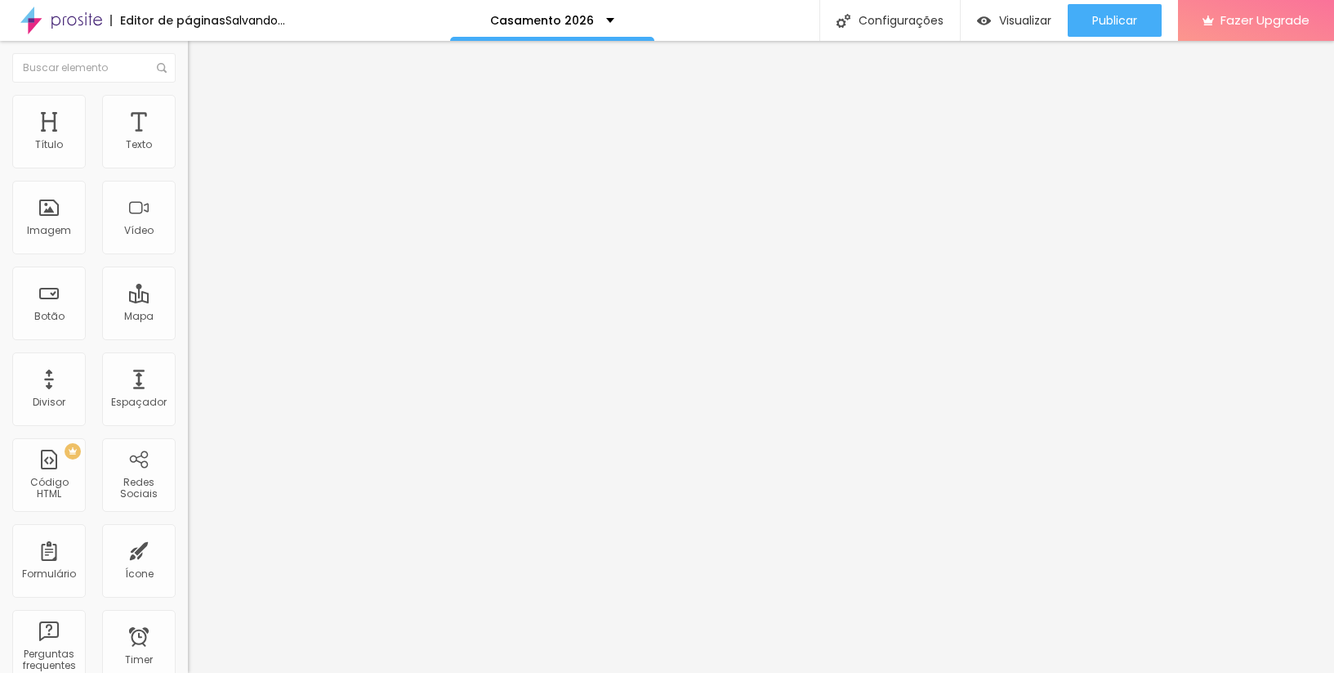
click at [188, 461] on img at bounding box center [192, 465] width 8 height 8
click at [188, 461] on div at bounding box center [282, 461] width 188 height 0
click at [188, 487] on img at bounding box center [192, 491] width 8 height 8
click at [188, 503] on img at bounding box center [192, 507] width 8 height 8
click at [188, 503] on div at bounding box center [282, 503] width 188 height 0
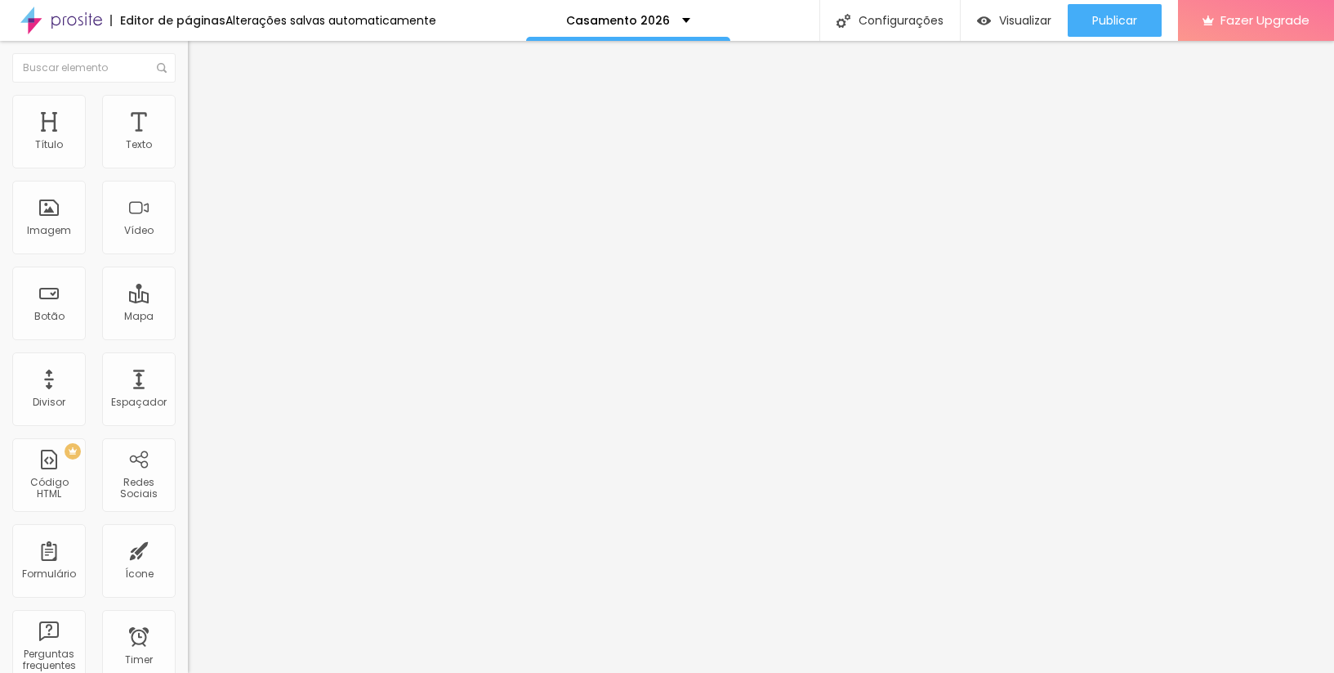
click at [188, 503] on img at bounding box center [192, 507] width 8 height 8
click at [203, 110] on span "Estilo" at bounding box center [215, 106] width 25 height 14
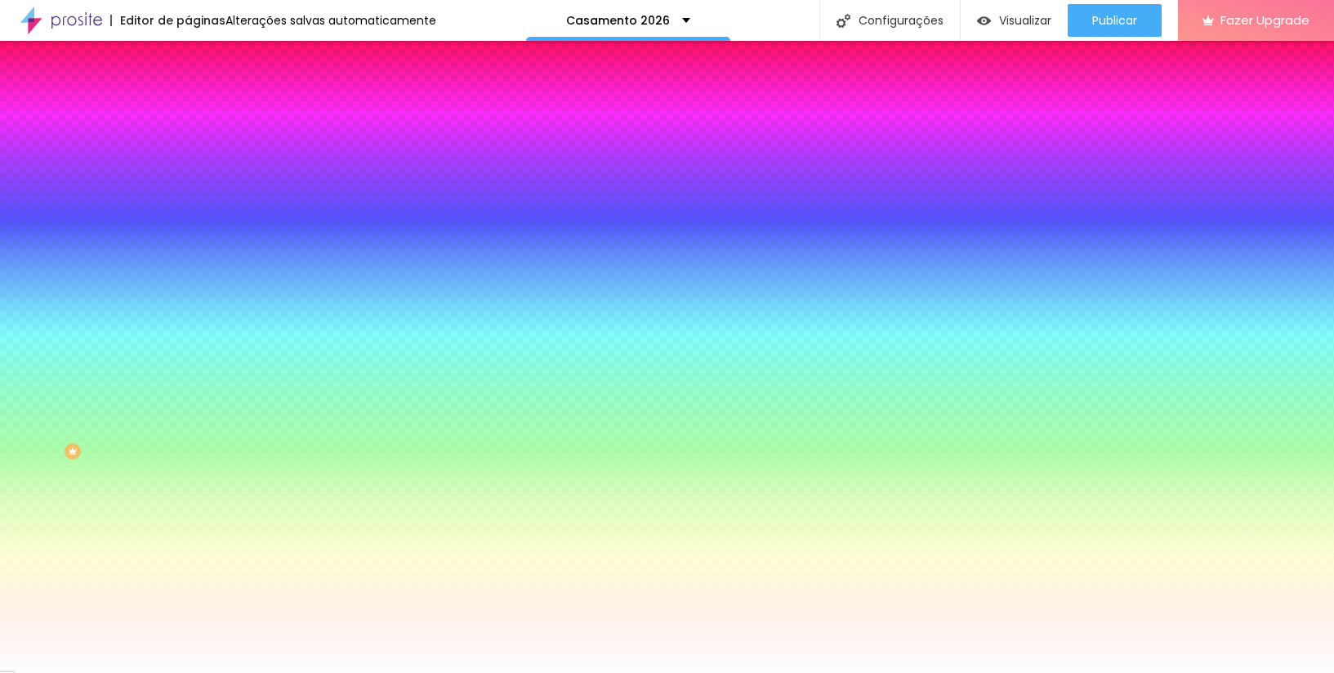
click at [188, 213] on button at bounding box center [199, 221] width 23 height 17
click at [194, 216] on img at bounding box center [199, 221] width 10 height 10
click at [188, 154] on button at bounding box center [199, 145] width 23 height 17
click at [188, 270] on input "#F4F3F4" at bounding box center [286, 278] width 196 height 16
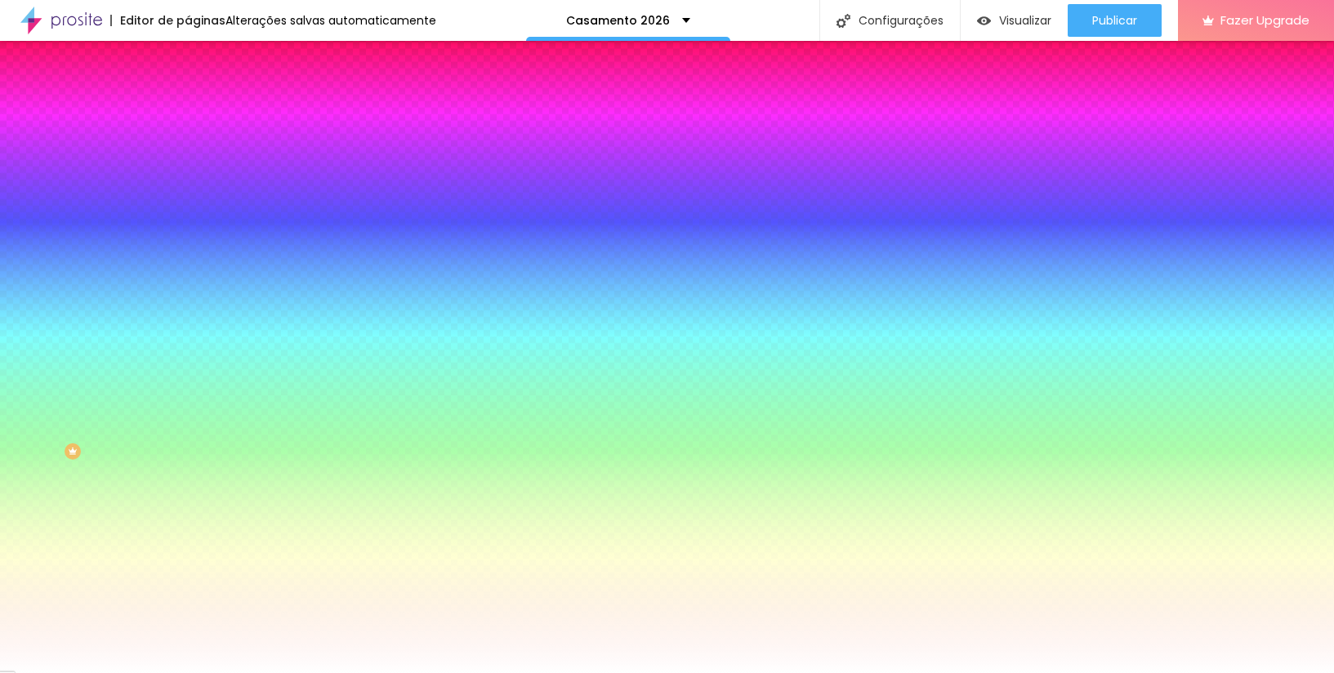
click at [188, 270] on div at bounding box center [282, 270] width 188 height 0
drag, startPoint x: 147, startPoint y: 362, endPoint x: 144, endPoint y: 374, distance: 12.7
click at [144, 374] on div at bounding box center [667, 336] width 1334 height 673
click at [143, 378] on div at bounding box center [667, 336] width 1334 height 673
click at [144, 384] on div at bounding box center [667, 336] width 1334 height 673
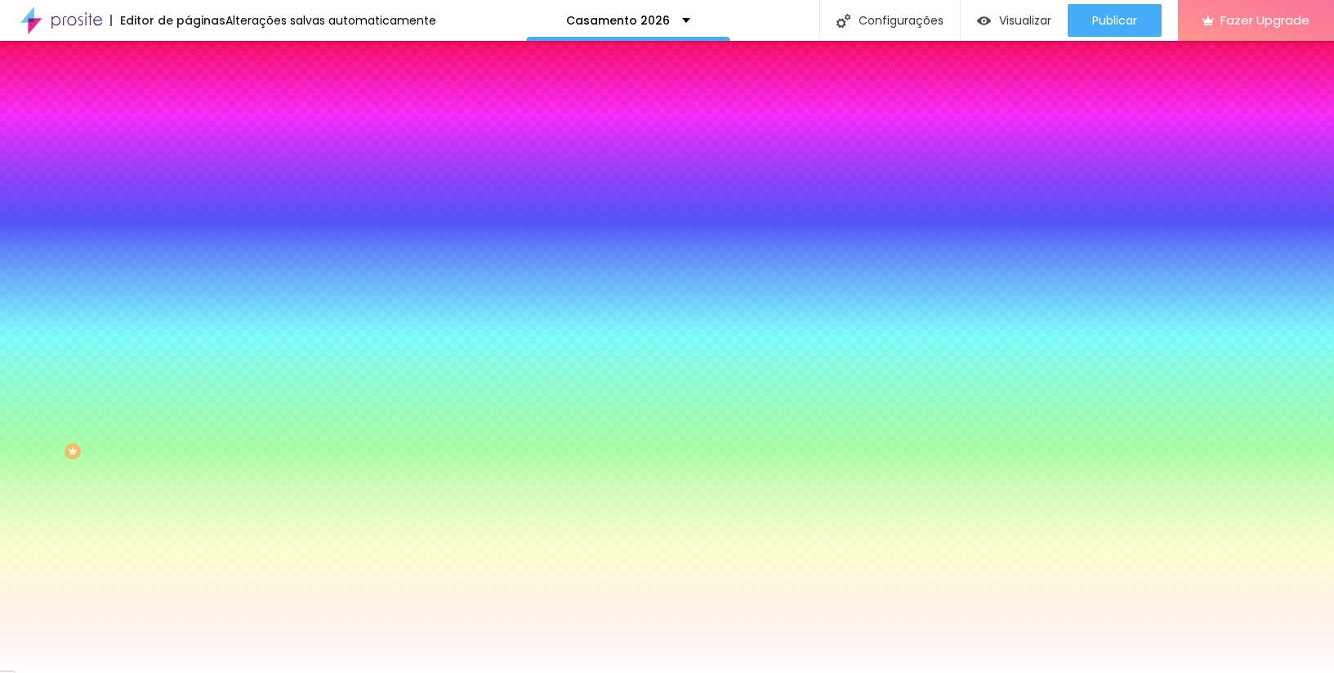
click at [147, 381] on div at bounding box center [667, 336] width 1334 height 673
click at [145, 373] on div at bounding box center [667, 336] width 1334 height 673
drag, startPoint x: 142, startPoint y: 373, endPoint x: 144, endPoint y: 391, distance: 17.2
click at [144, 391] on div at bounding box center [667, 336] width 1334 height 673
drag, startPoint x: 70, startPoint y: 296, endPoint x: 34, endPoint y: 273, distance: 42.6
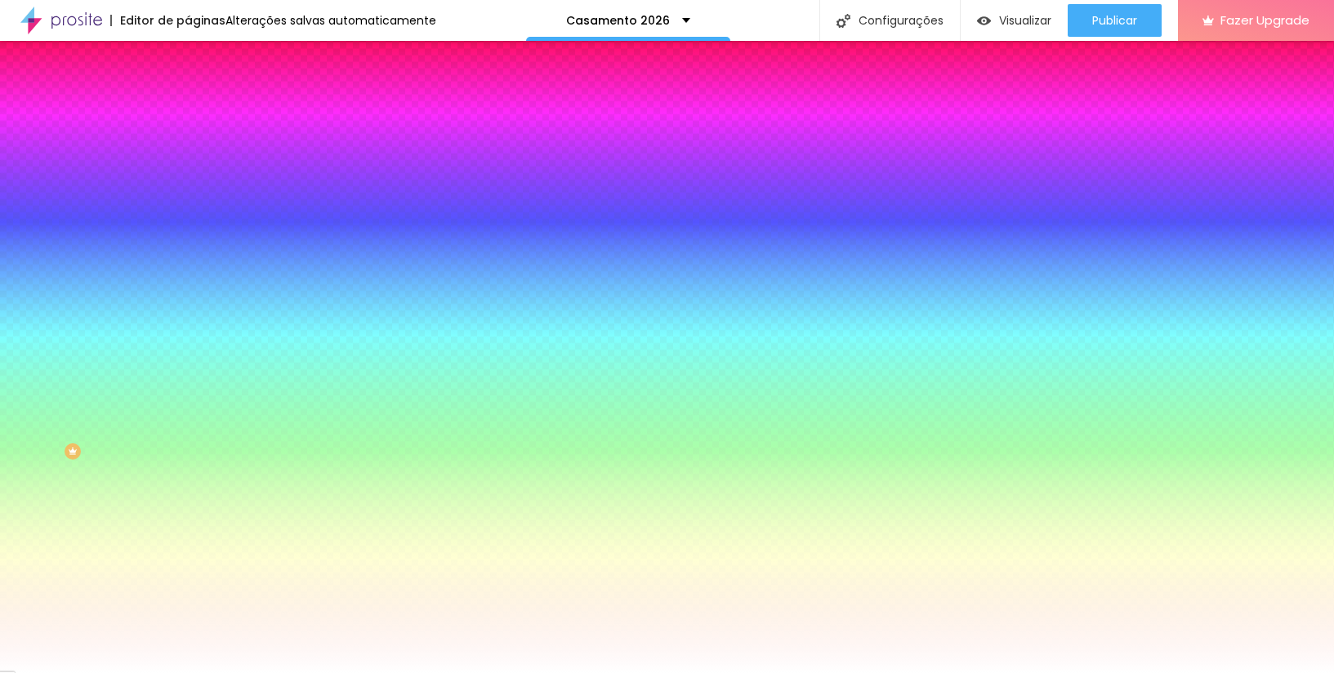
click at [34, 273] on div at bounding box center [667, 336] width 1334 height 673
click at [142, 374] on div at bounding box center [667, 336] width 1334 height 673
click at [146, 378] on div at bounding box center [667, 336] width 1334 height 673
drag, startPoint x: 34, startPoint y: 267, endPoint x: 64, endPoint y: 373, distance: 109.4
click at [188, 287] on div at bounding box center [282, 287] width 188 height 0
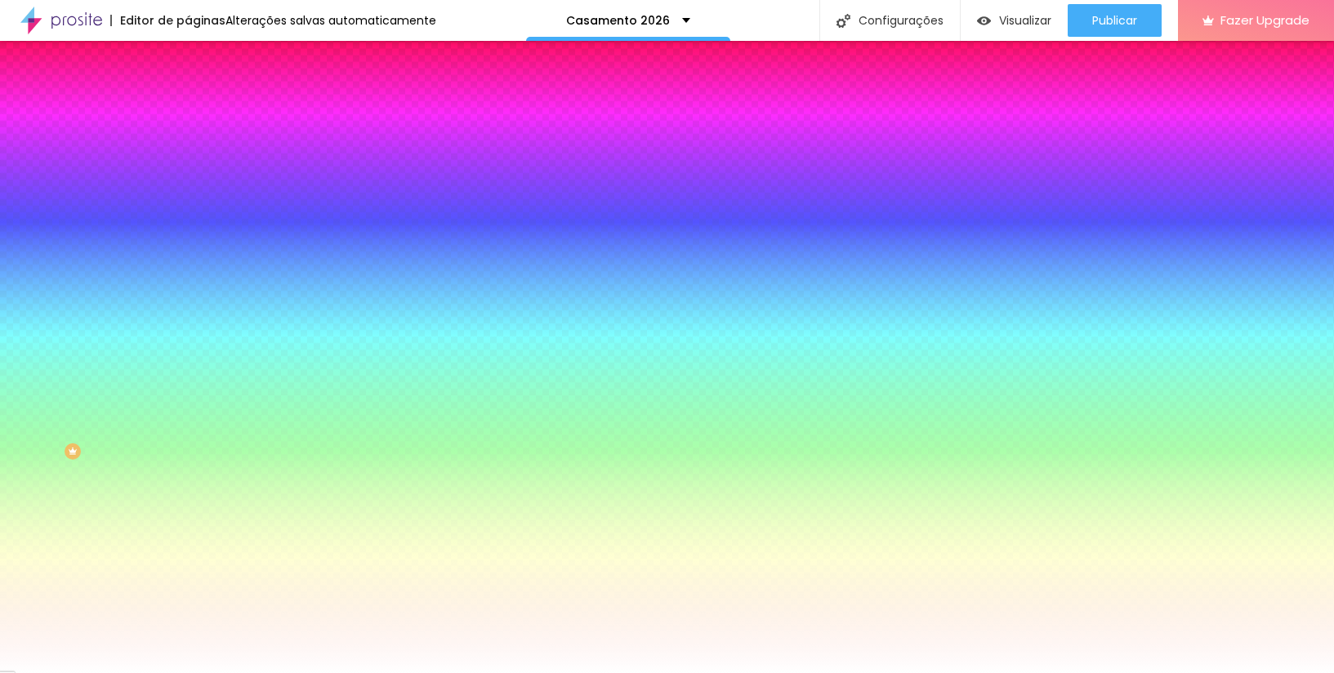
click at [188, 270] on input "#F8F2E3" at bounding box center [286, 278] width 196 height 16
click at [188, 270] on div at bounding box center [282, 270] width 188 height 0
drag, startPoint x: 36, startPoint y: 279, endPoint x: 44, endPoint y: 277, distance: 8.5
click at [44, 277] on div at bounding box center [667, 336] width 1334 height 673
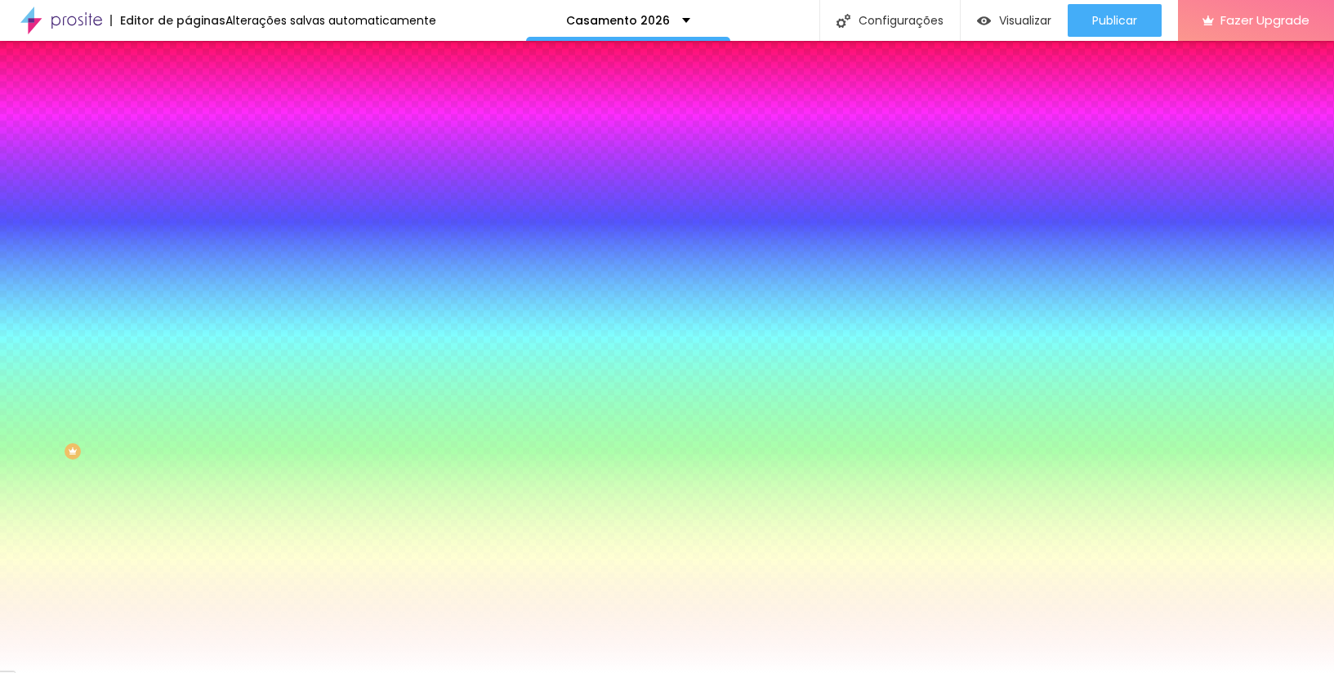
click at [145, 385] on div at bounding box center [667, 336] width 1334 height 673
drag, startPoint x: 52, startPoint y: 282, endPoint x: 39, endPoint y: 275, distance: 14.6
click at [39, 275] on div at bounding box center [667, 336] width 1334 height 673
click at [188, 431] on div "Botão de avaliar" at bounding box center [282, 436] width 188 height 10
click at [188, 580] on div "Editar Google Reviews Conteúdo Estilo Avançado Visual Cor de fundo Voltar ao pa…" at bounding box center [282, 357] width 188 height 632
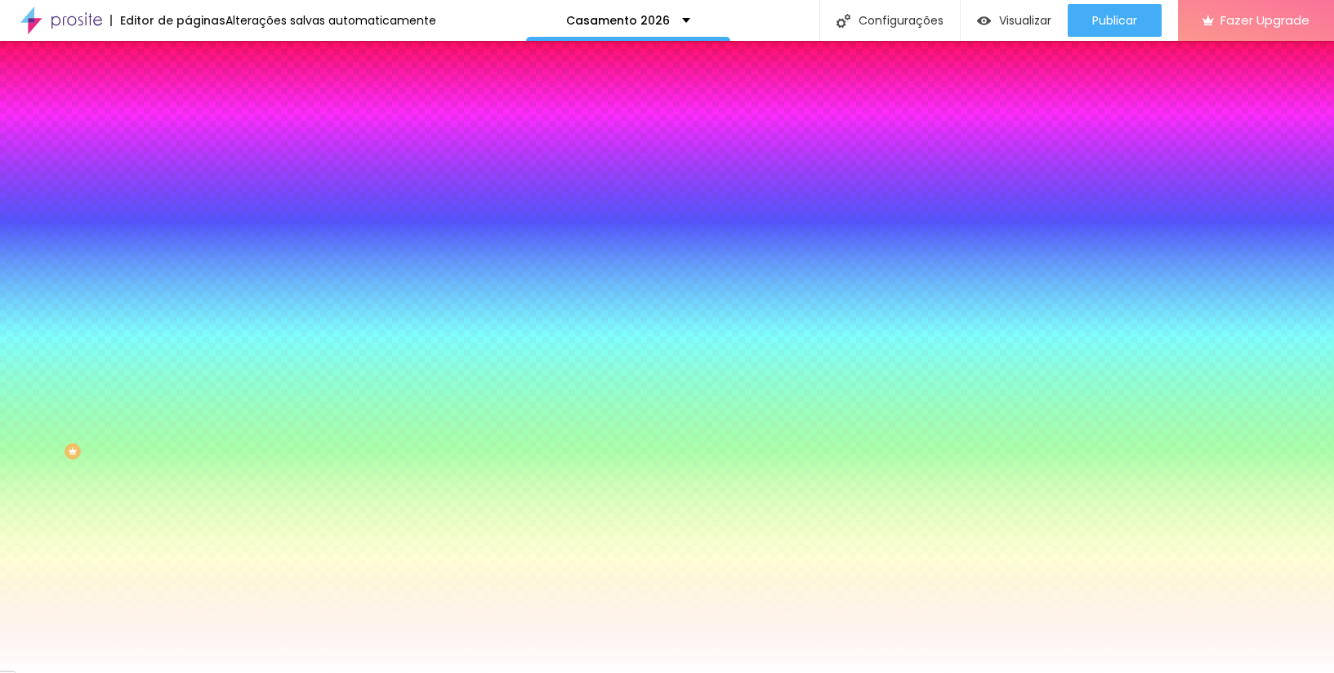
click at [188, 111] on li "Avançado" at bounding box center [282, 119] width 188 height 16
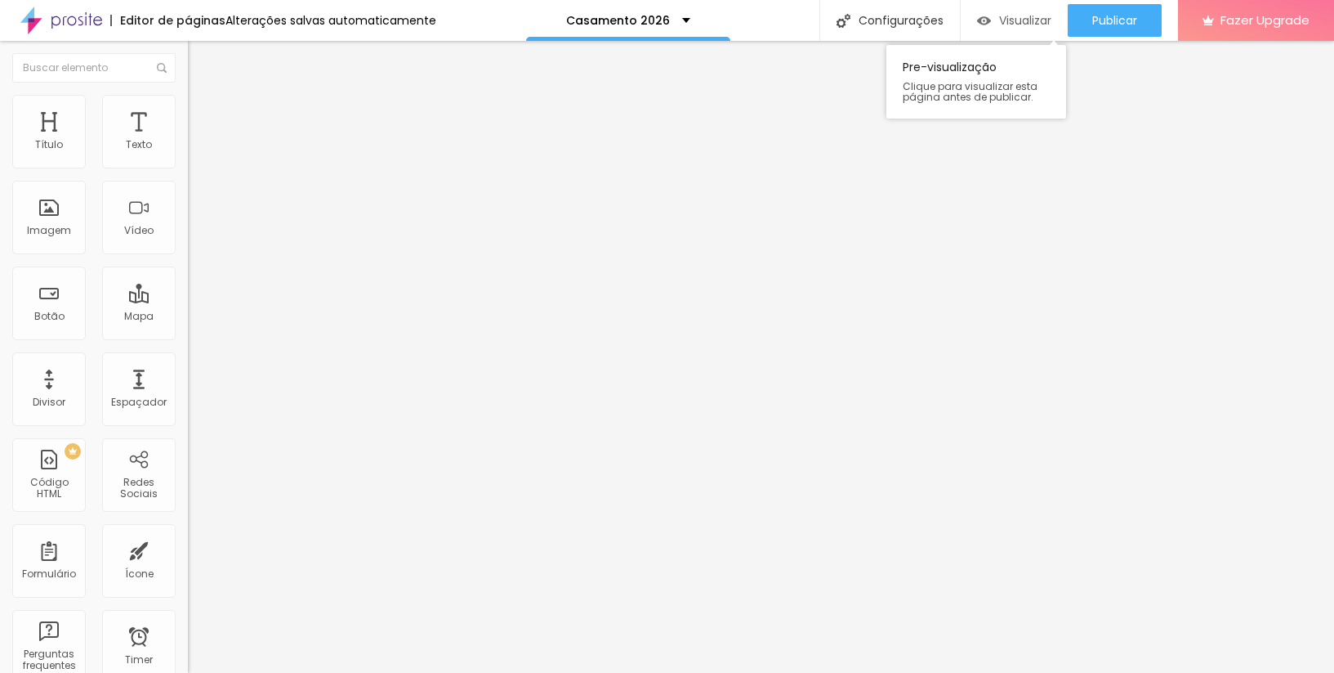
click at [995, 9] on div "Visualizar" at bounding box center [1014, 20] width 74 height 33
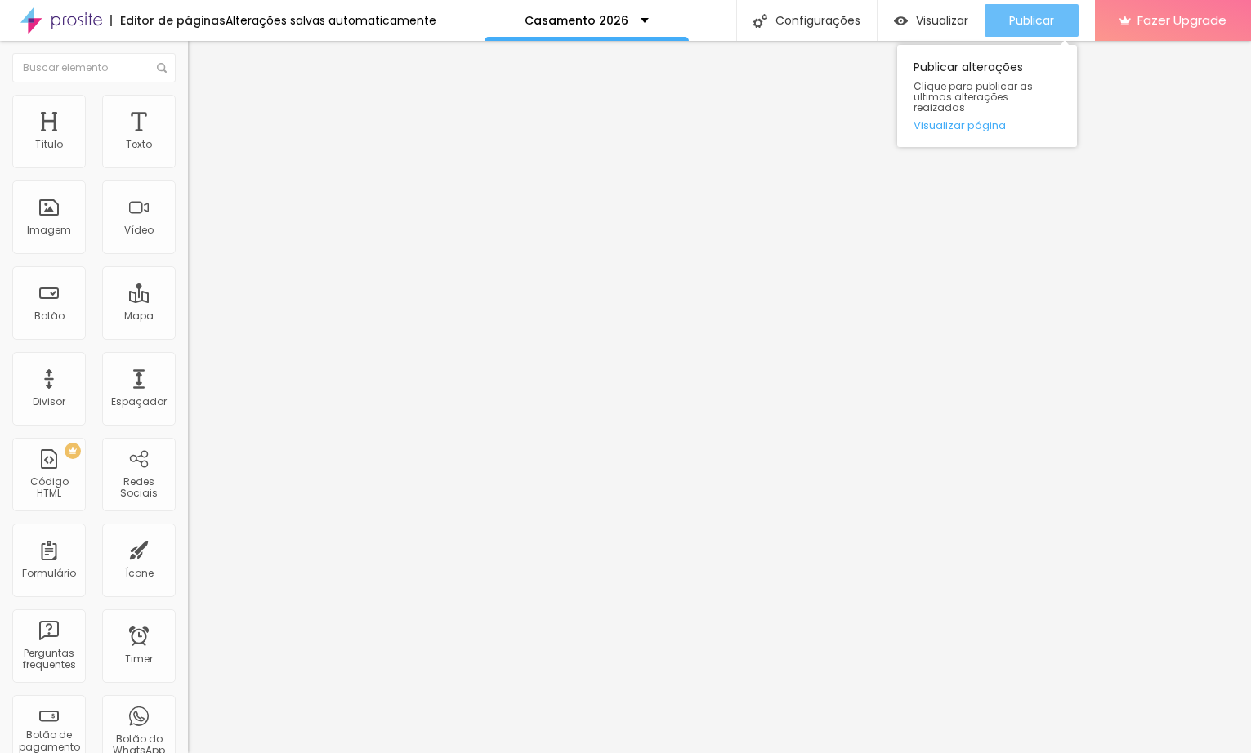
click at [1036, 22] on span "Publicar" at bounding box center [1031, 20] width 45 height 13
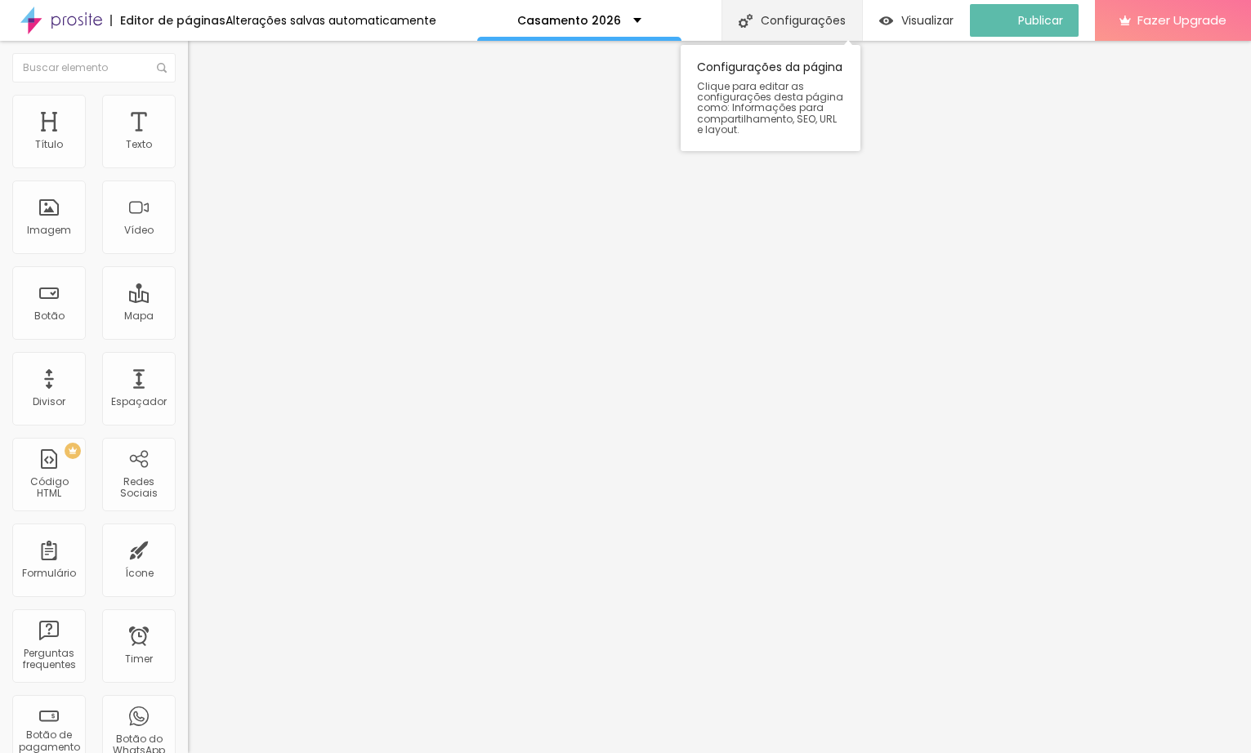
click at [837, 16] on div "Configurações" at bounding box center [792, 20] width 141 height 41
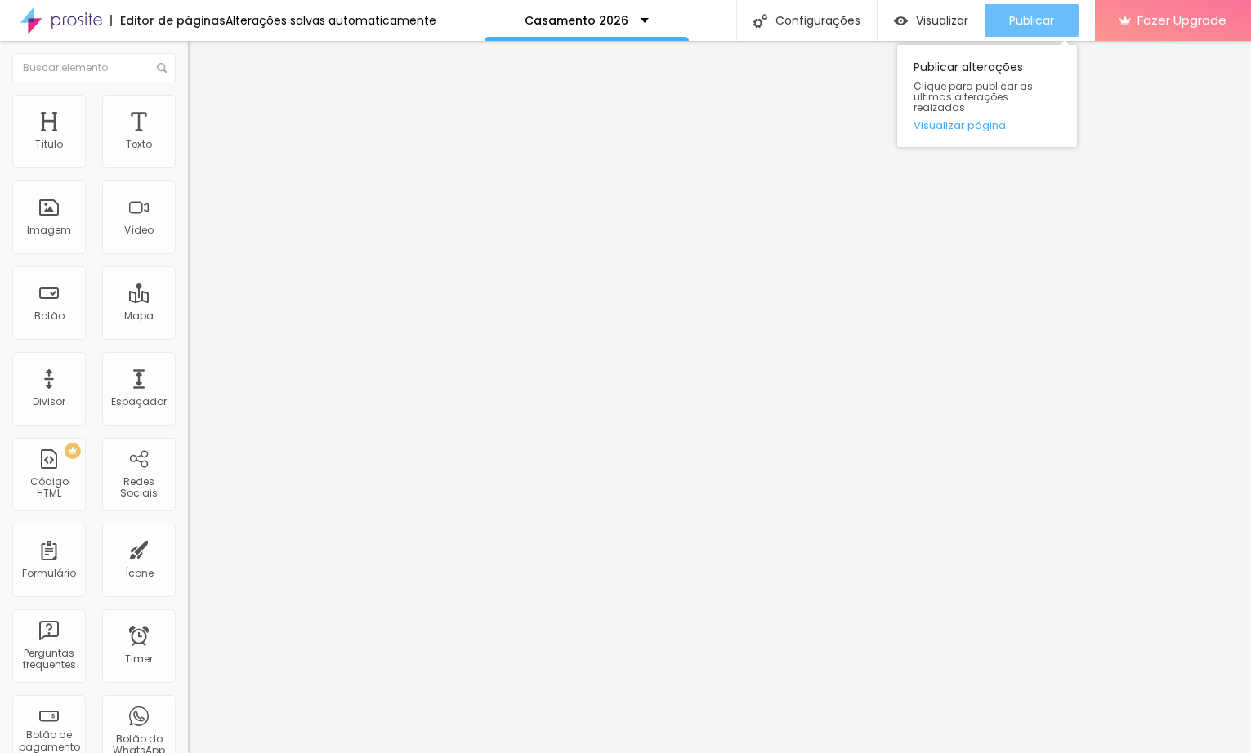
click at [1015, 20] on span "Publicar" at bounding box center [1031, 20] width 45 height 13
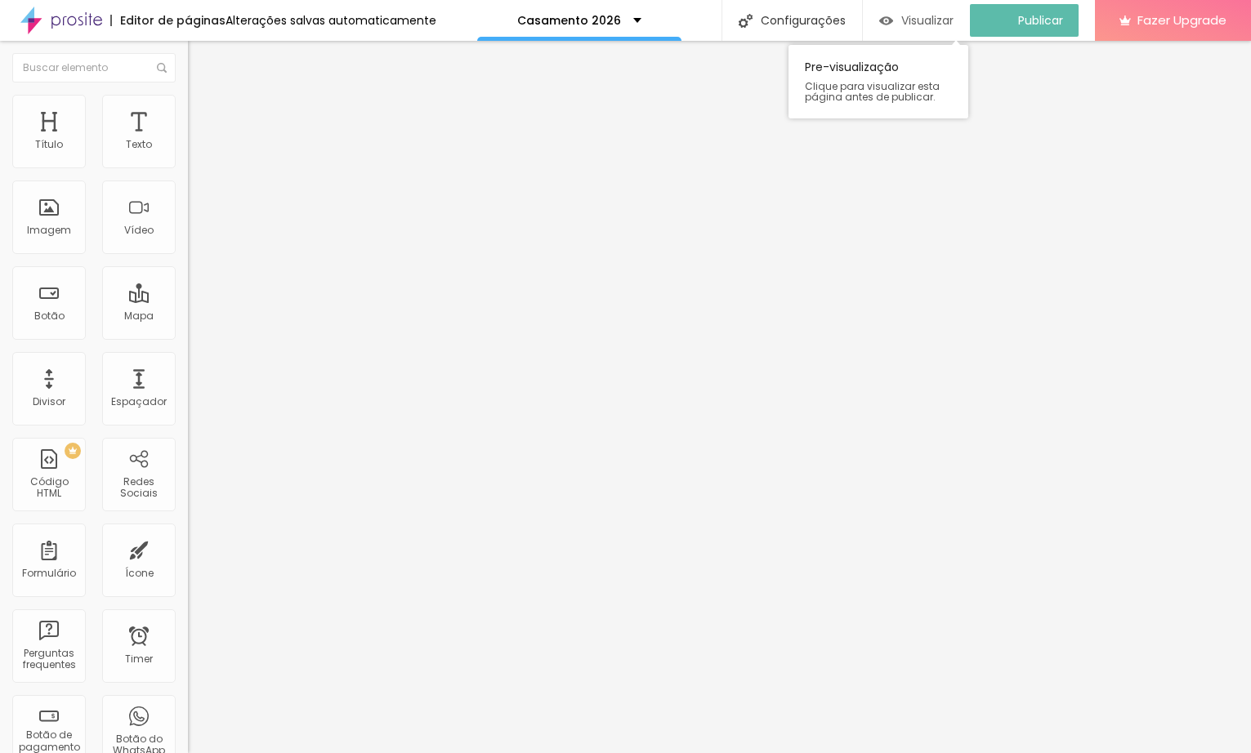
click at [928, 27] on span "Visualizar" at bounding box center [927, 20] width 52 height 13
